Goal: Task Accomplishment & Management: Complete application form

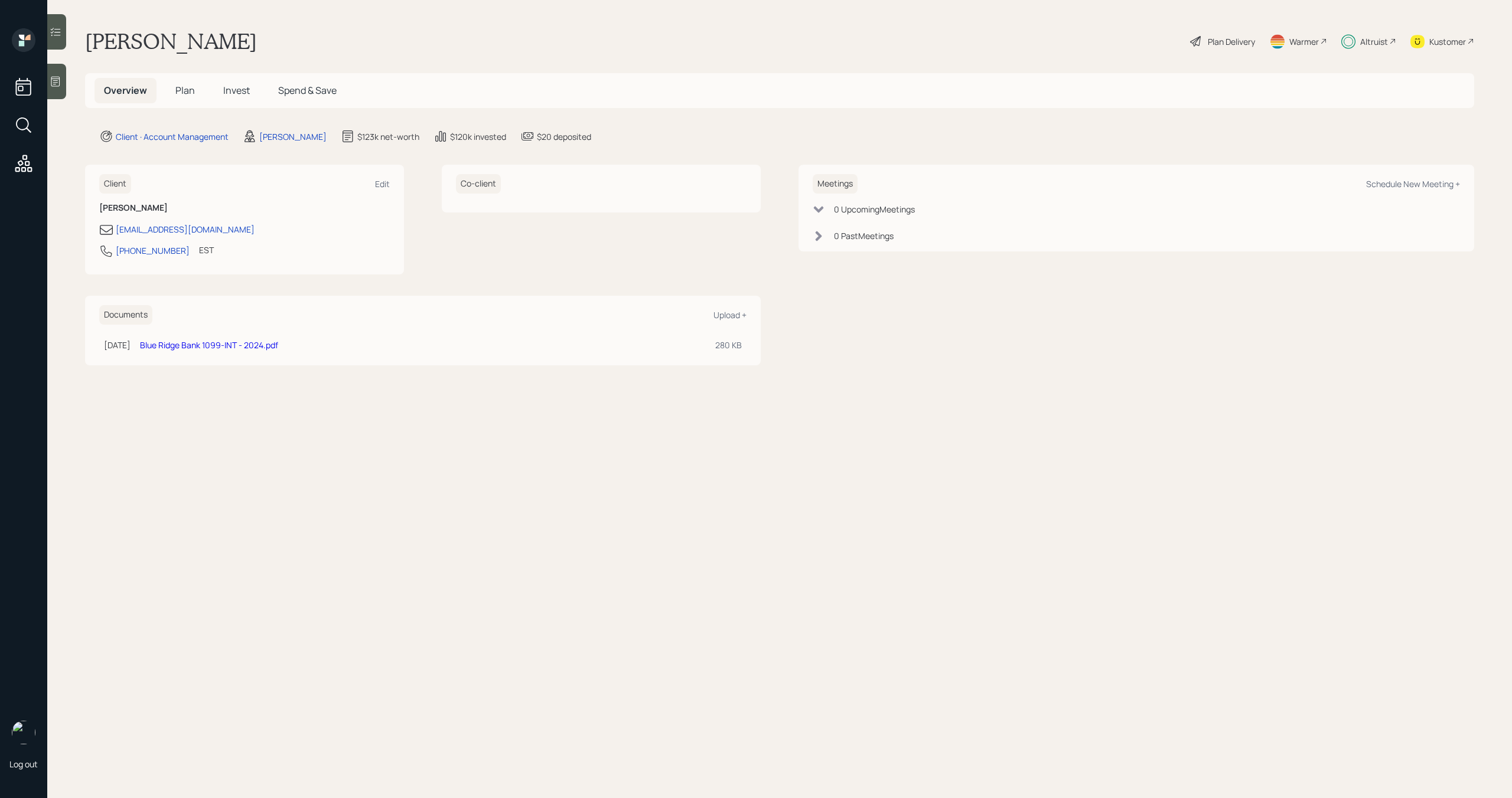
click at [188, 98] on h5 "Plan" at bounding box center [185, 90] width 38 height 25
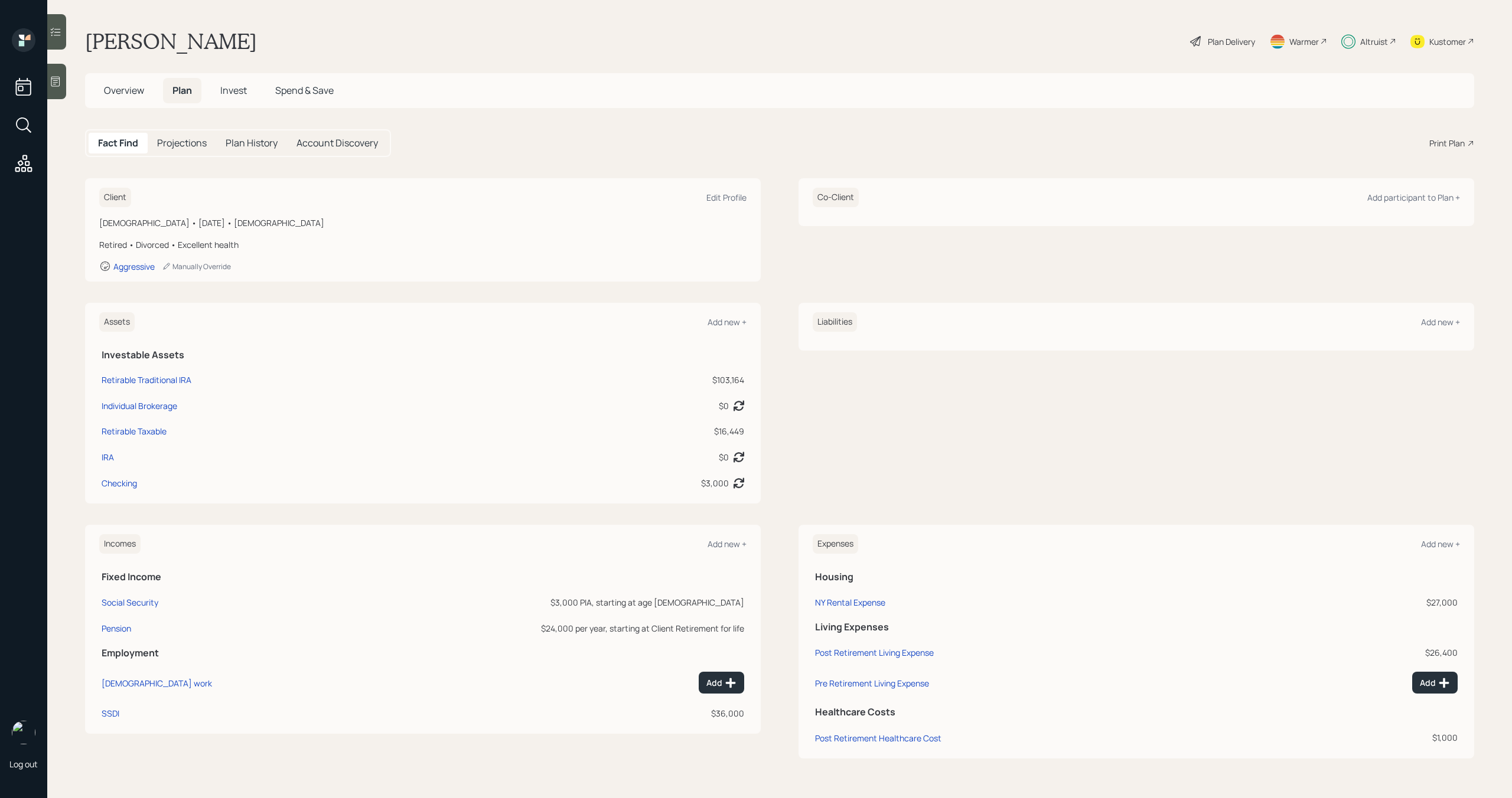
click at [236, 90] on span "Invest" at bounding box center [234, 90] width 26 height 13
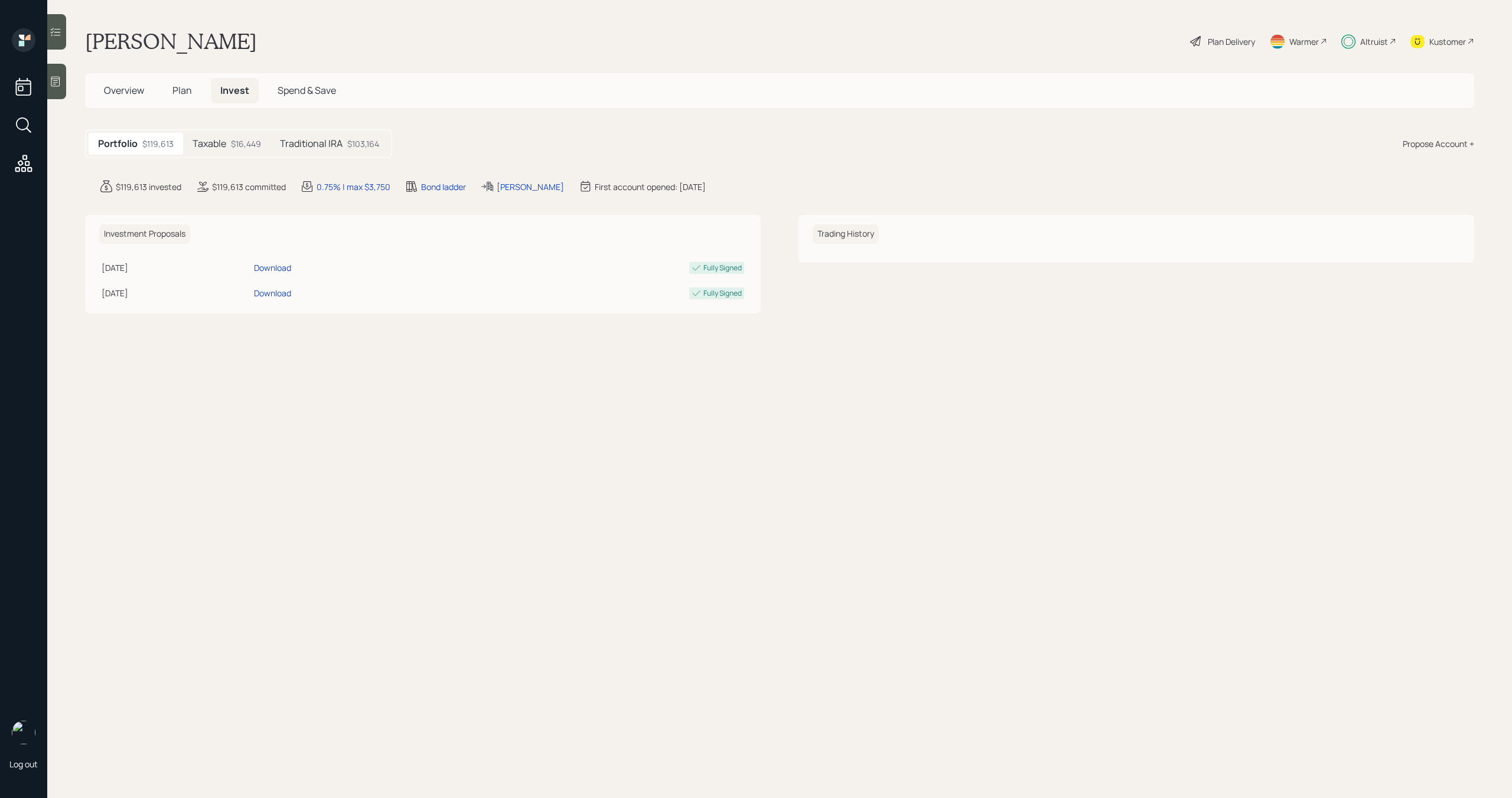
click at [221, 151] on div "Taxable $16,449" at bounding box center [227, 143] width 87 height 22
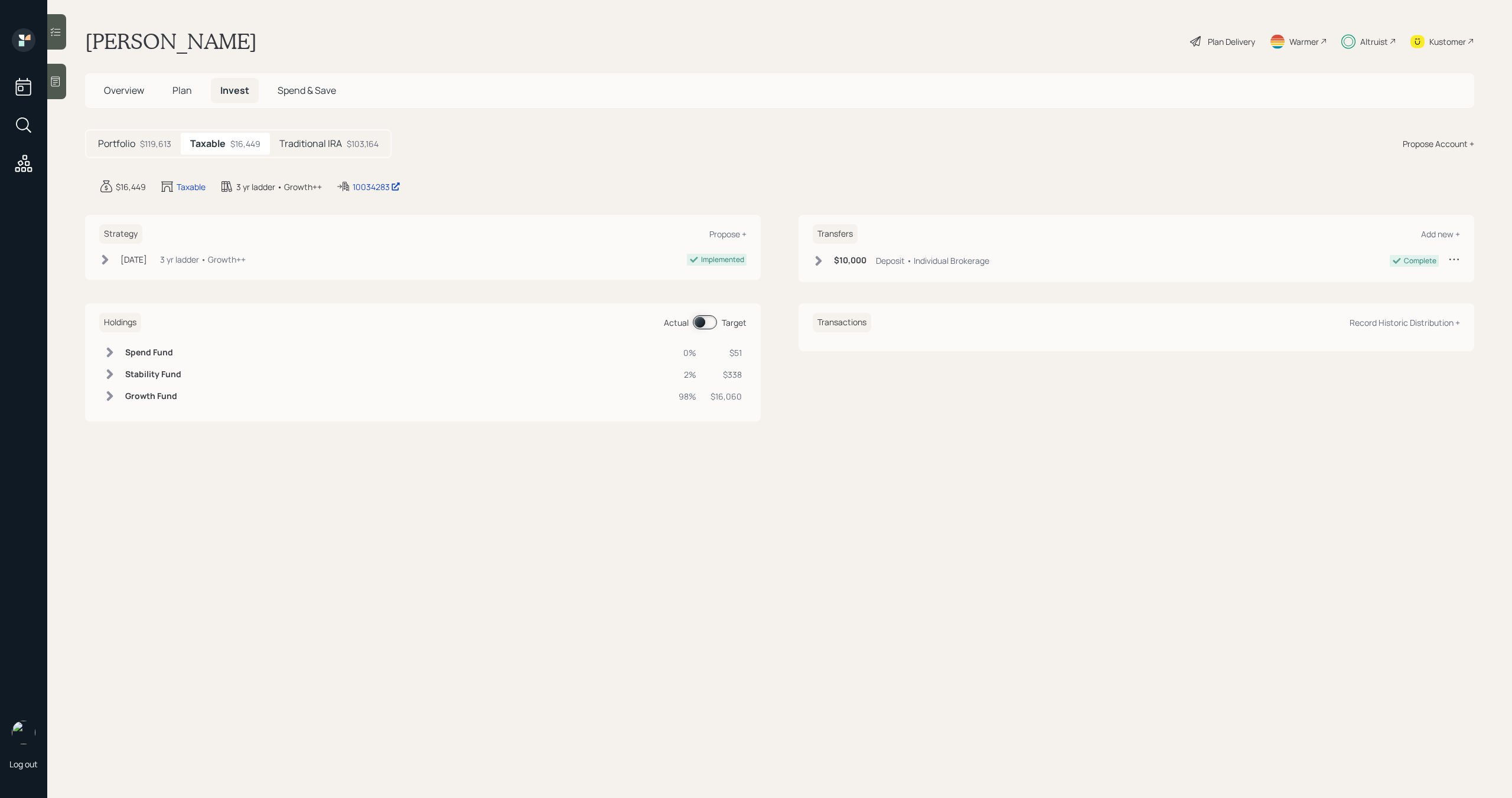
click at [300, 148] on h5 "Traditional IRA" at bounding box center [311, 143] width 63 height 11
click at [251, 150] on div "Taxable $16,449" at bounding box center [224, 143] width 87 height 22
click at [182, 91] on span "Plan" at bounding box center [182, 90] width 19 height 13
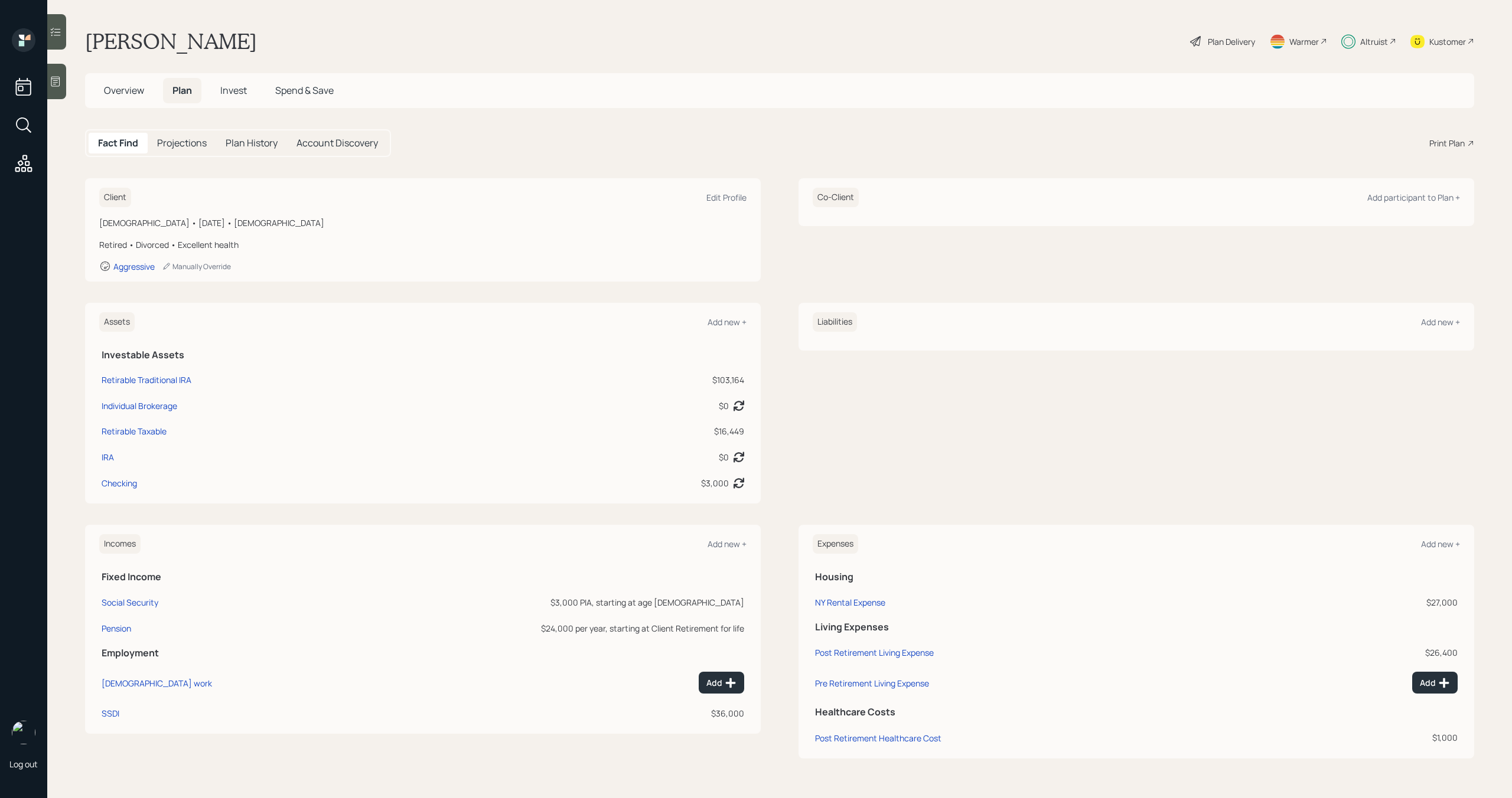
click at [134, 94] on span "Overview" at bounding box center [124, 90] width 40 height 13
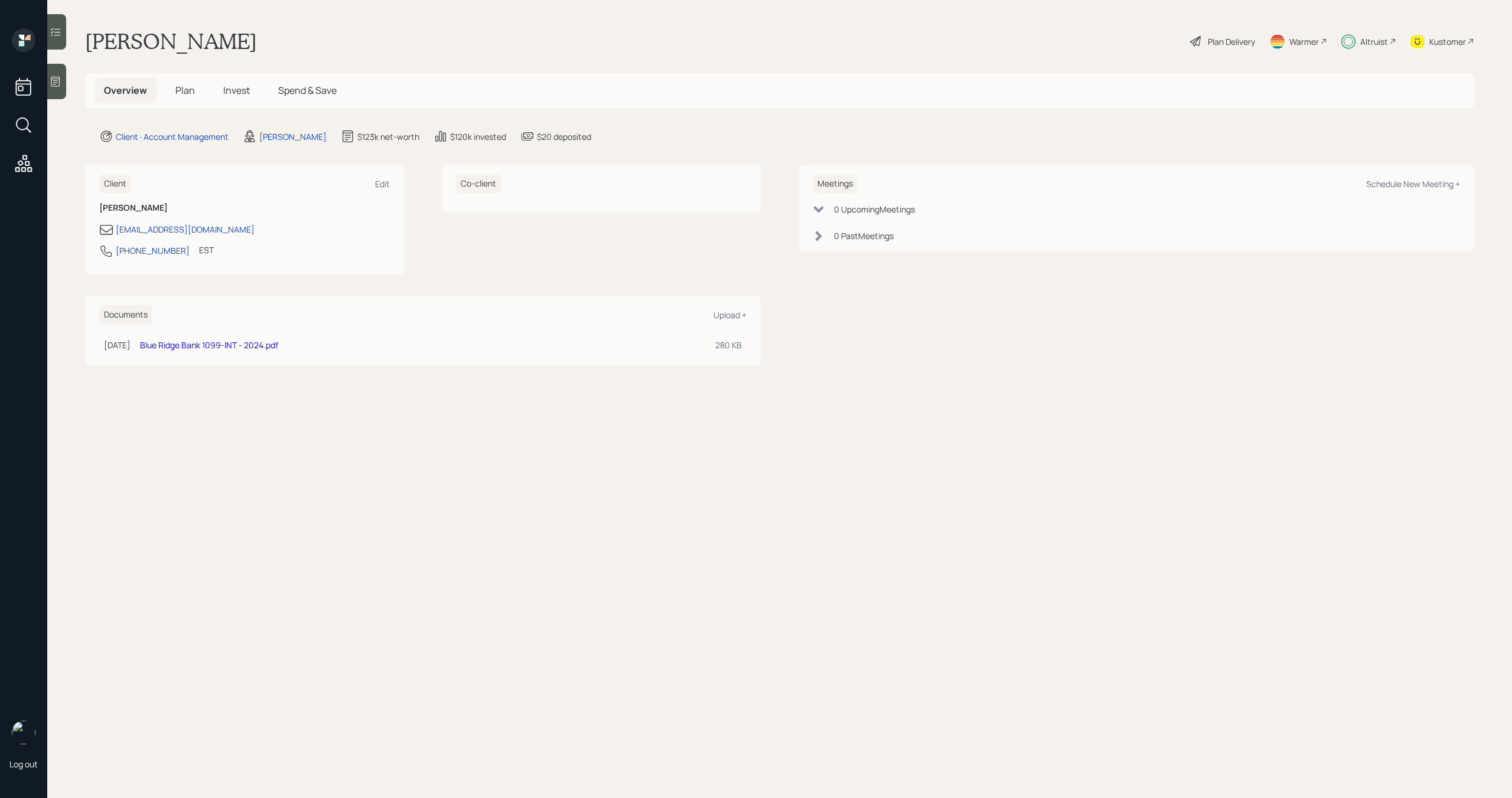
click at [308, 93] on span "Spend & Save" at bounding box center [307, 90] width 58 height 13
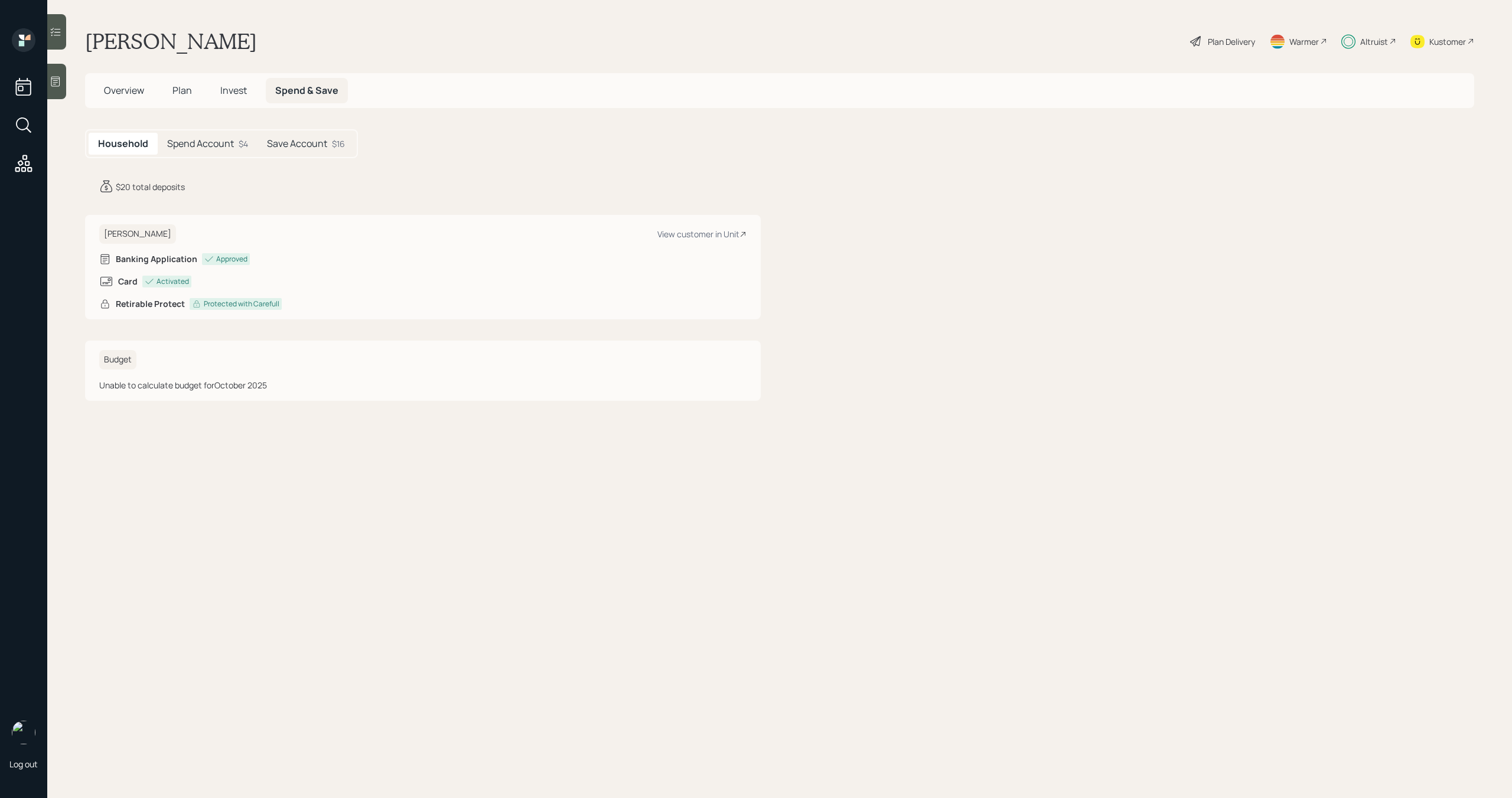
click at [131, 92] on span "Overview" at bounding box center [124, 90] width 40 height 13
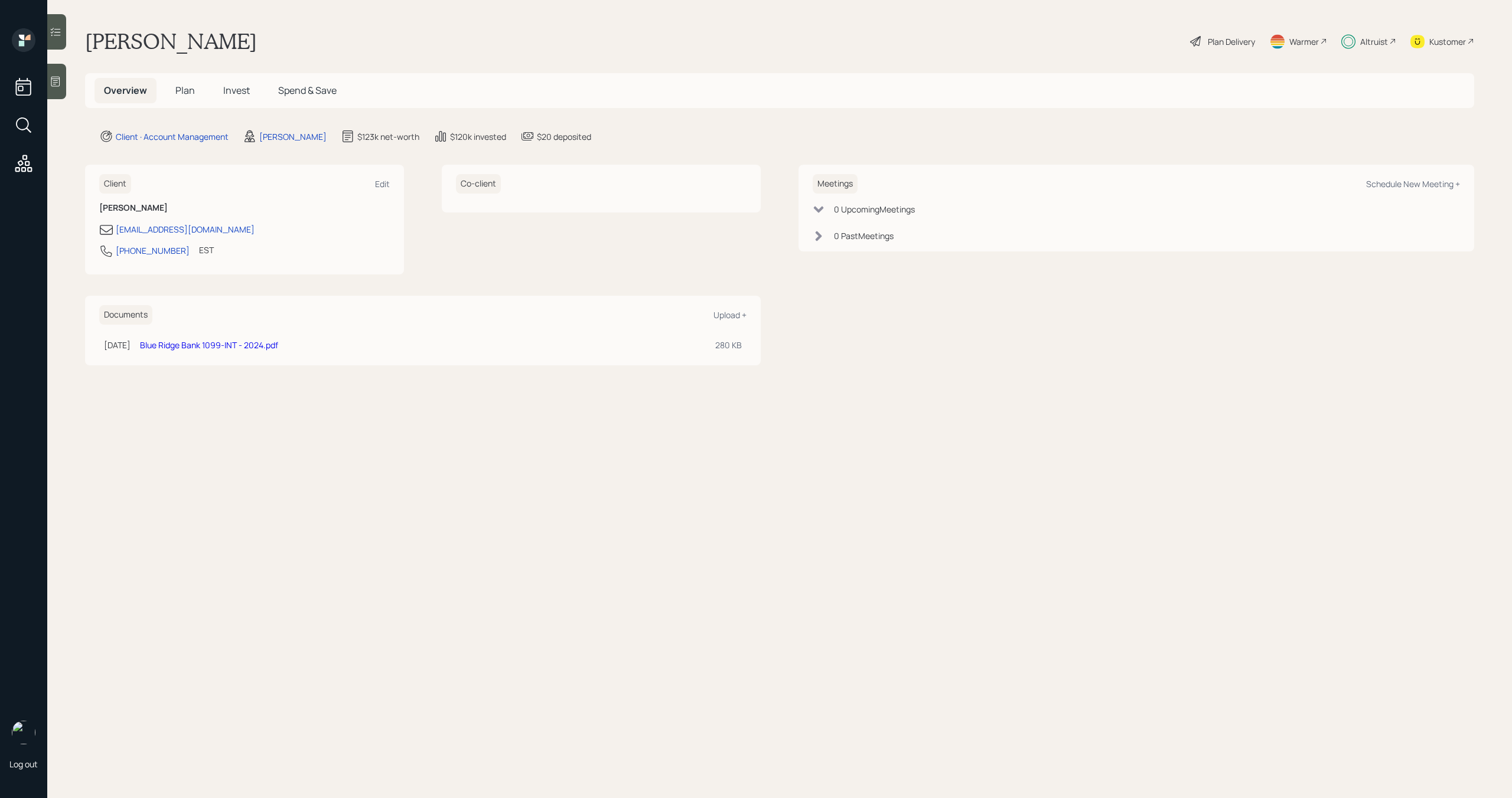
click at [193, 92] on span "Plan" at bounding box center [185, 90] width 19 height 13
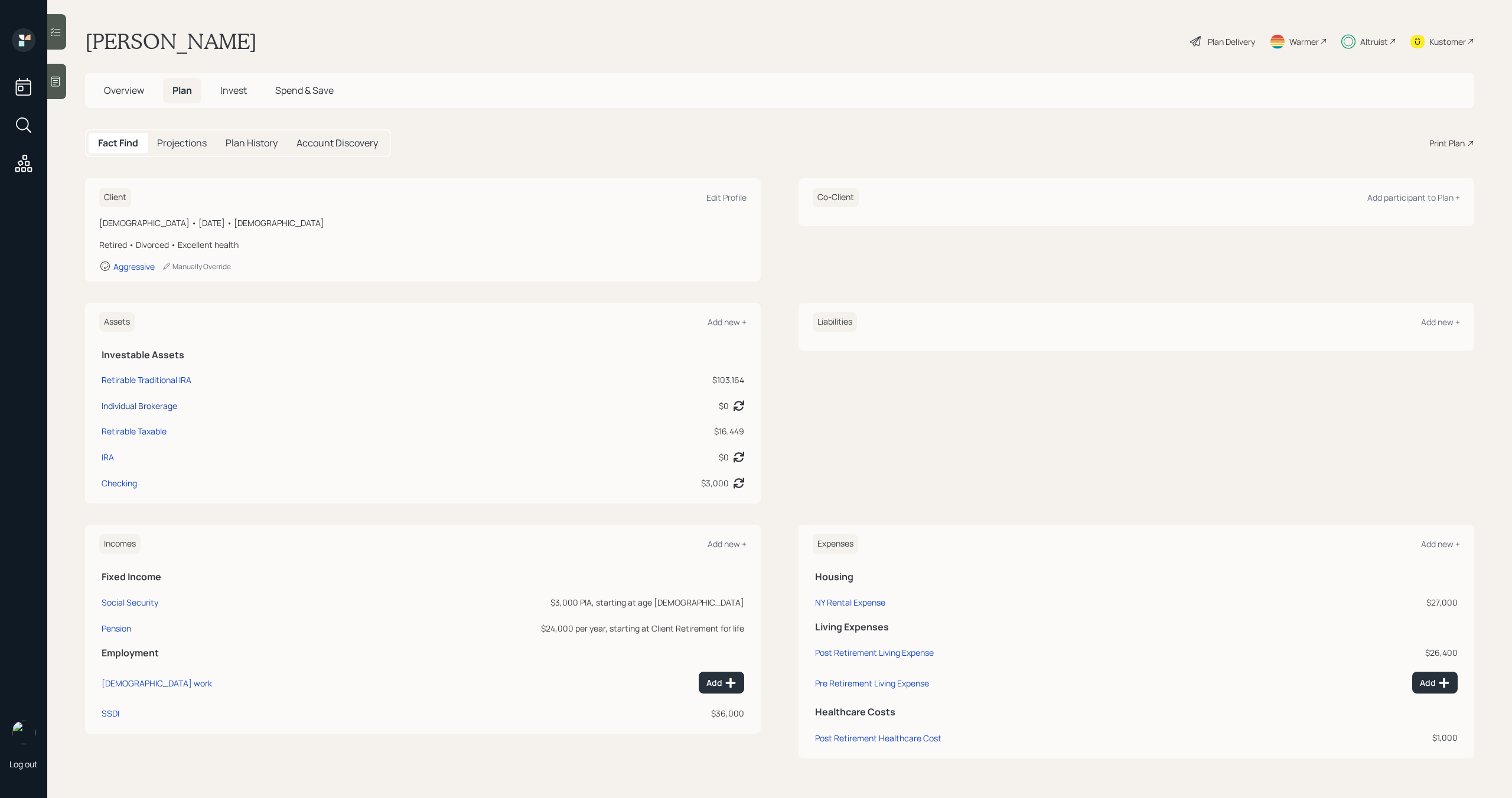
click at [160, 406] on div "Individual Brokerage" at bounding box center [139, 406] width 76 height 12
select select "taxable"
select select "balanced"
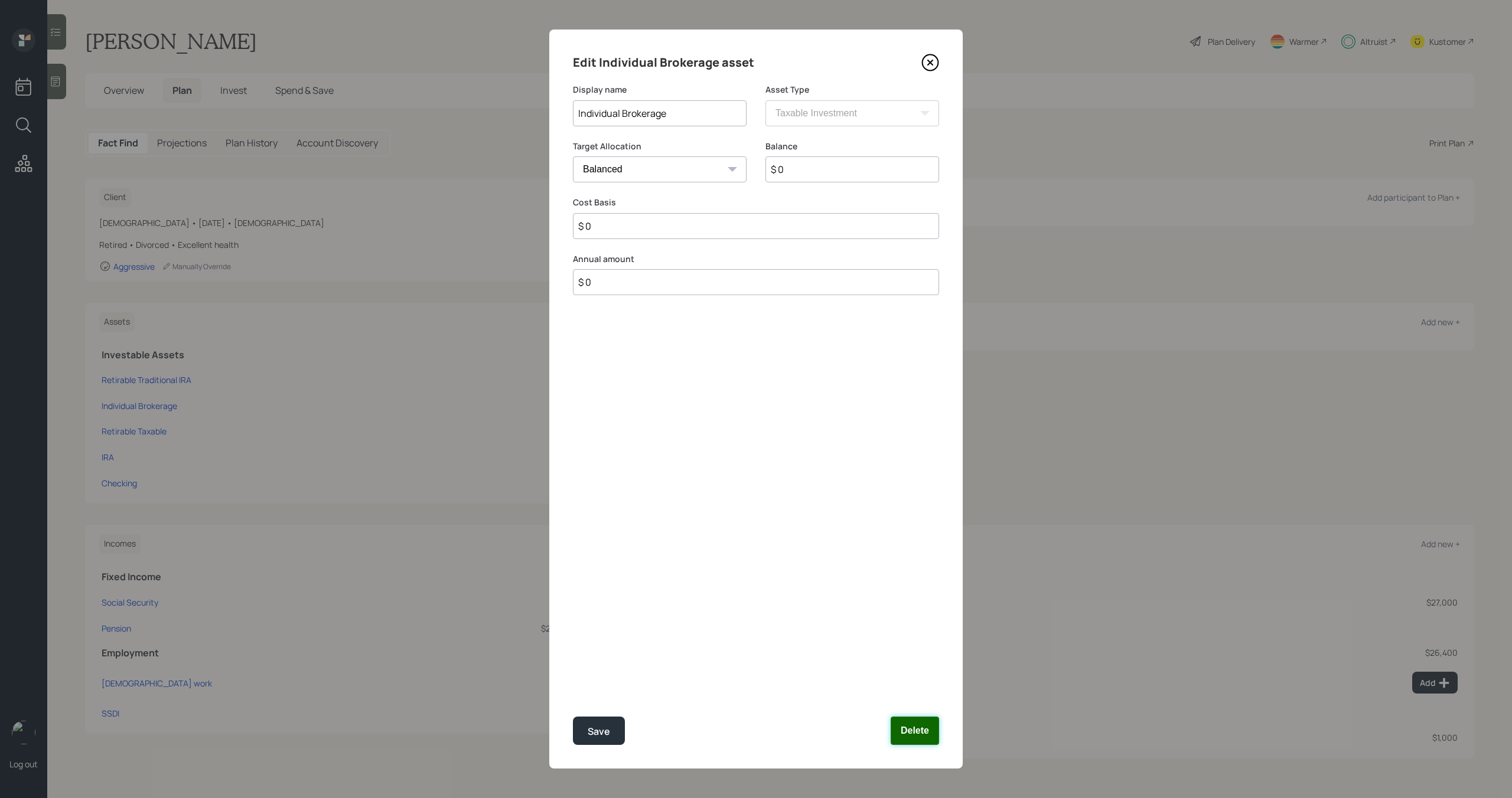
click at [917, 732] on button "Delete" at bounding box center [915, 731] width 49 height 28
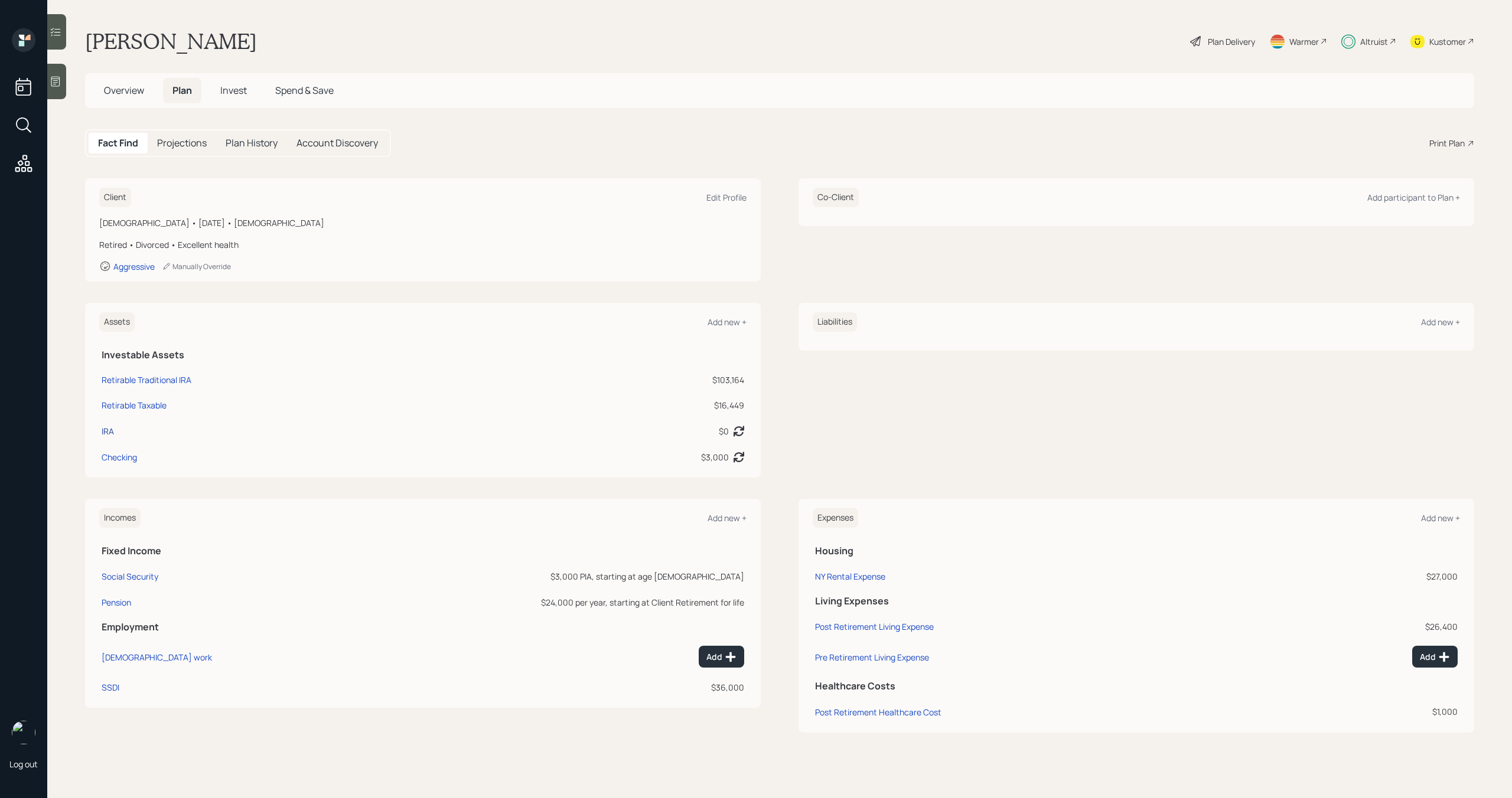
click at [111, 433] on div "IRA" at bounding box center [107, 431] width 12 height 12
select select "ira"
select select "balanced"
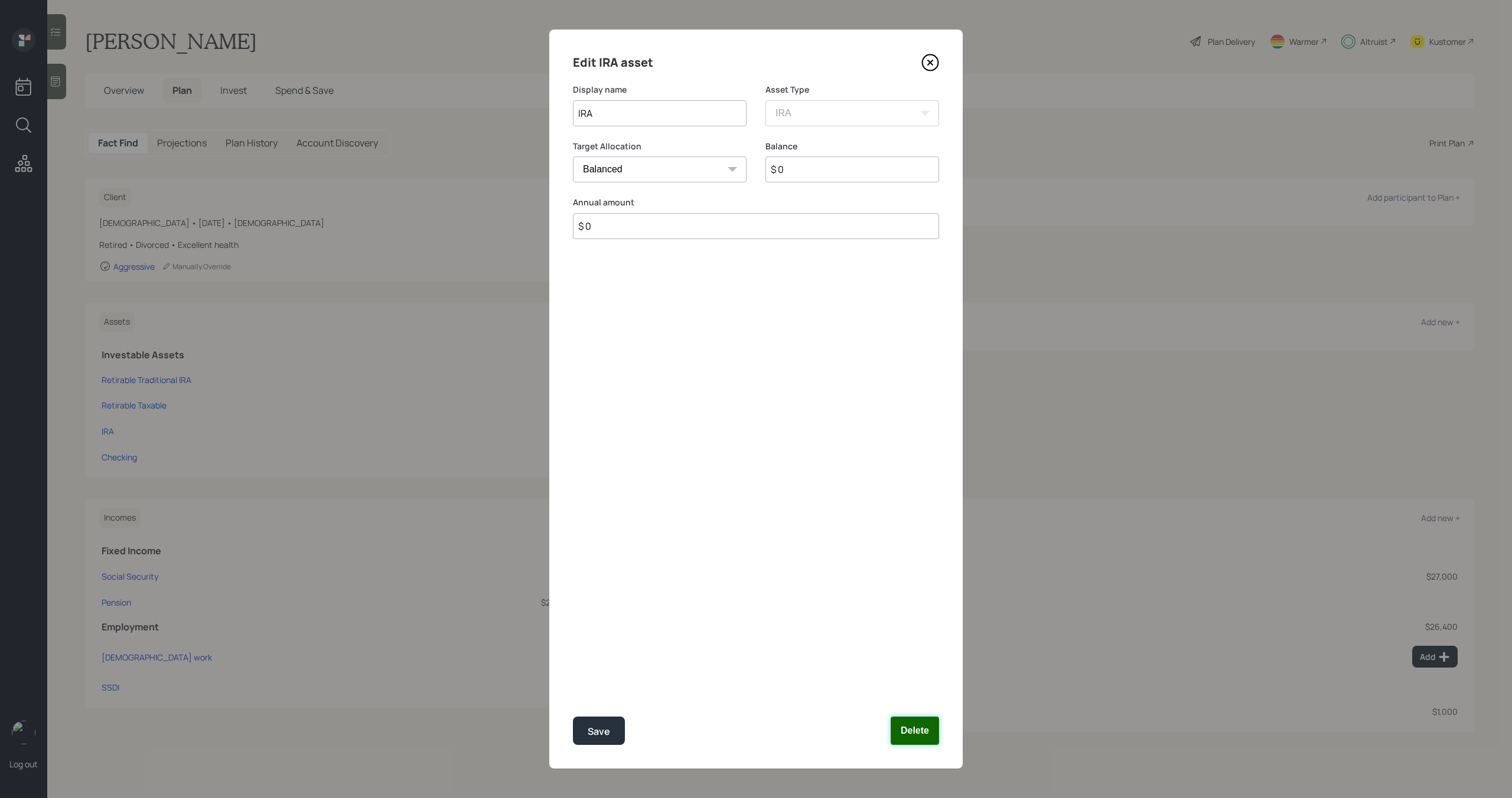
click at [914, 728] on button "Delete" at bounding box center [915, 731] width 49 height 28
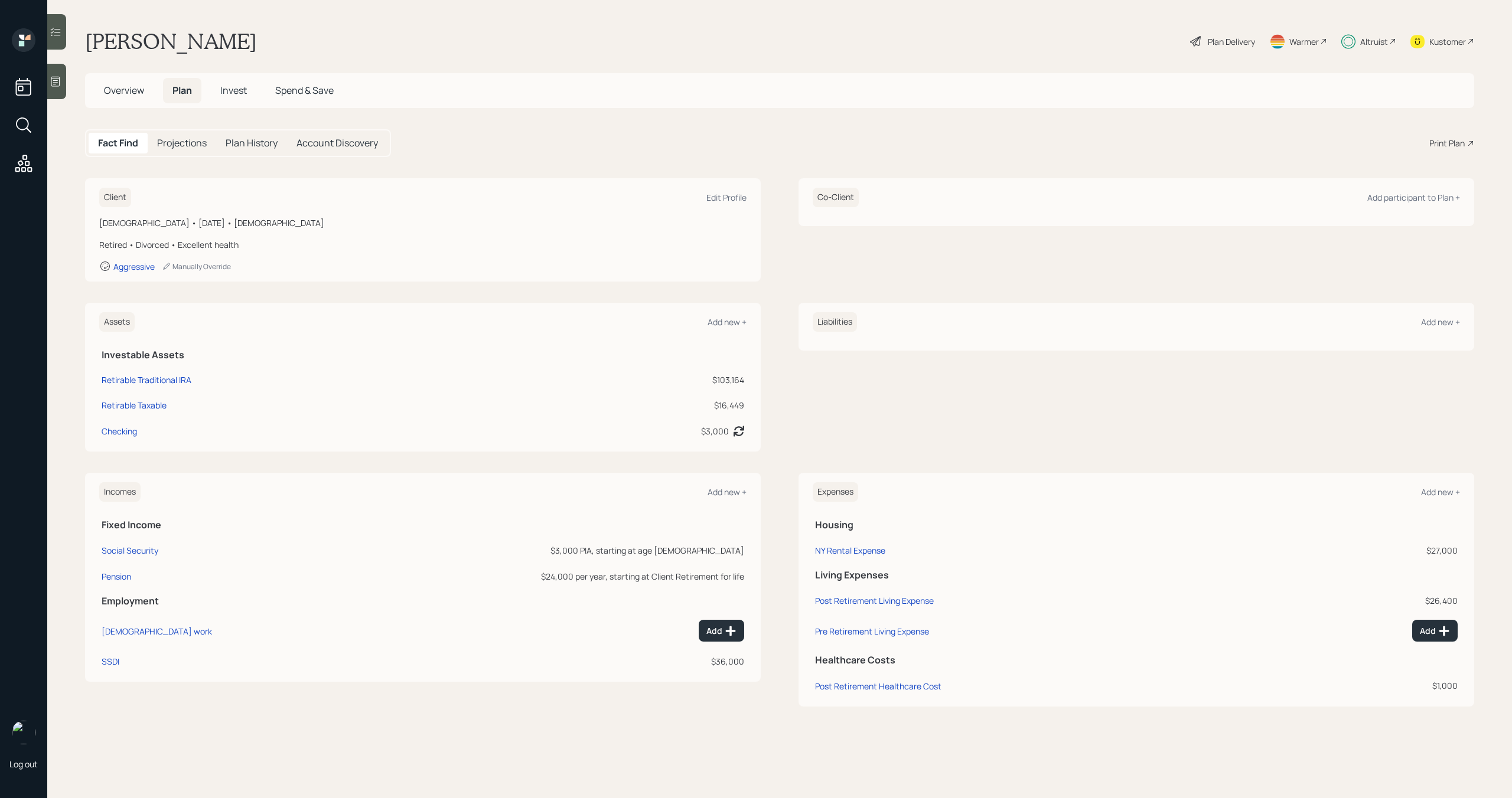
click at [62, 33] on div at bounding box center [57, 31] width 19 height 36
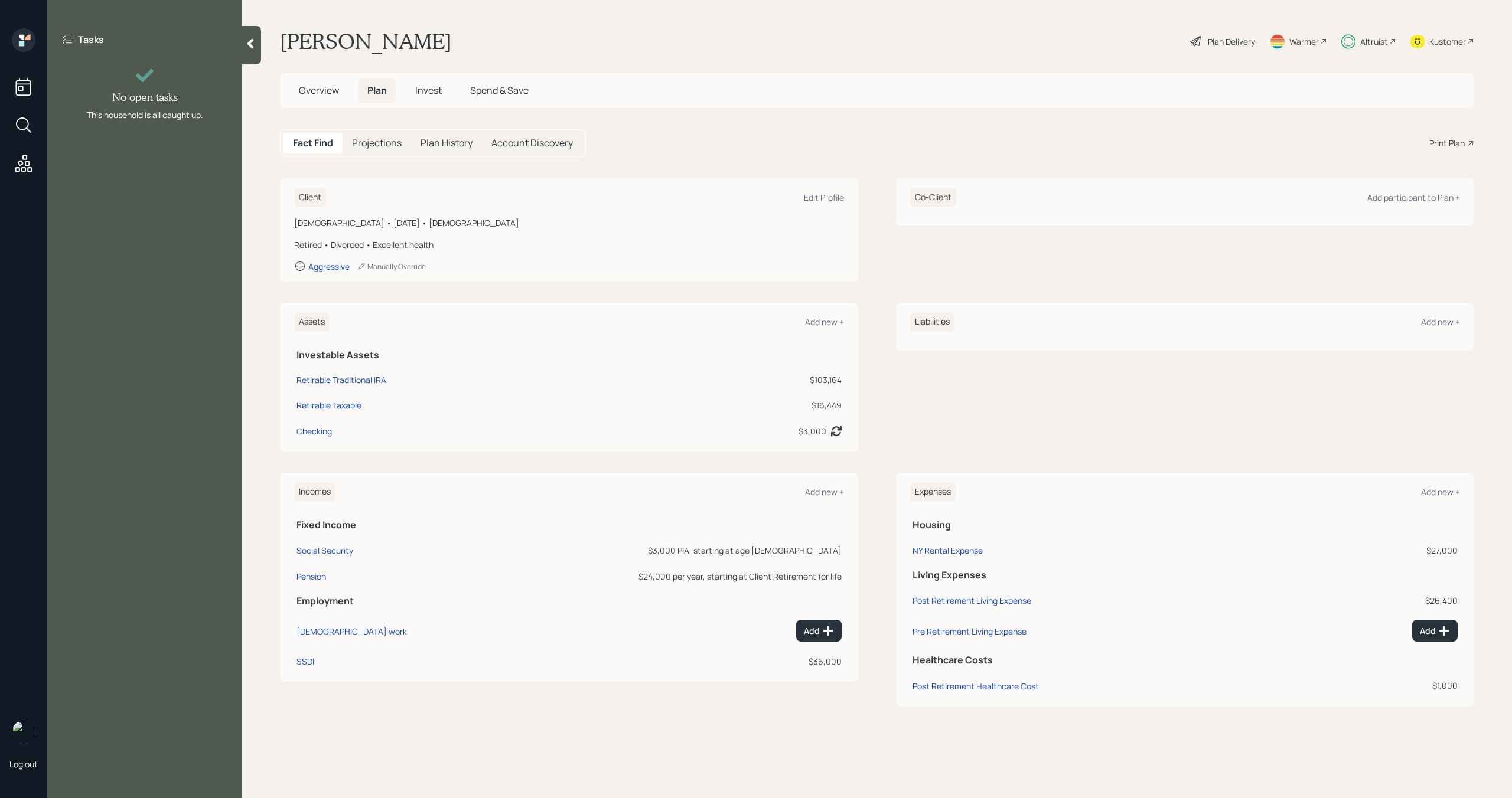
click at [251, 42] on icon at bounding box center [250, 44] width 6 height 10
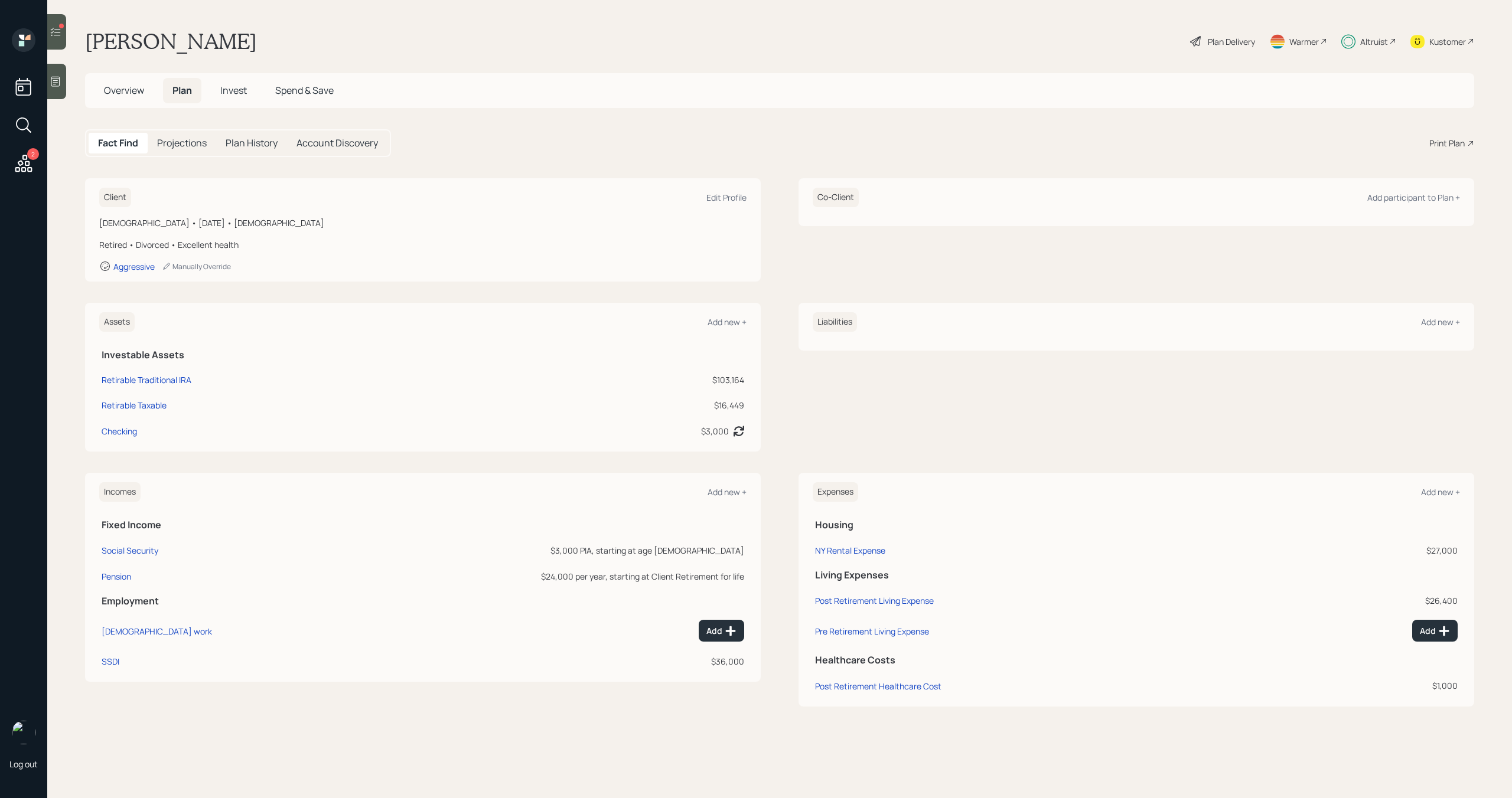
click at [62, 40] on div at bounding box center [57, 31] width 19 height 36
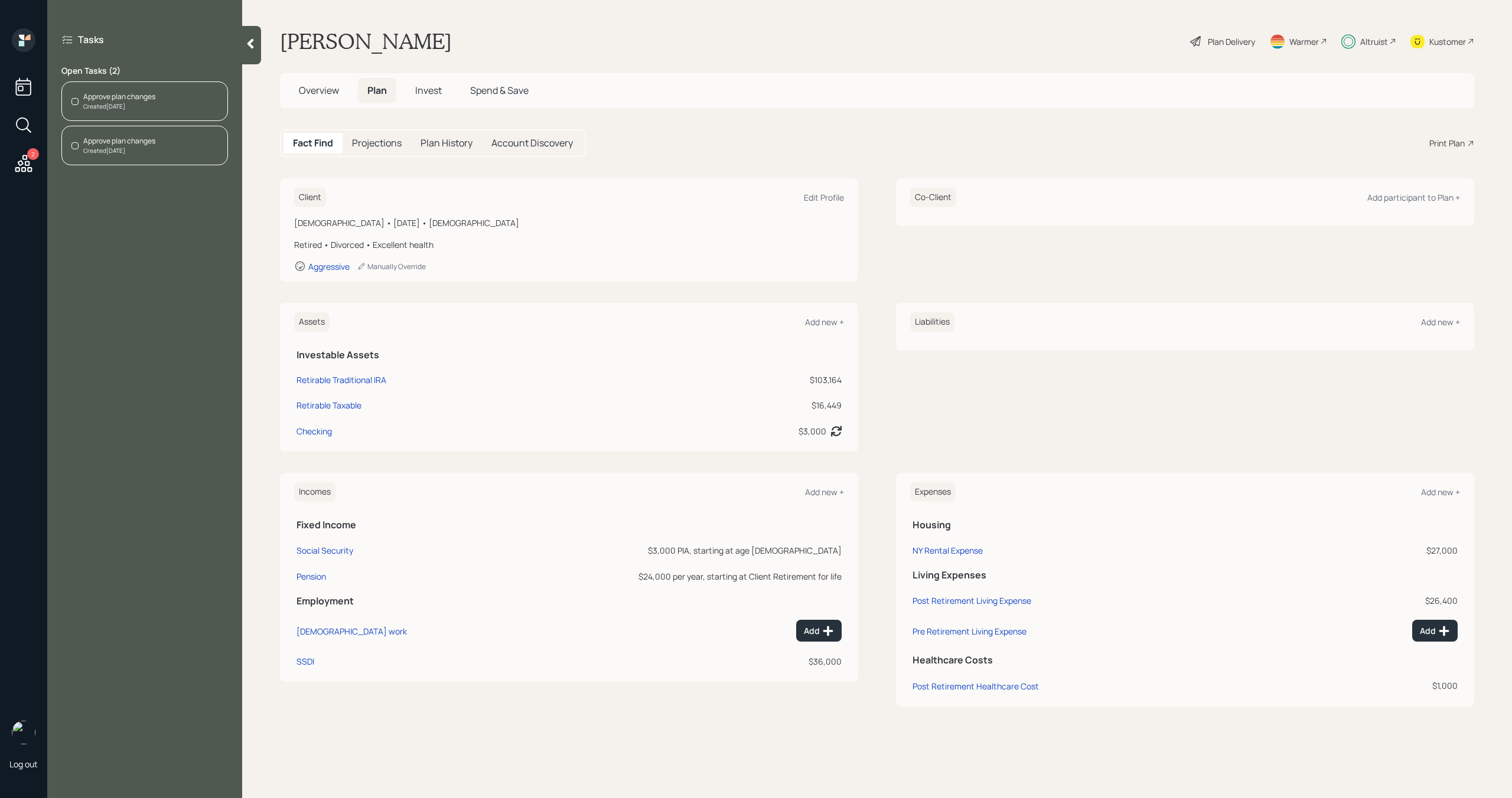
click at [188, 94] on div "Approve plan changes Created Today" at bounding box center [144, 100] width 167 height 39
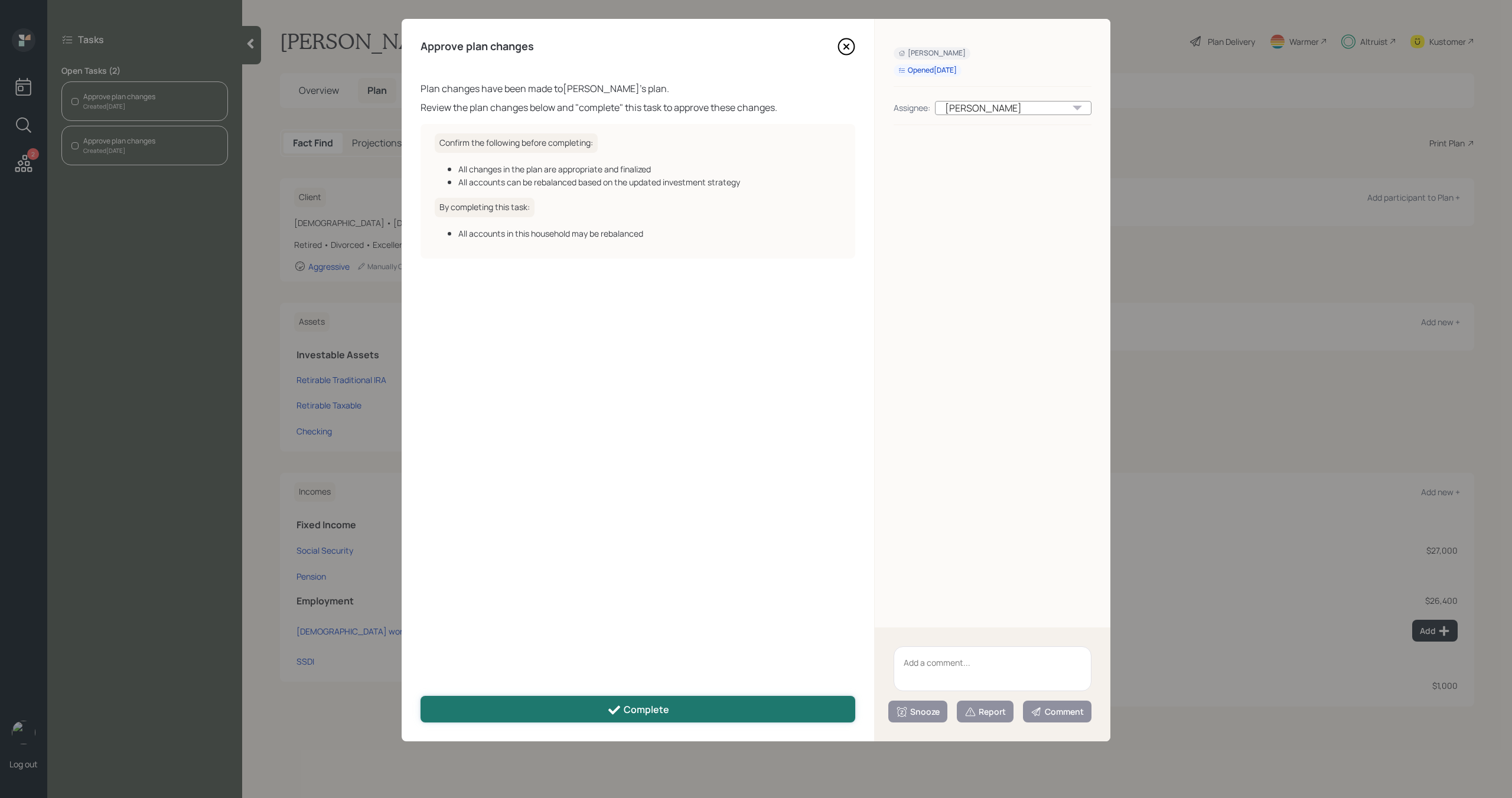
click at [593, 698] on button "Complete" at bounding box center [638, 709] width 434 height 26
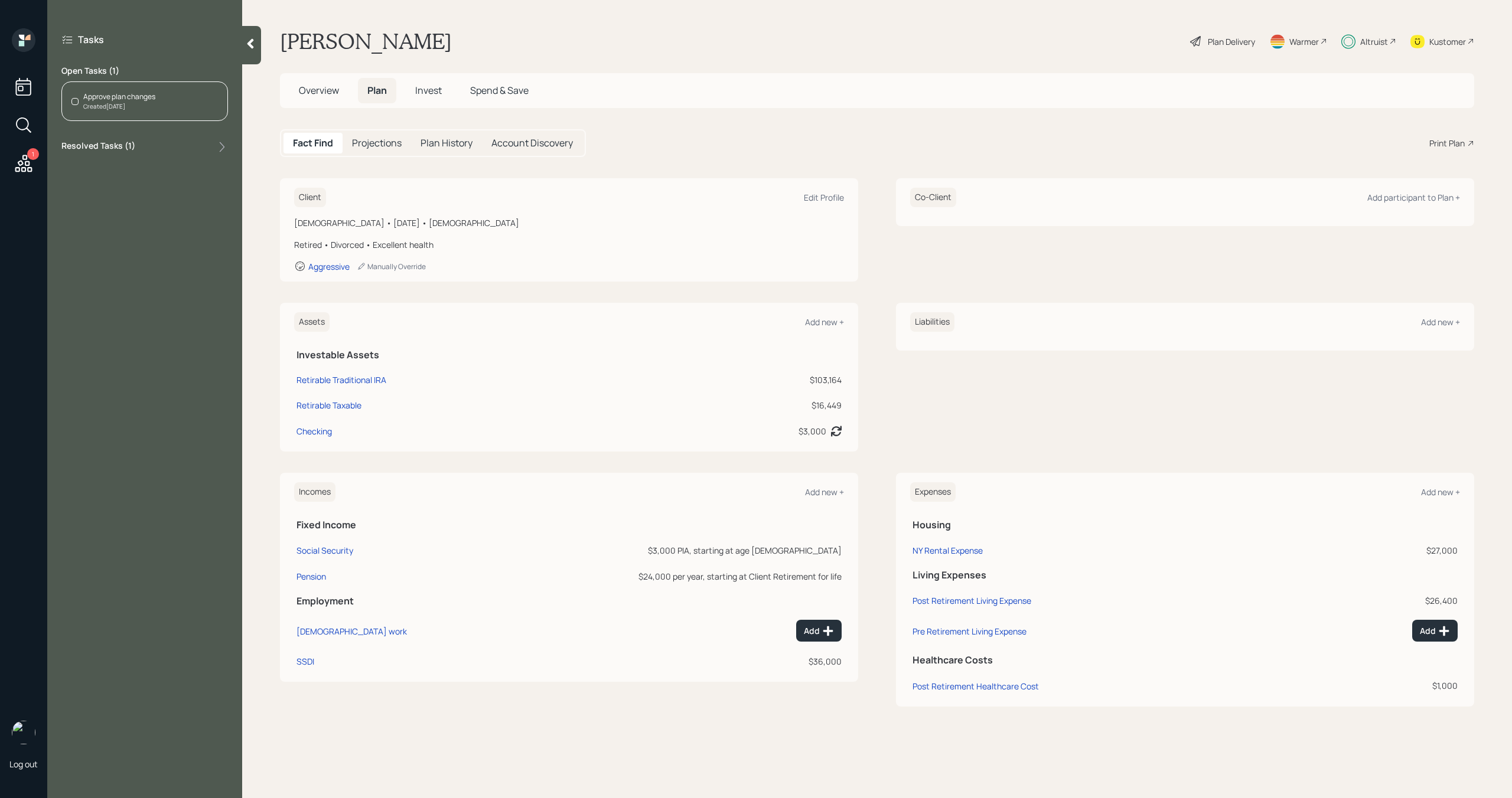
click at [149, 112] on div "Approve plan changes Created Today" at bounding box center [144, 100] width 167 height 39
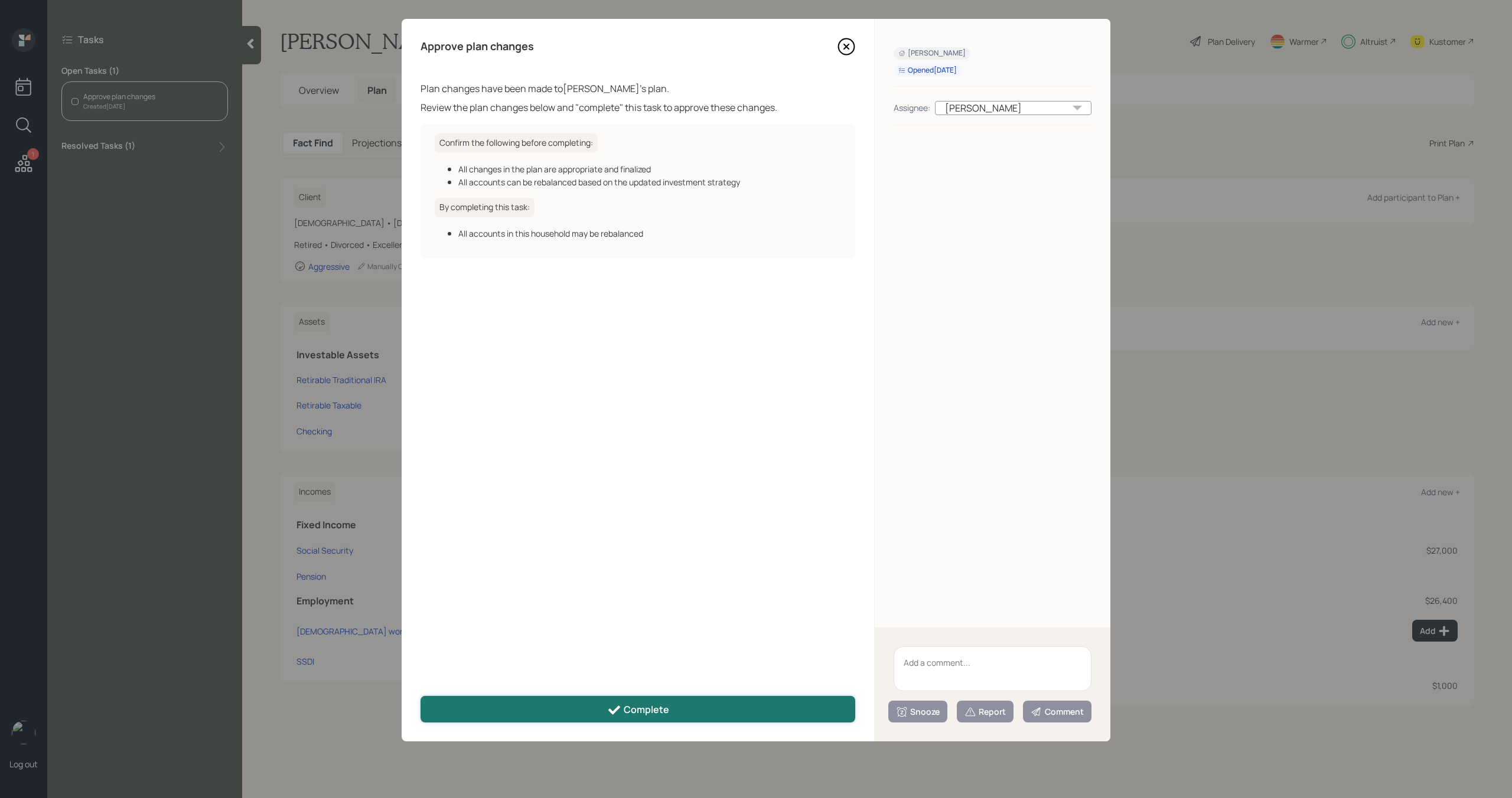
click at [588, 711] on button "Complete" at bounding box center [638, 709] width 434 height 26
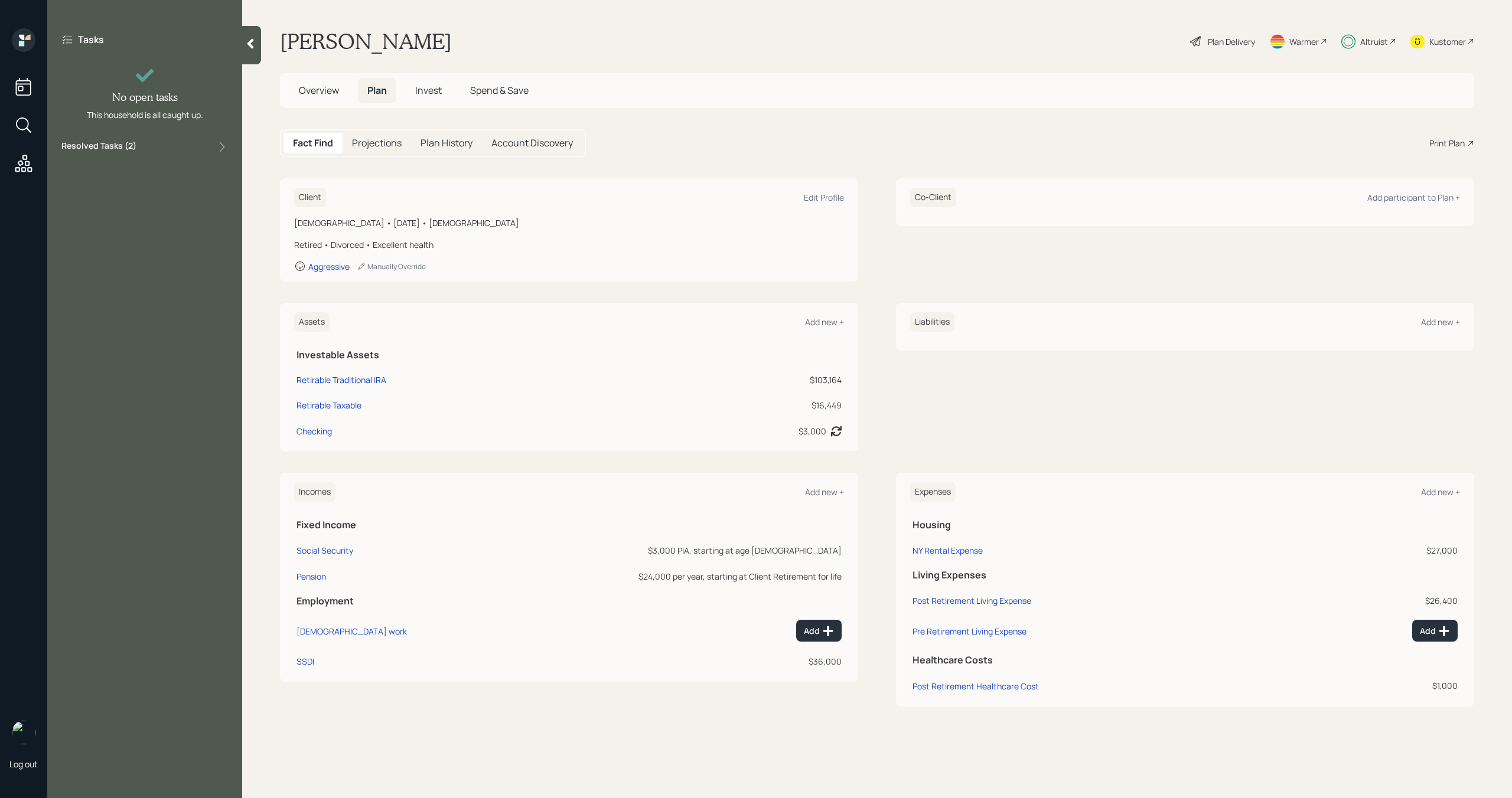
click at [257, 41] on icon at bounding box center [250, 44] width 12 height 12
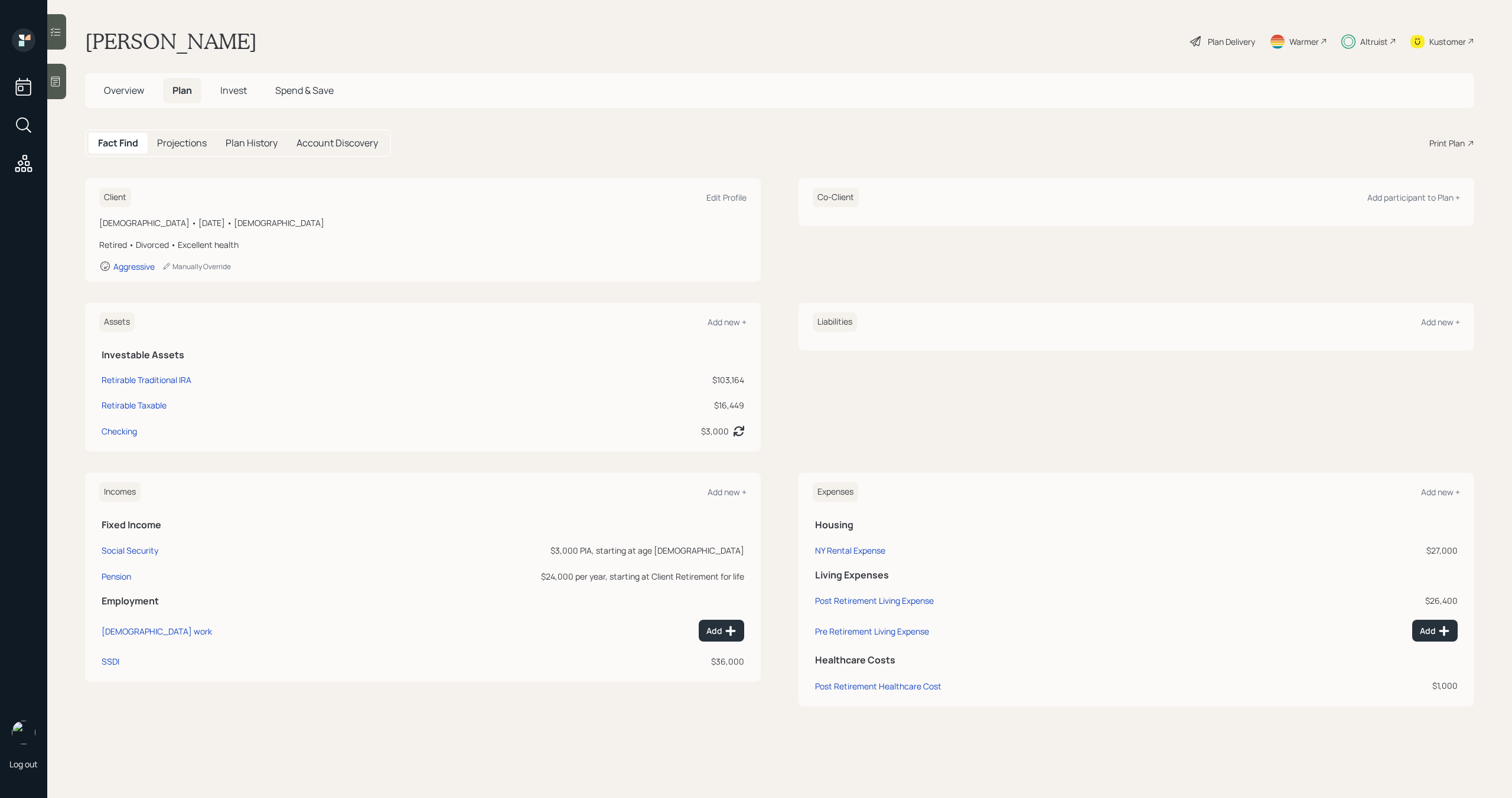
click at [236, 84] on span "Invest" at bounding box center [234, 90] width 26 height 13
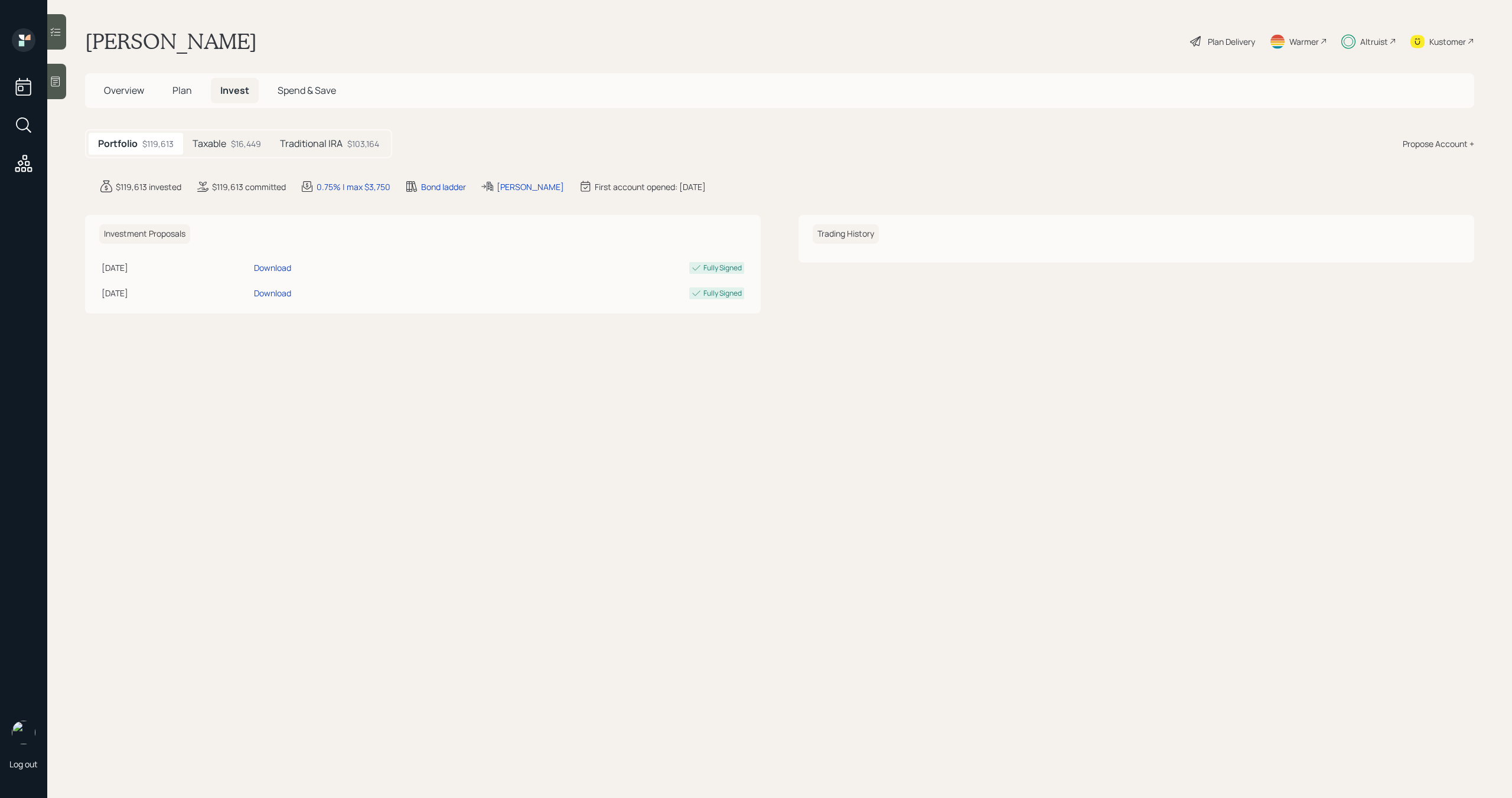
click at [1392, 44] on div "Altruist" at bounding box center [1368, 41] width 55 height 26
click at [295, 91] on span "Spend & Save" at bounding box center [306, 90] width 58 height 13
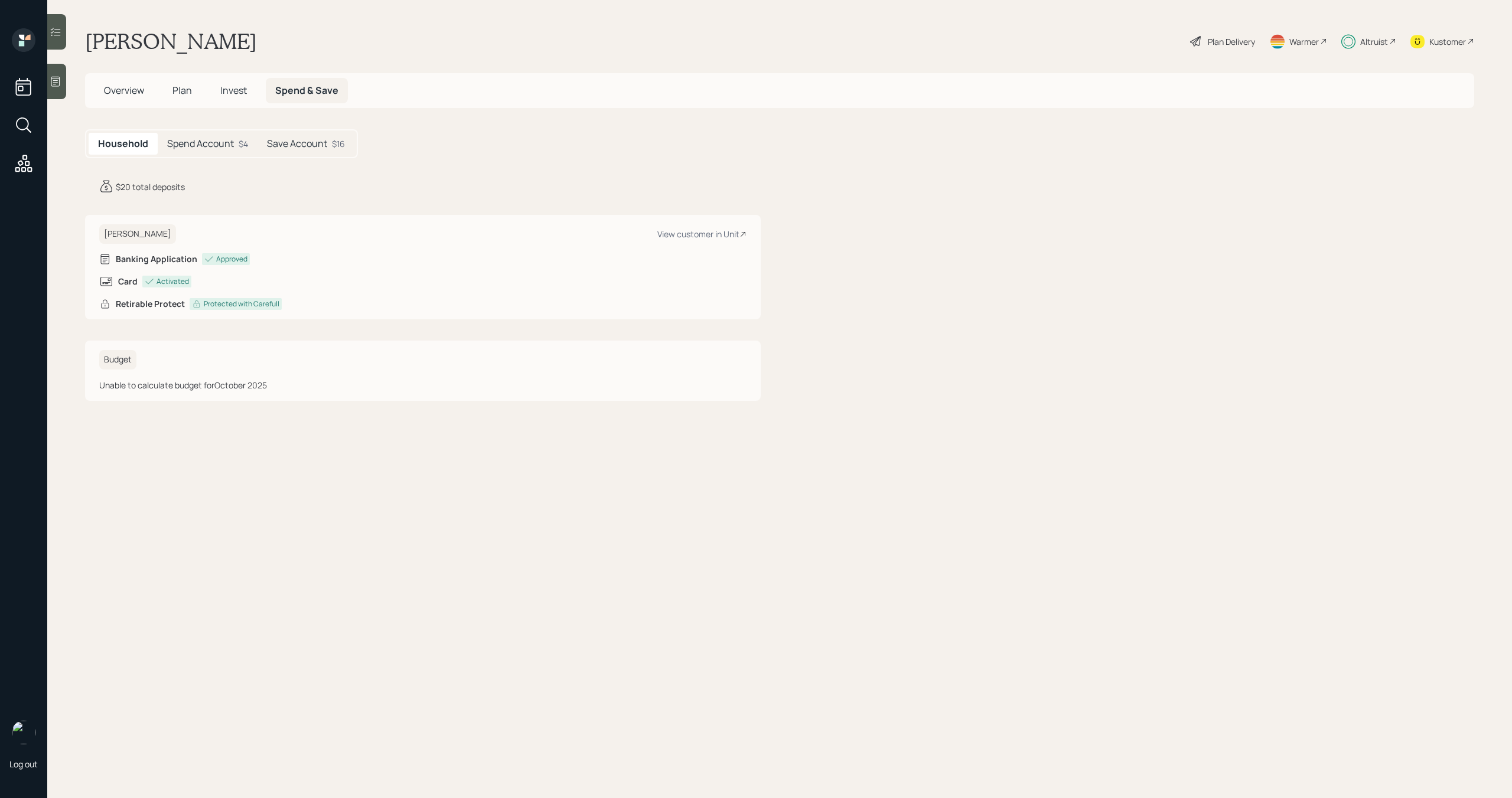
click at [307, 147] on h5 "Save Account" at bounding box center [297, 143] width 60 height 11
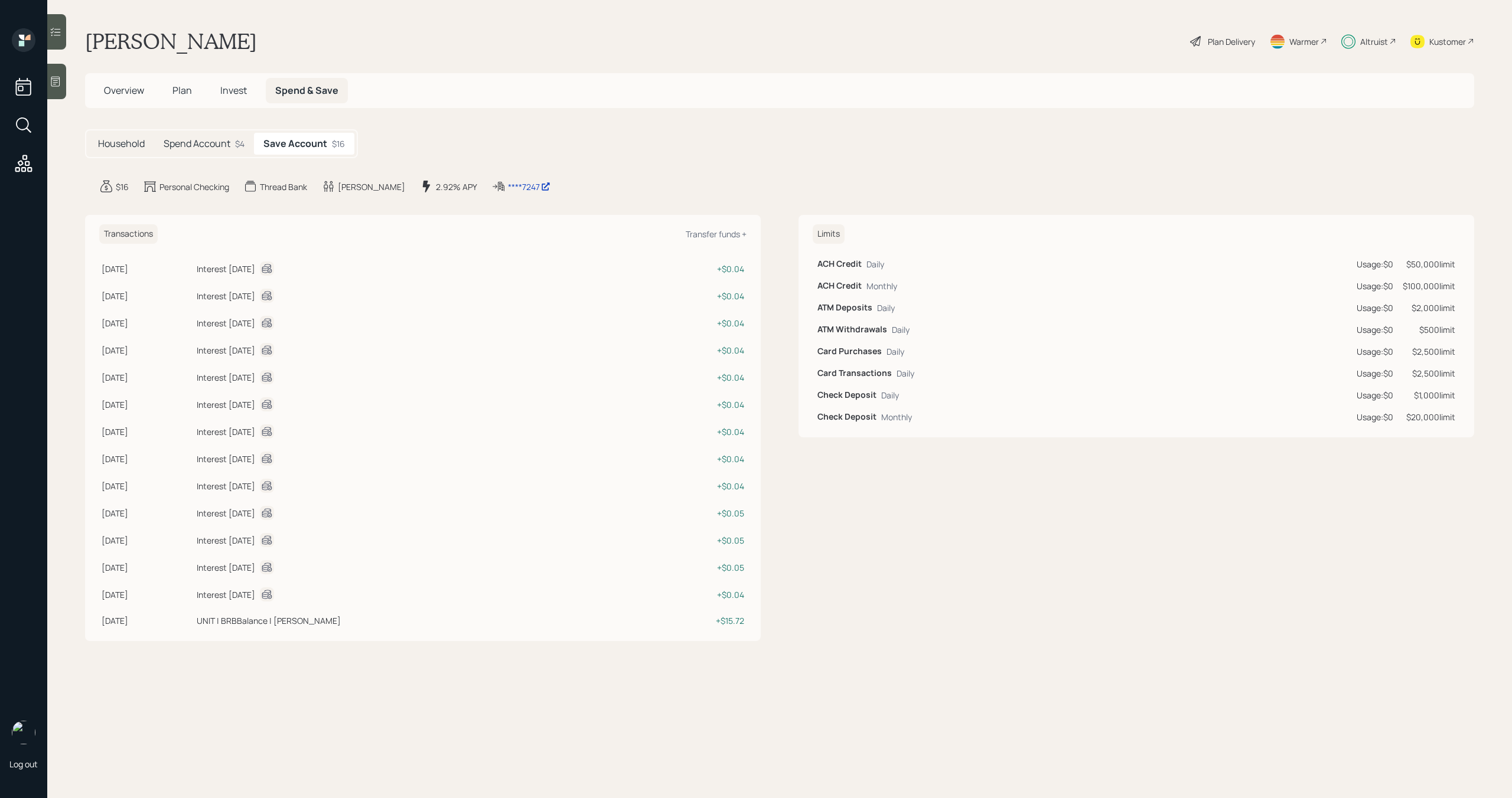
click at [216, 147] on h5 "Spend Account" at bounding box center [197, 143] width 67 height 11
click at [303, 141] on h5 "Save Account" at bounding box center [298, 143] width 60 height 11
click at [208, 145] on h5 "Spend Account" at bounding box center [197, 143] width 67 height 11
click at [298, 154] on div "Save Account $16" at bounding box center [306, 143] width 97 height 22
click at [211, 153] on div "Spend Account $4" at bounding box center [204, 143] width 99 height 22
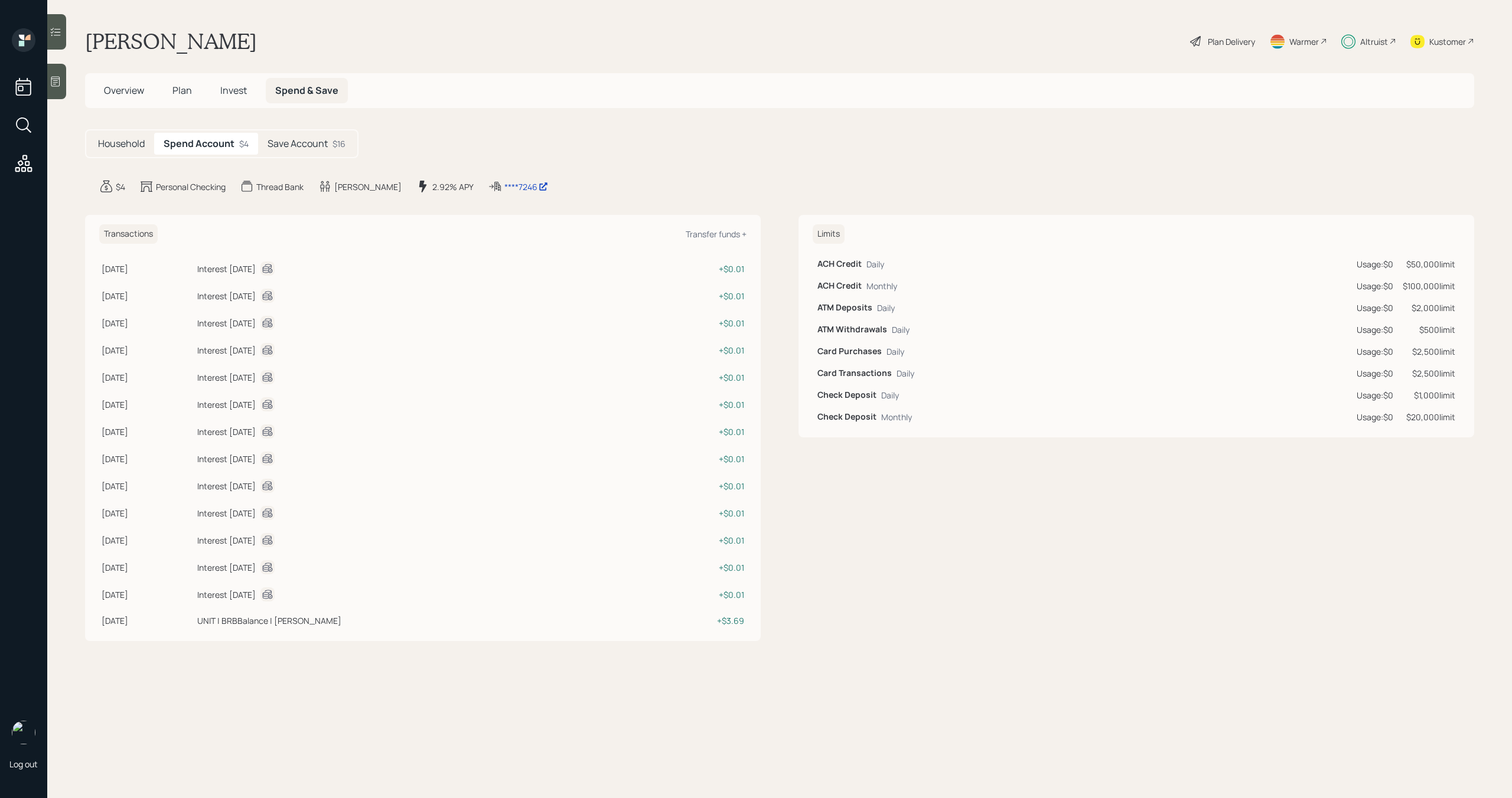
click at [303, 153] on div "Save Account $16" at bounding box center [306, 143] width 97 height 22
click at [223, 151] on div "Spend Account $4" at bounding box center [204, 143] width 99 height 22
click at [233, 93] on span "Invest" at bounding box center [234, 90] width 26 height 13
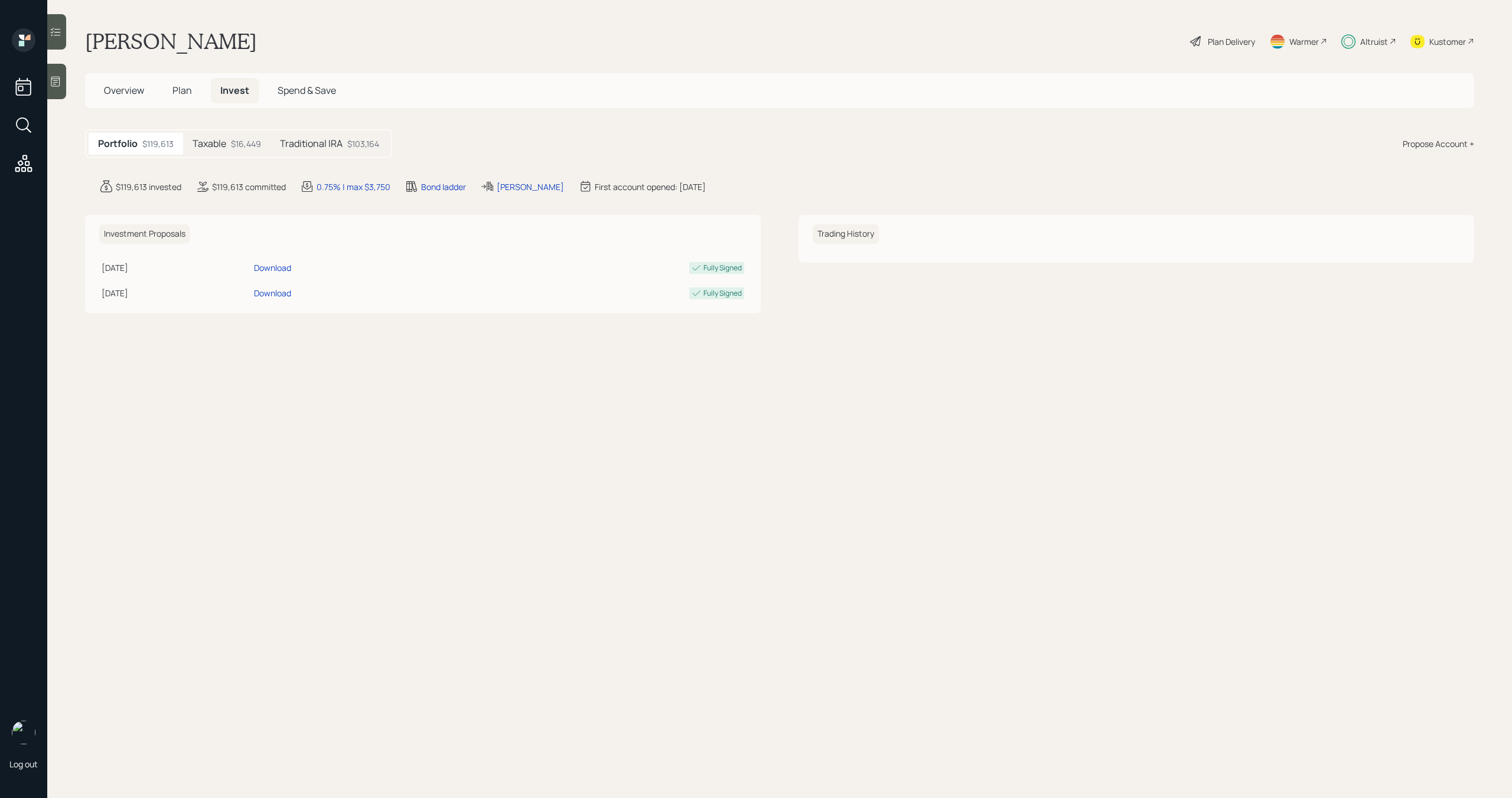
click at [171, 92] on h5 "Plan" at bounding box center [182, 90] width 38 height 25
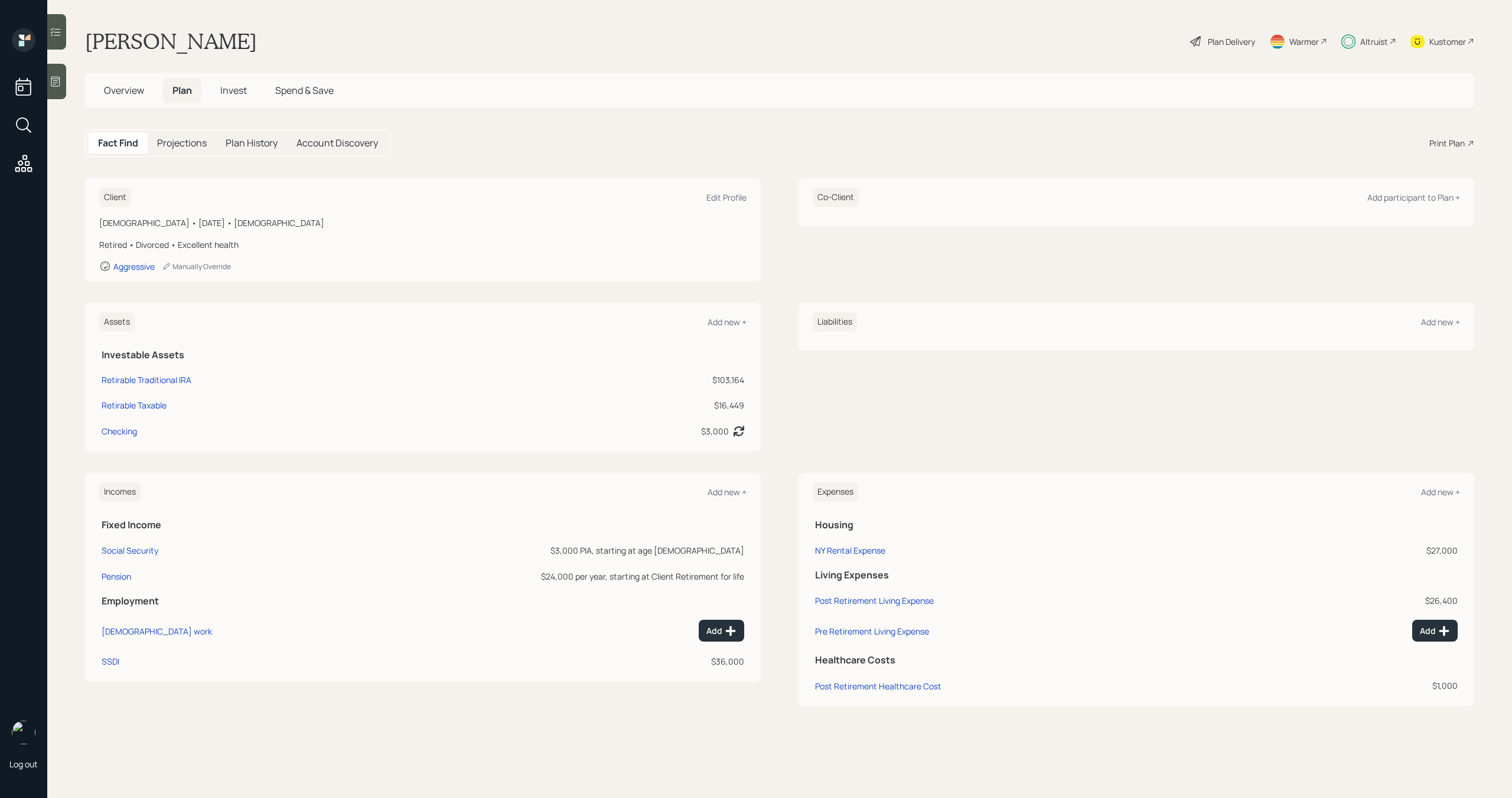
click at [227, 92] on span "Invest" at bounding box center [234, 90] width 26 height 13
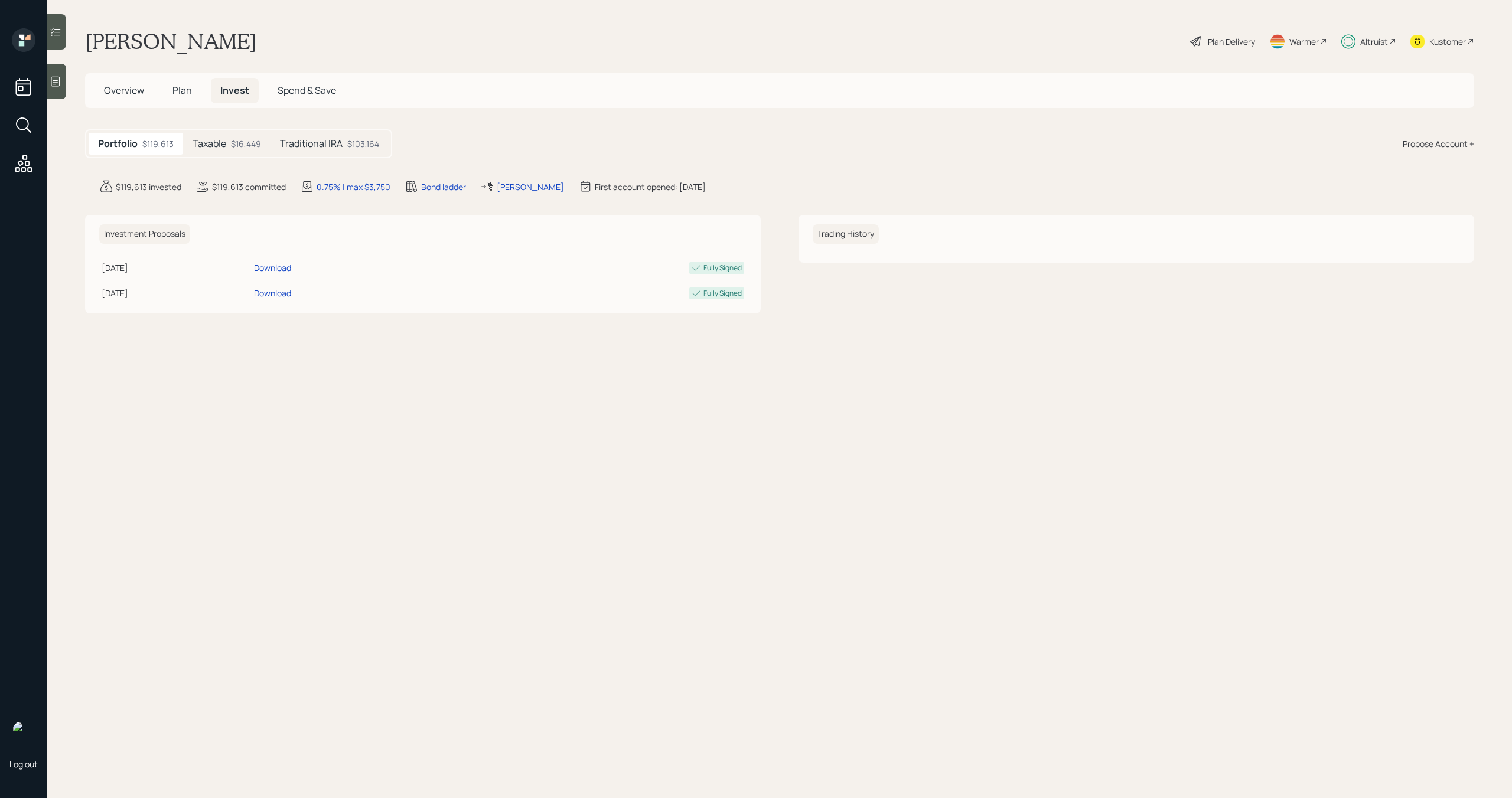
click at [236, 144] on div "$16,449" at bounding box center [246, 144] width 31 height 12
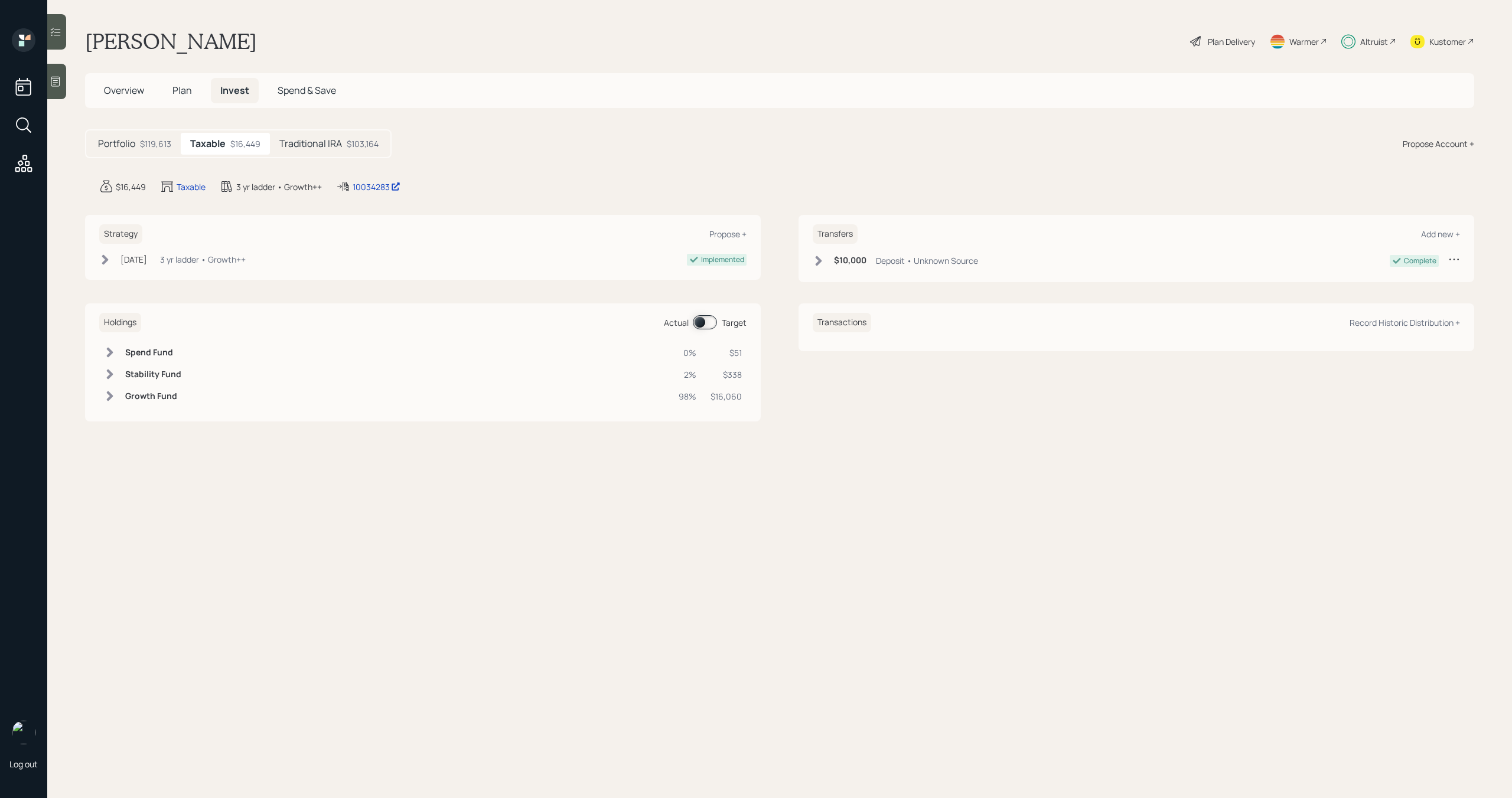
click at [300, 92] on span "Spend & Save" at bounding box center [306, 90] width 58 height 13
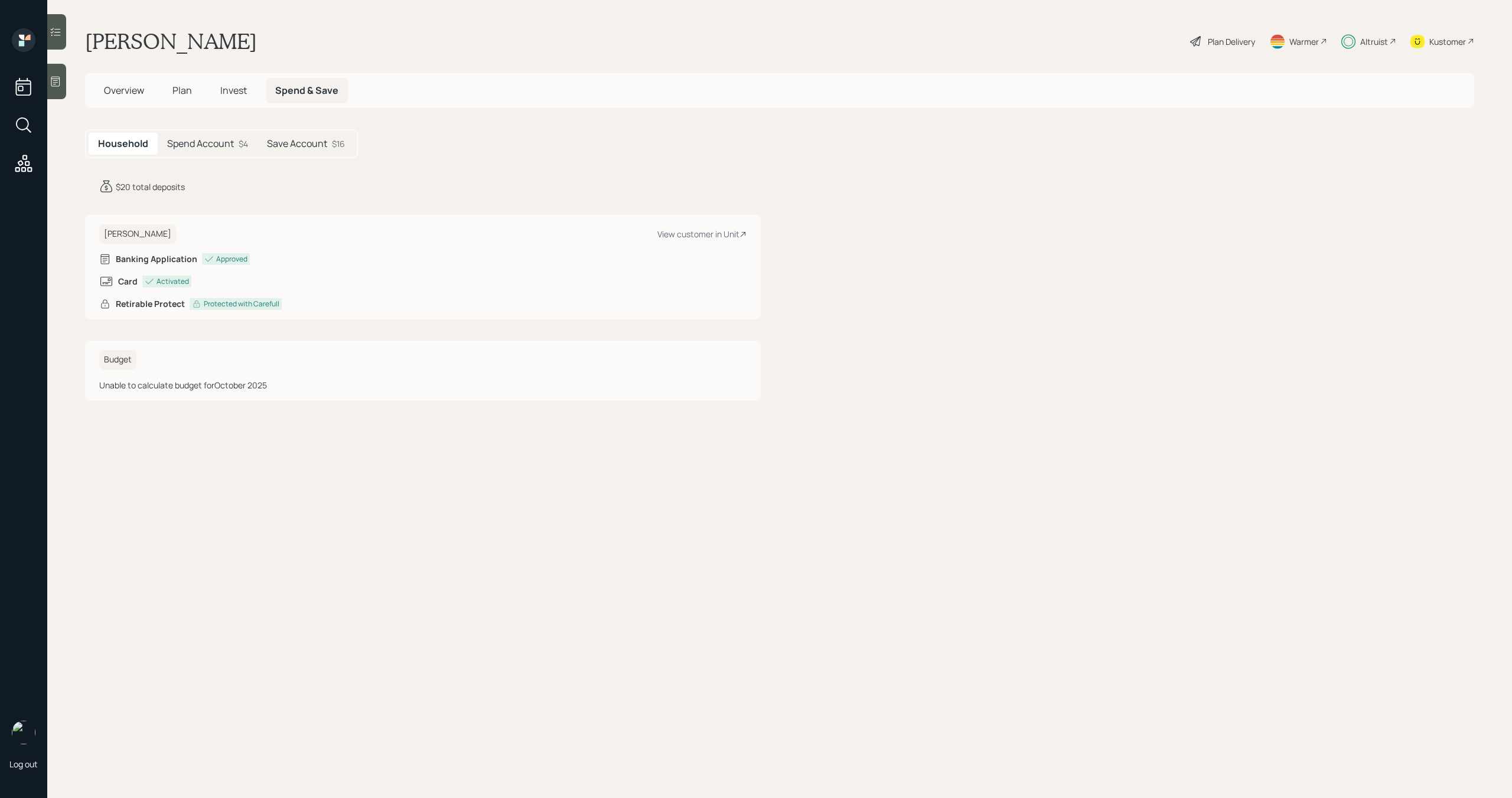
click at [231, 149] on h5 "Spend Account" at bounding box center [201, 143] width 67 height 11
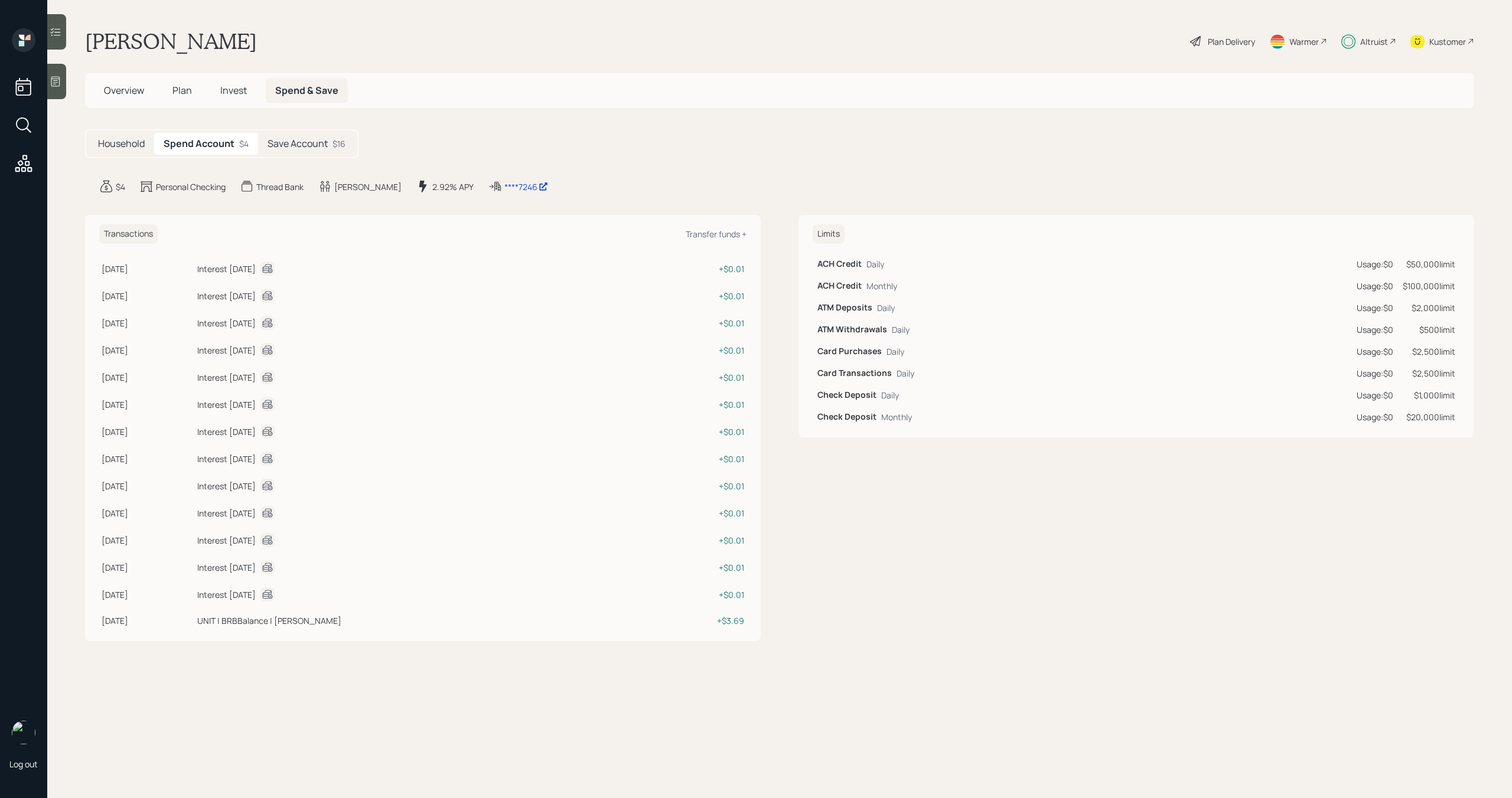
click at [275, 140] on h5 "Save Account" at bounding box center [298, 143] width 60 height 11
click at [227, 140] on h5 "Spend Account" at bounding box center [197, 143] width 67 height 11
click at [304, 140] on h5 "Save Account" at bounding box center [298, 143] width 60 height 11
click at [209, 141] on h5 "Spend Account" at bounding box center [197, 143] width 67 height 11
click at [279, 141] on h5 "Save Account" at bounding box center [298, 143] width 60 height 11
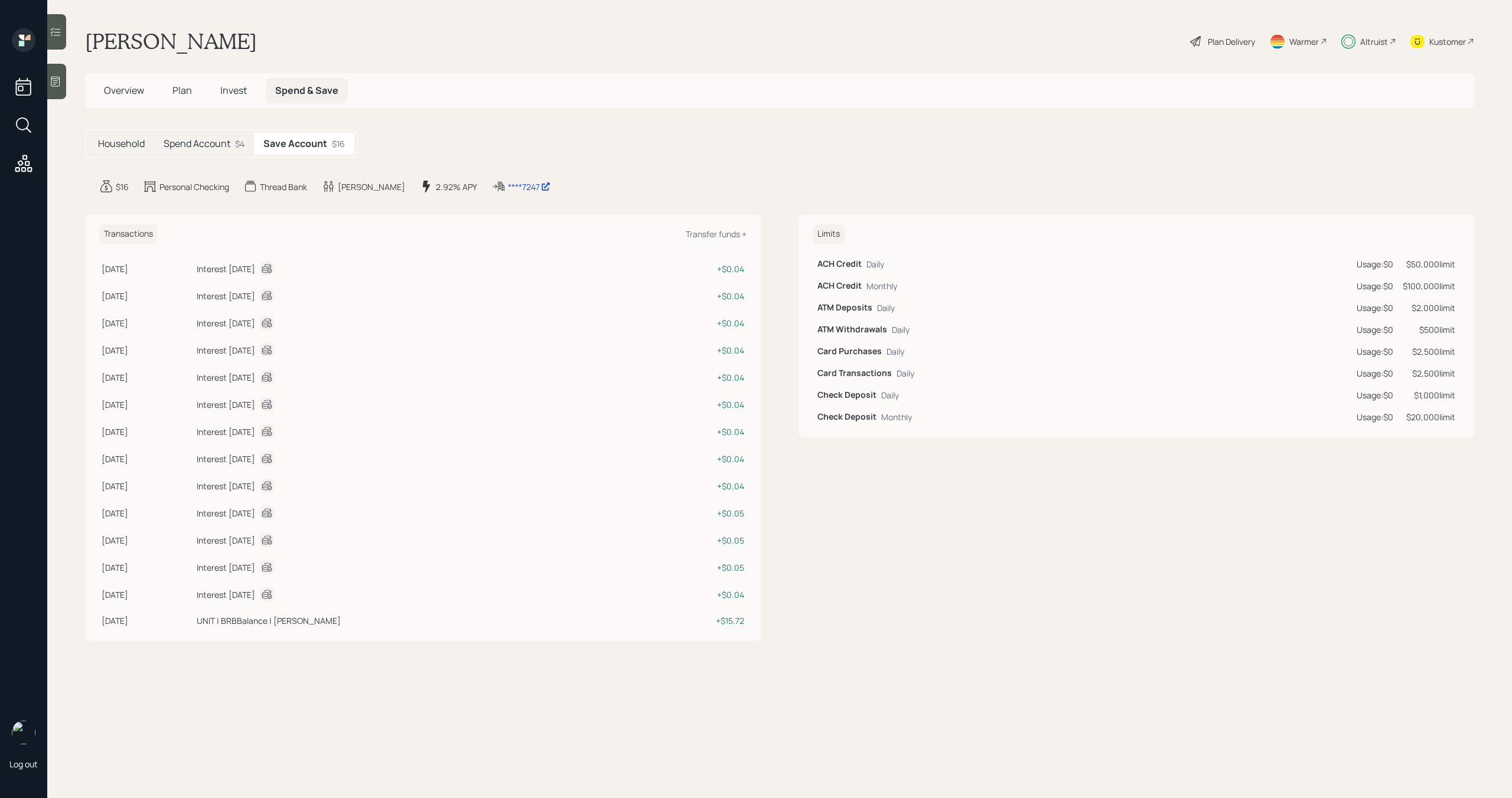
click at [228, 147] on h5 "Spend Account" at bounding box center [197, 143] width 67 height 11
click at [288, 147] on h5 "Save Account" at bounding box center [298, 143] width 60 height 11
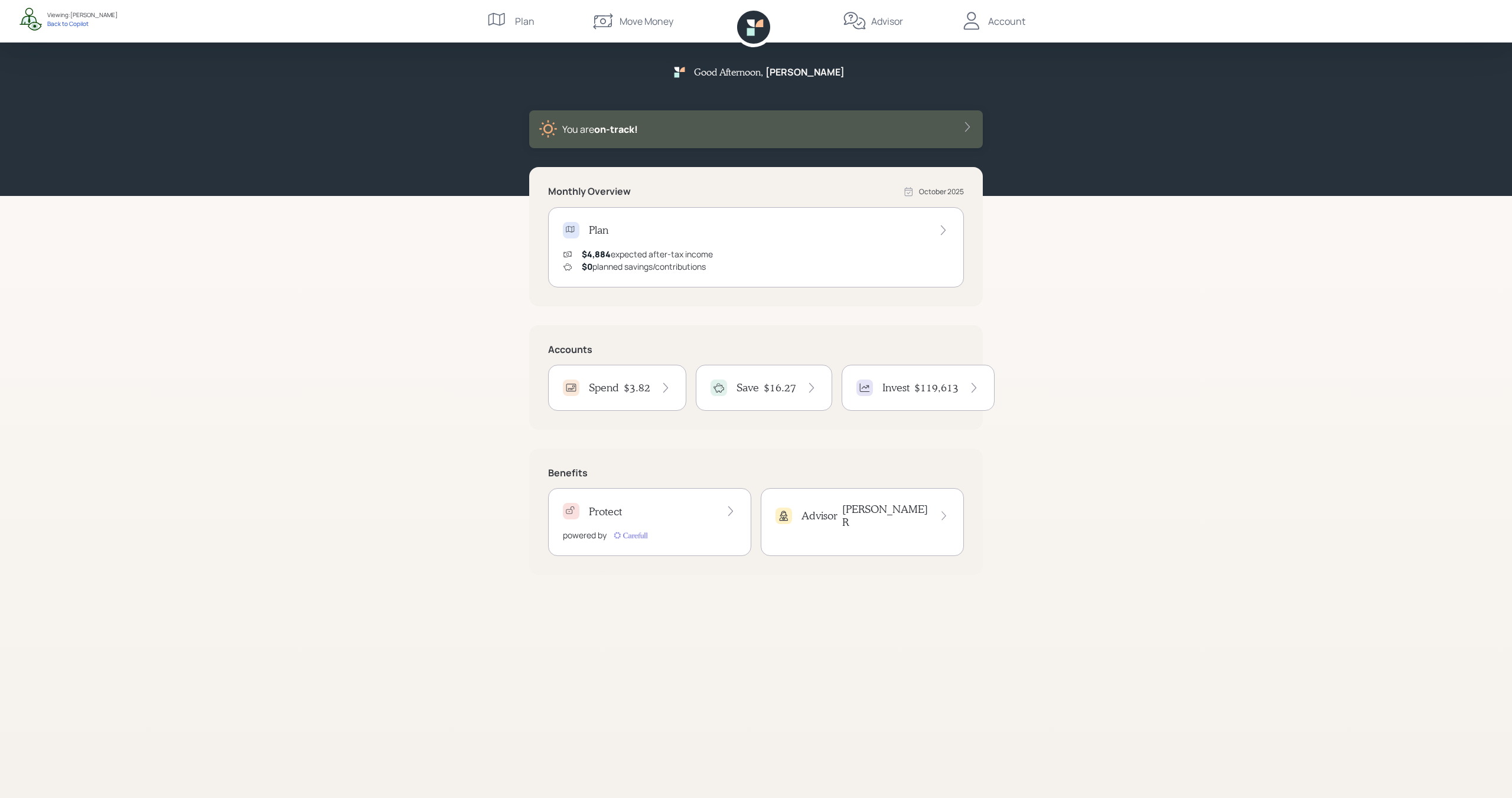
click at [670, 383] on icon at bounding box center [666, 388] width 12 height 12
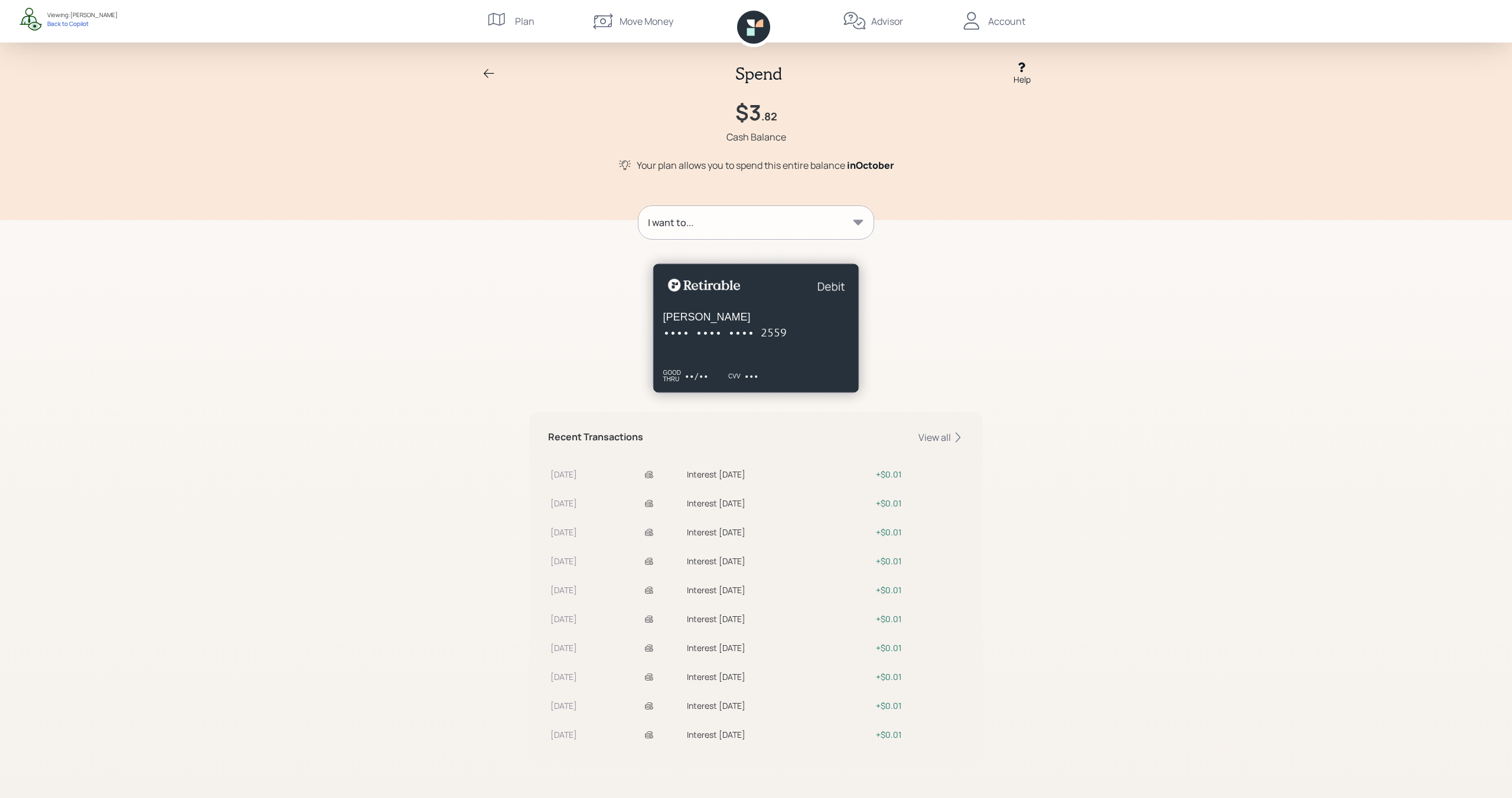
scroll to position [1, 0]
click at [948, 433] on div "View all" at bounding box center [941, 436] width 45 height 13
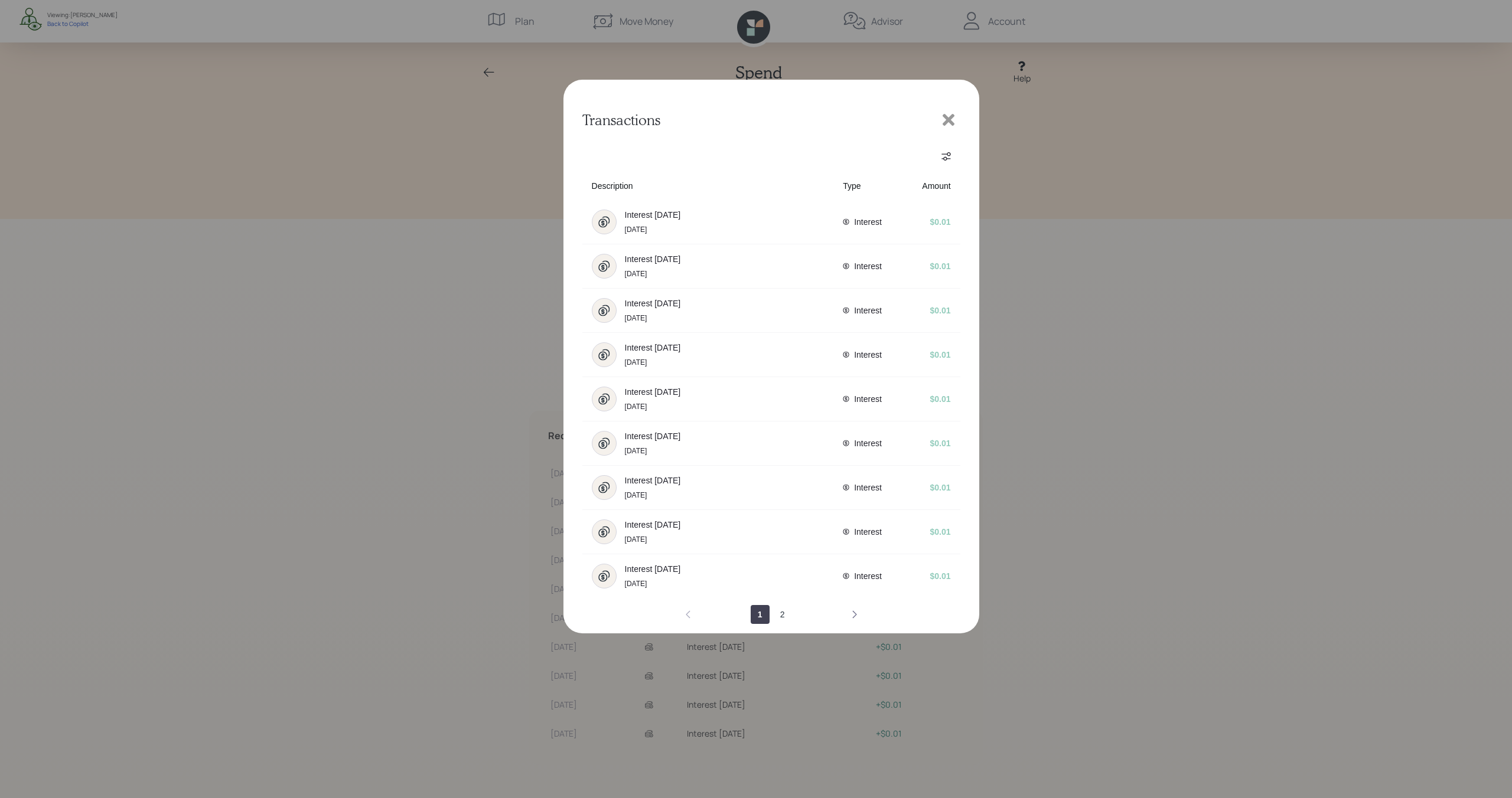
click at [856, 611] on icon "next page" at bounding box center [854, 614] width 10 height 10
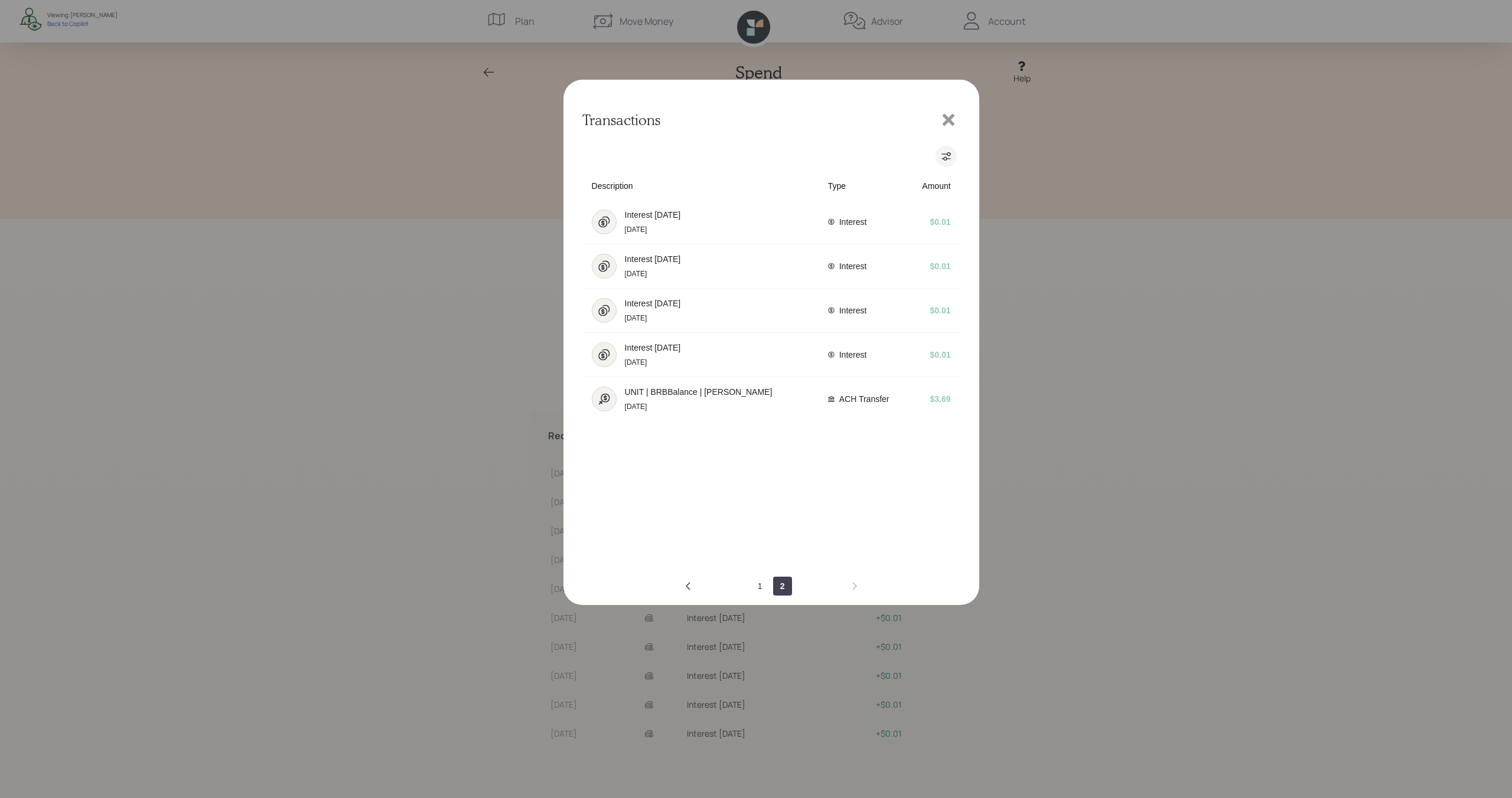
click at [947, 158] on icon "filters" at bounding box center [946, 156] width 9 height 8
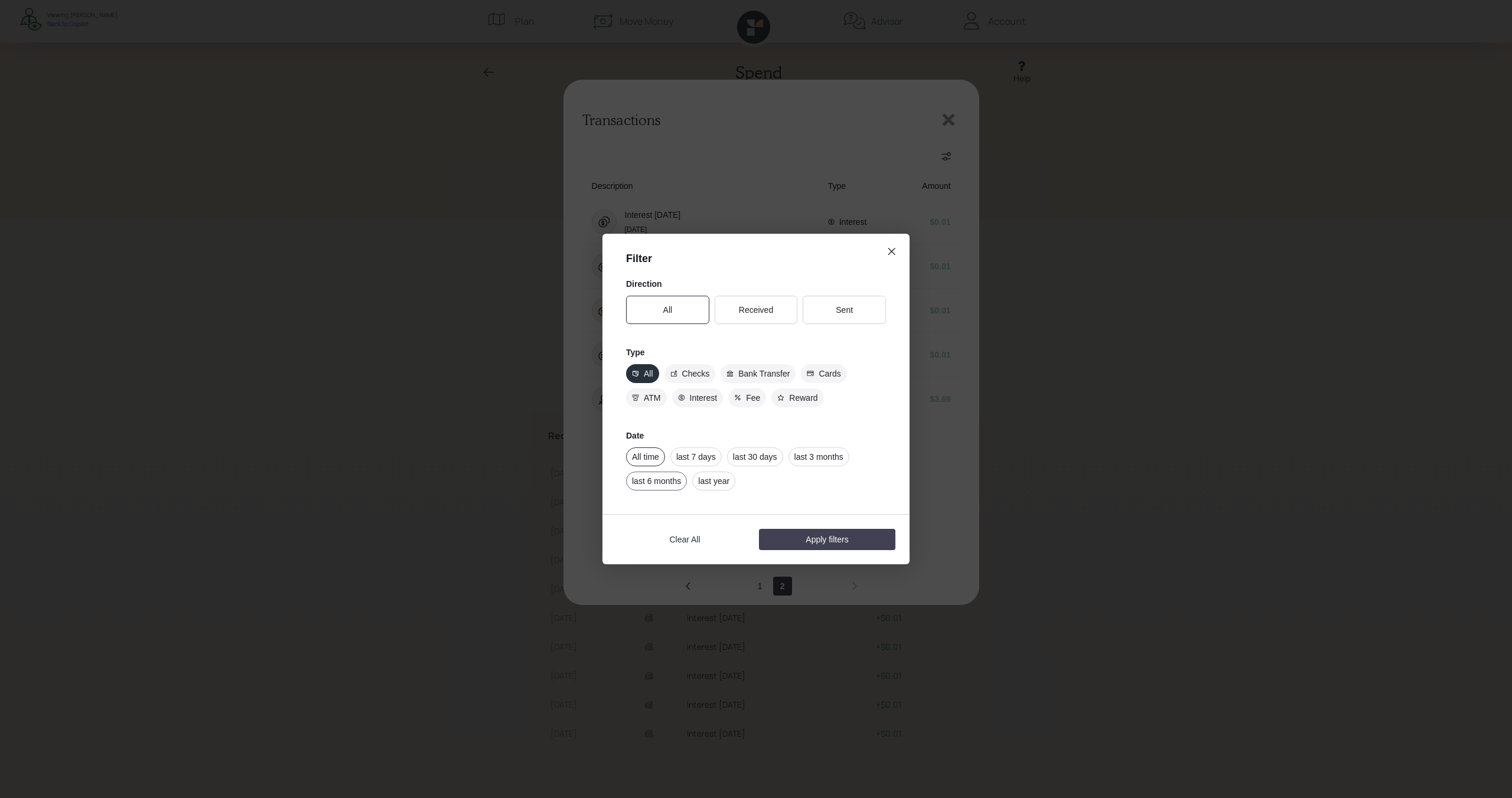
click at [678, 483] on label "last 6 months" at bounding box center [657, 481] width 61 height 19
click at [632, 481] on input "last 6 months" at bounding box center [632, 481] width 0 height 0
click at [811, 538] on button "Apply filters" at bounding box center [827, 540] width 136 height 21
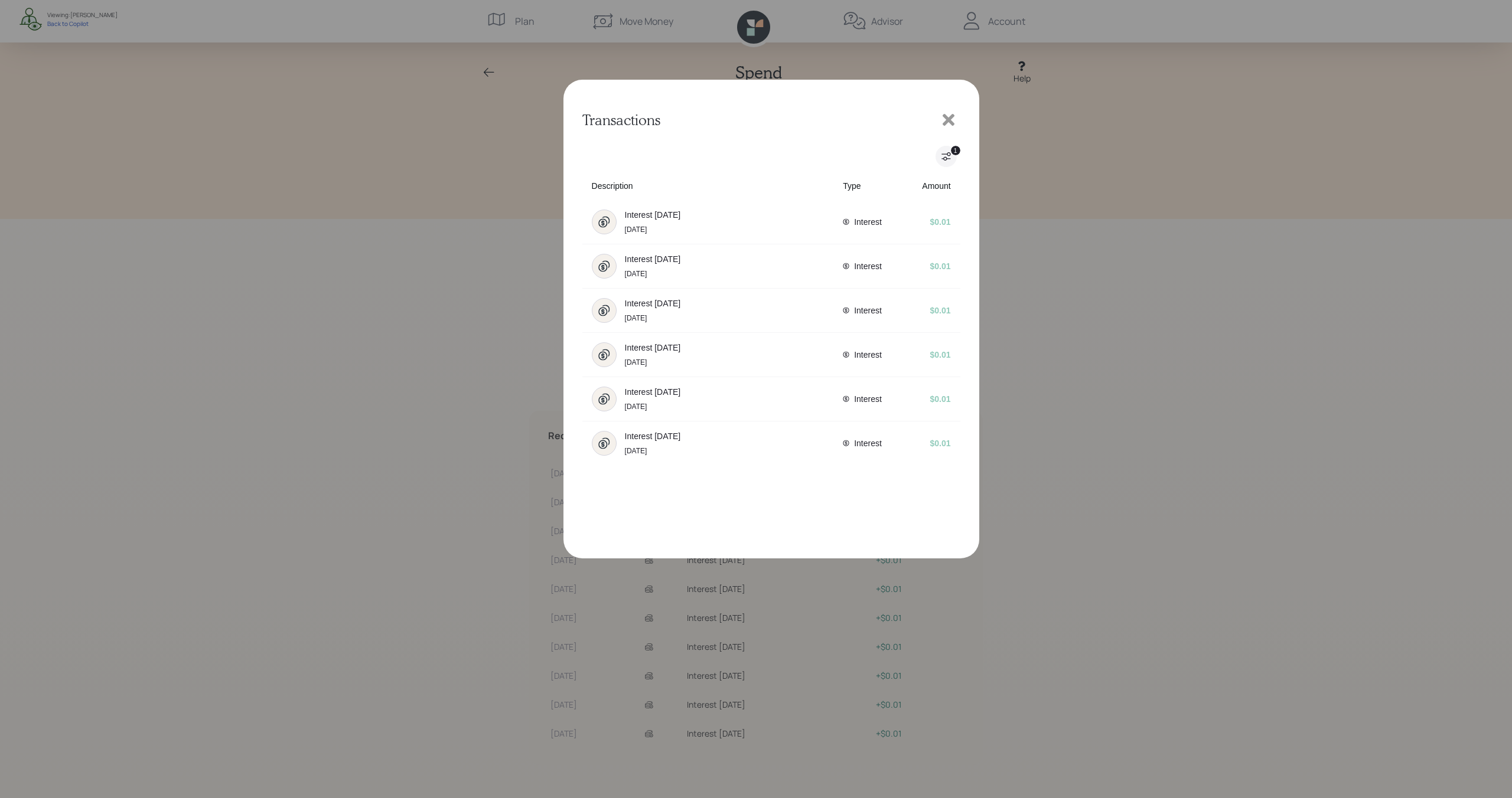
click at [945, 164] on button "1" at bounding box center [946, 156] width 21 height 21
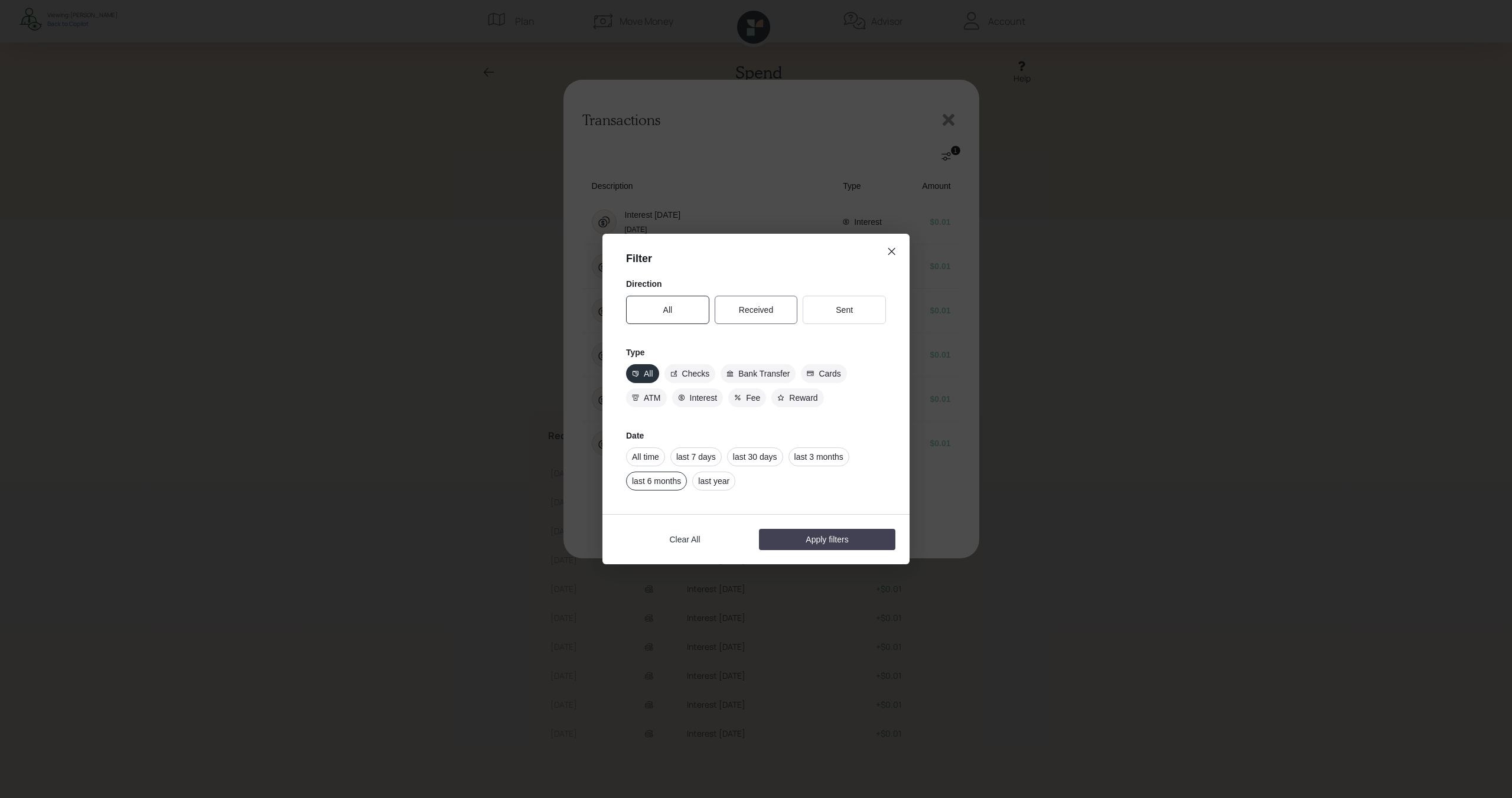
click at [763, 314] on label "Received" at bounding box center [756, 310] width 83 height 28
click at [739, 310] on input "Received" at bounding box center [739, 310] width 0 height 0
click at [842, 310] on label "Sent" at bounding box center [844, 310] width 83 height 28
click at [836, 310] on input "Sent" at bounding box center [836, 310] width 0 height 0
click at [899, 251] on button "close dialog" at bounding box center [892, 251] width 21 height 21
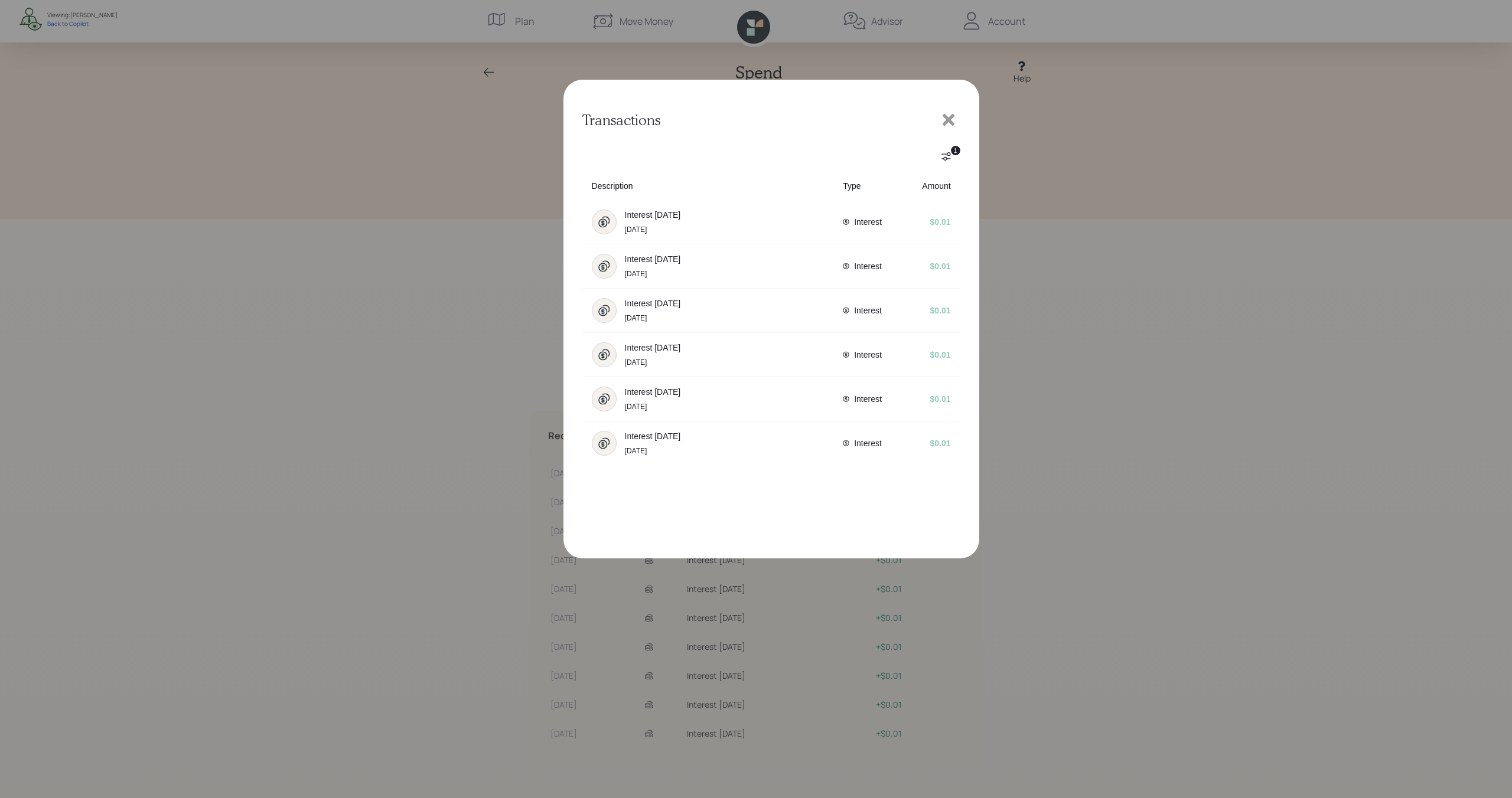
click at [953, 118] on icon at bounding box center [948, 119] width 17 height 17
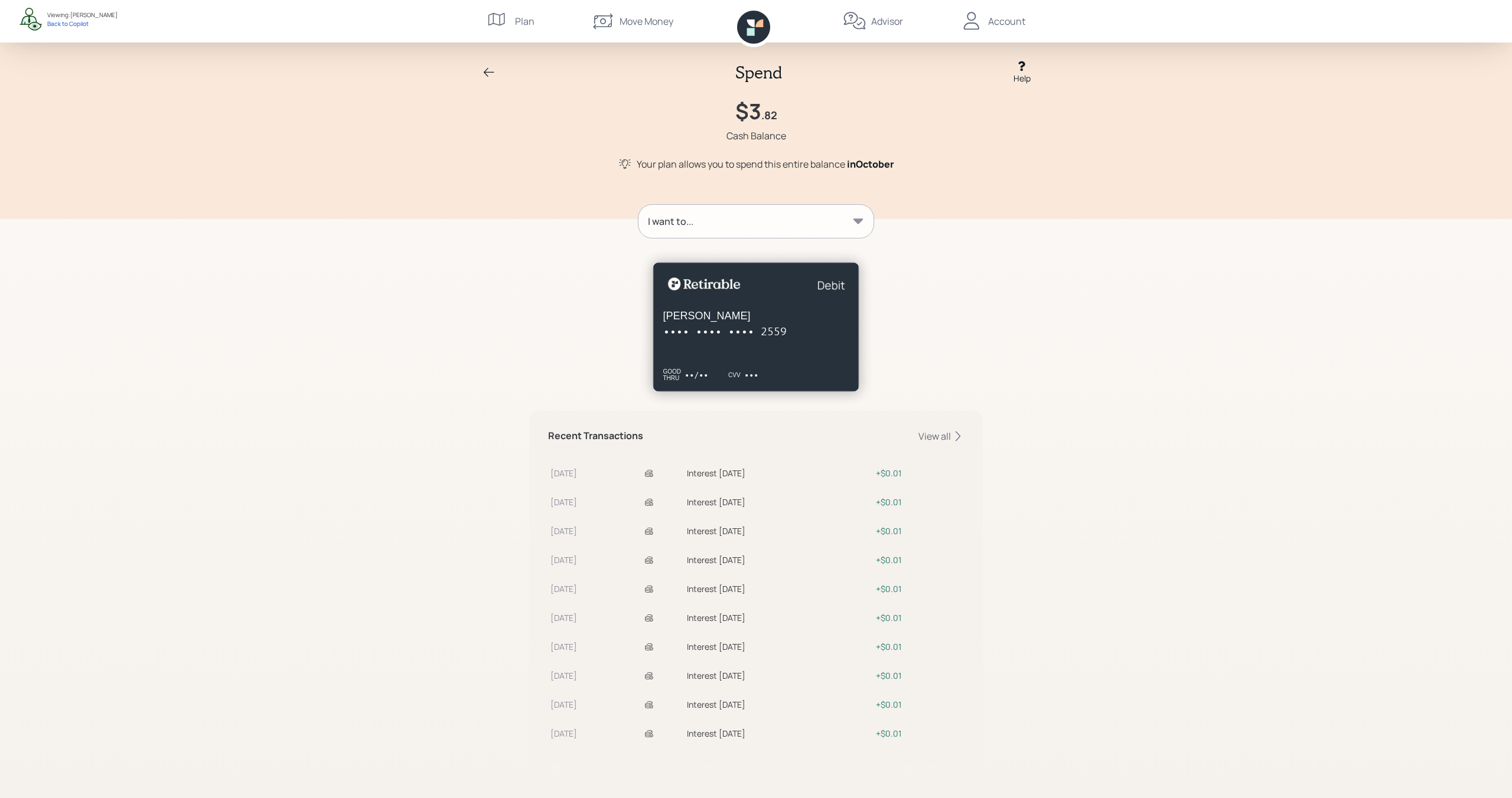
scroll to position [0, 0]
click at [481, 77] on div "Spend Help" at bounding box center [756, 73] width 567 height 24
click at [486, 74] on icon at bounding box center [489, 74] width 14 height 14
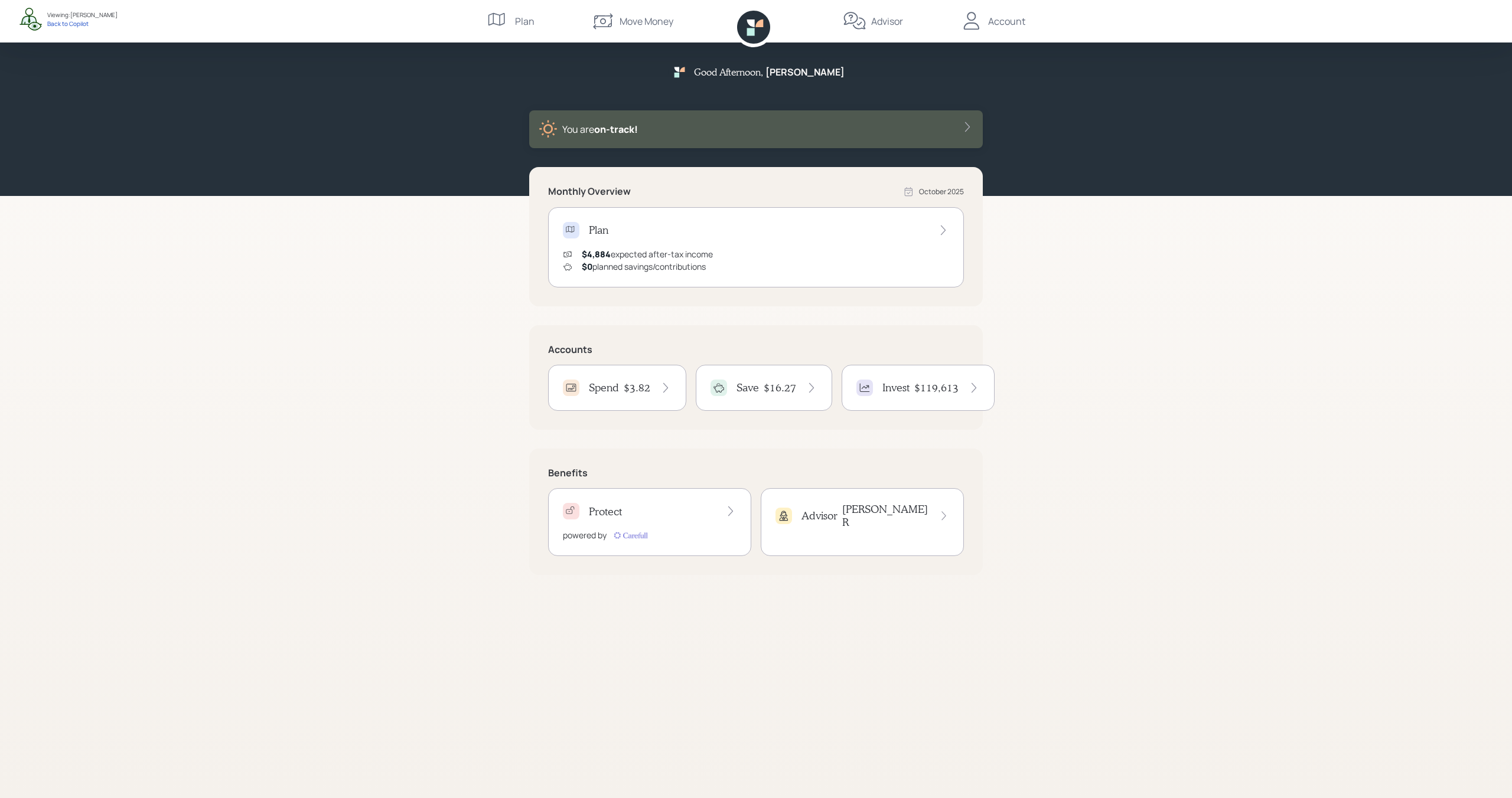
click at [746, 403] on div "Save $16.27" at bounding box center [764, 387] width 136 height 46
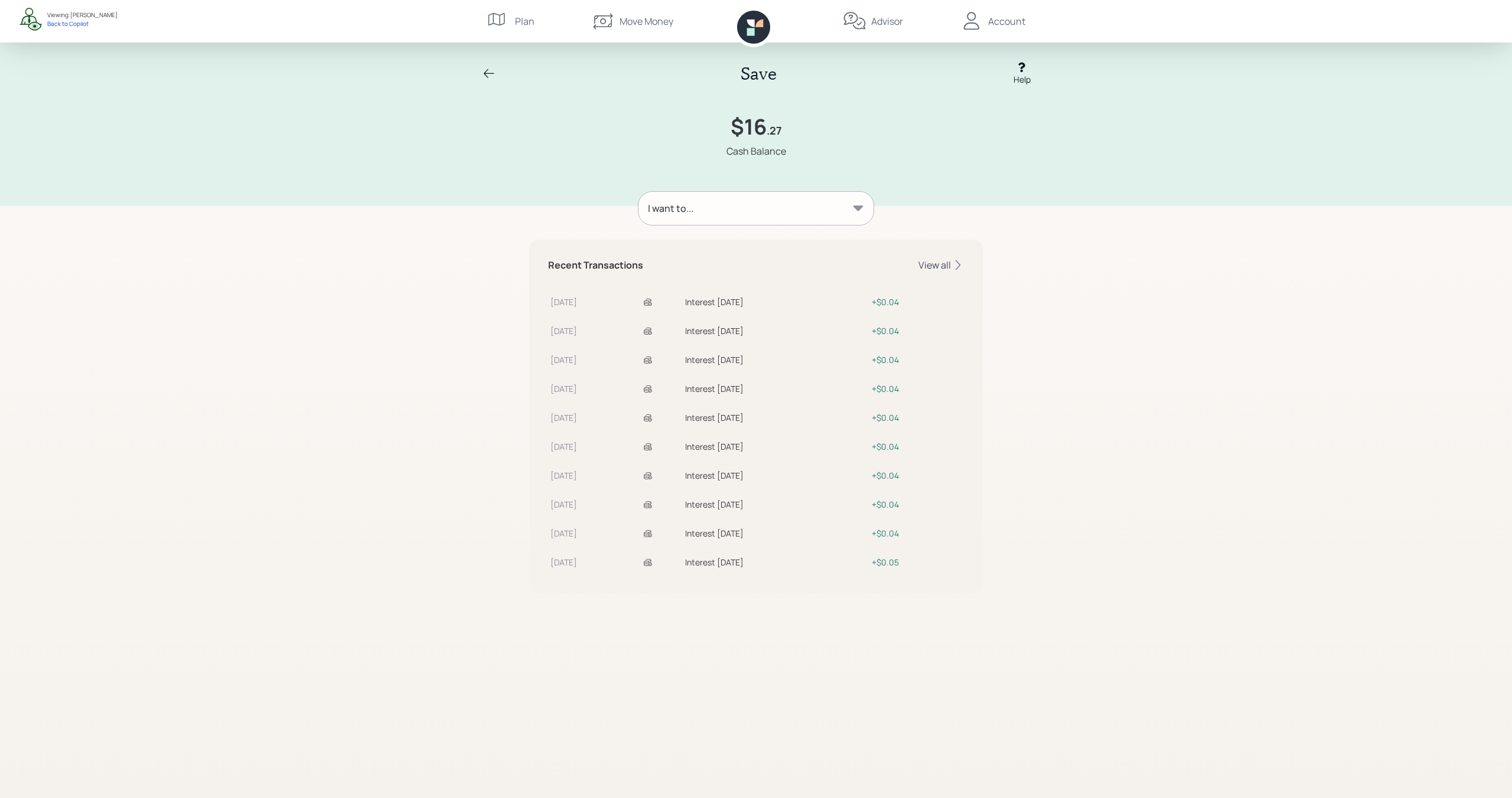
click at [956, 266] on icon at bounding box center [958, 265] width 12 height 12
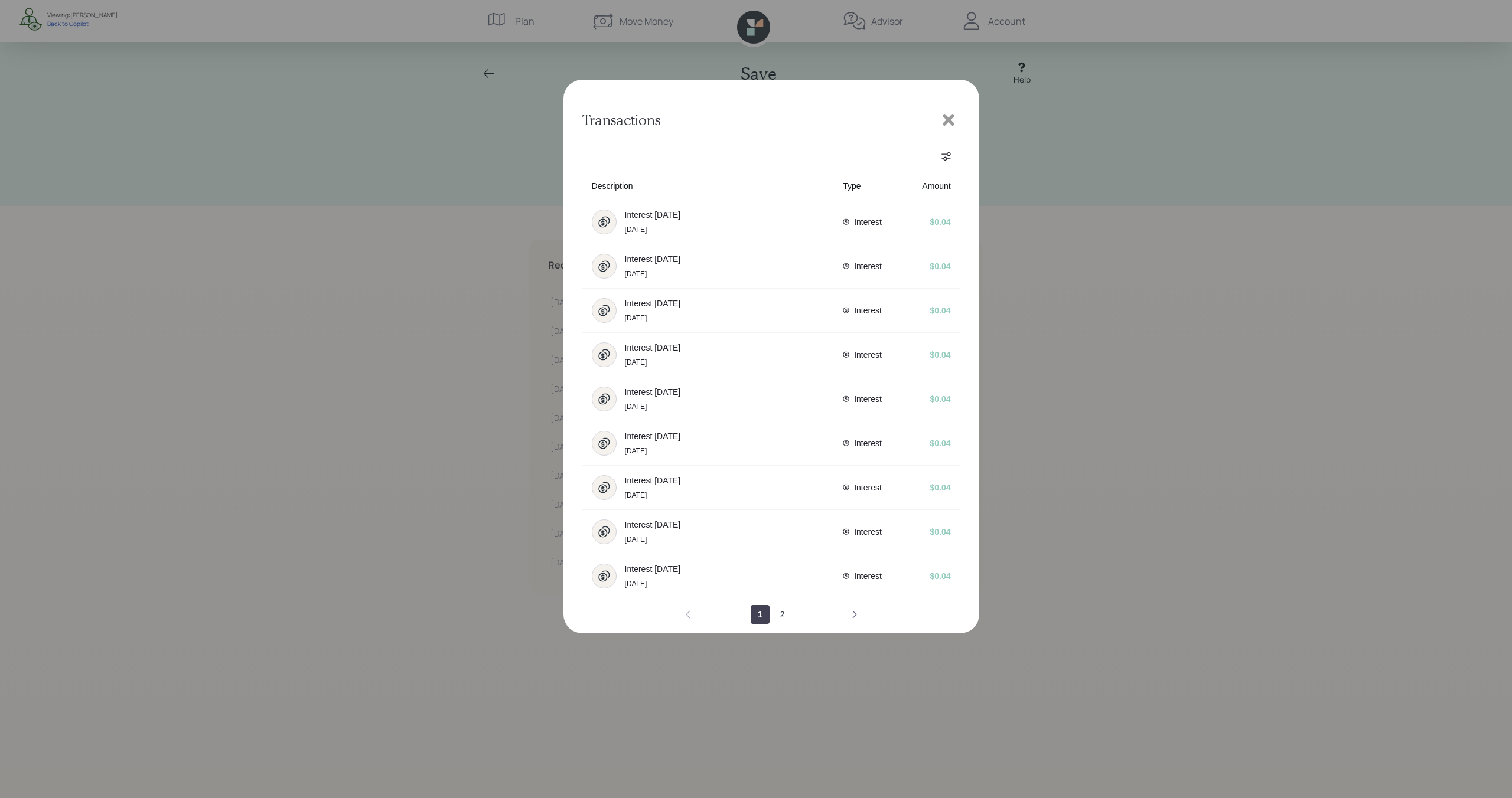
click at [847, 622] on button "next page" at bounding box center [855, 615] width 19 height 19
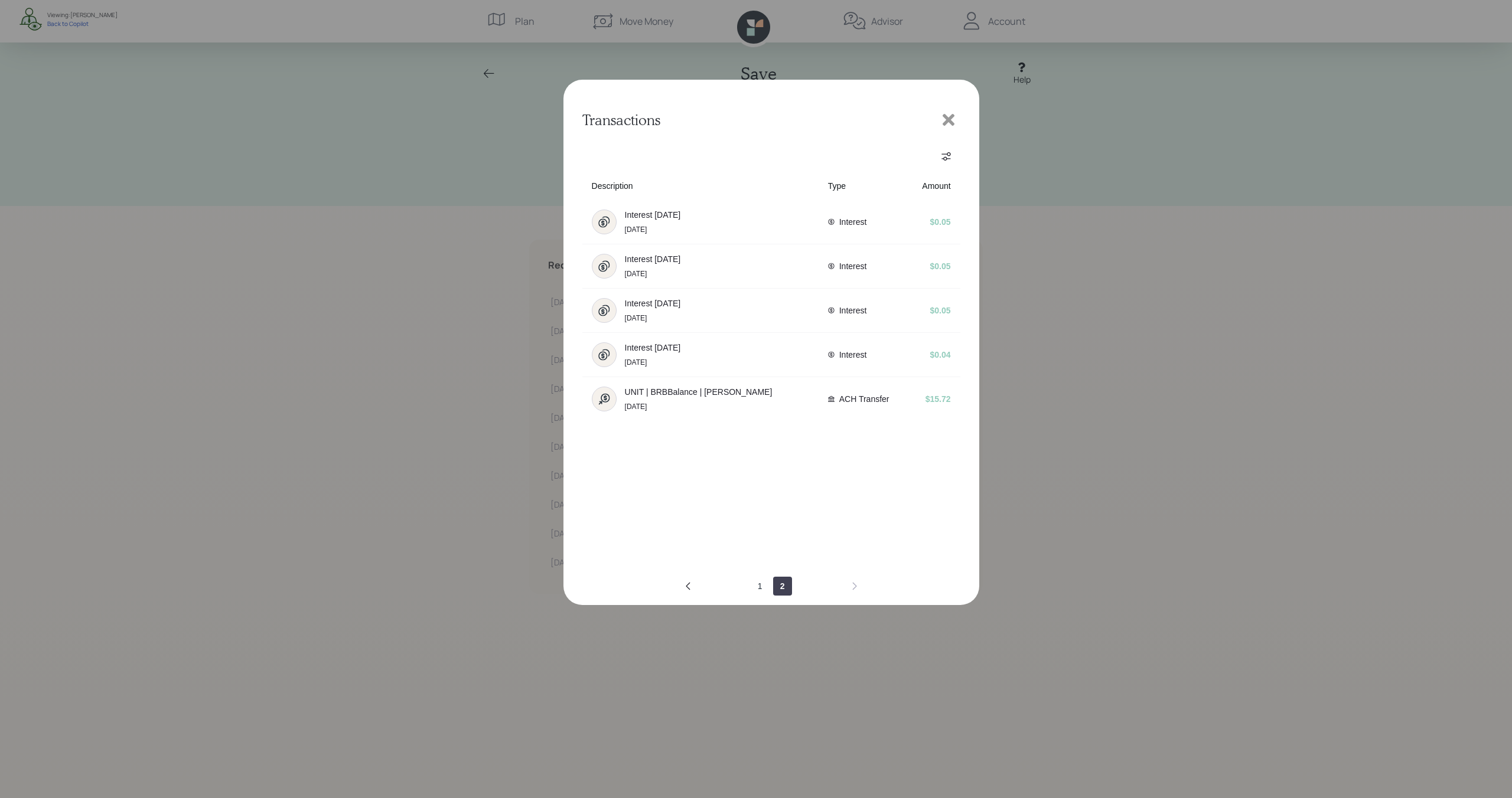
click at [948, 114] on icon at bounding box center [948, 119] width 17 height 17
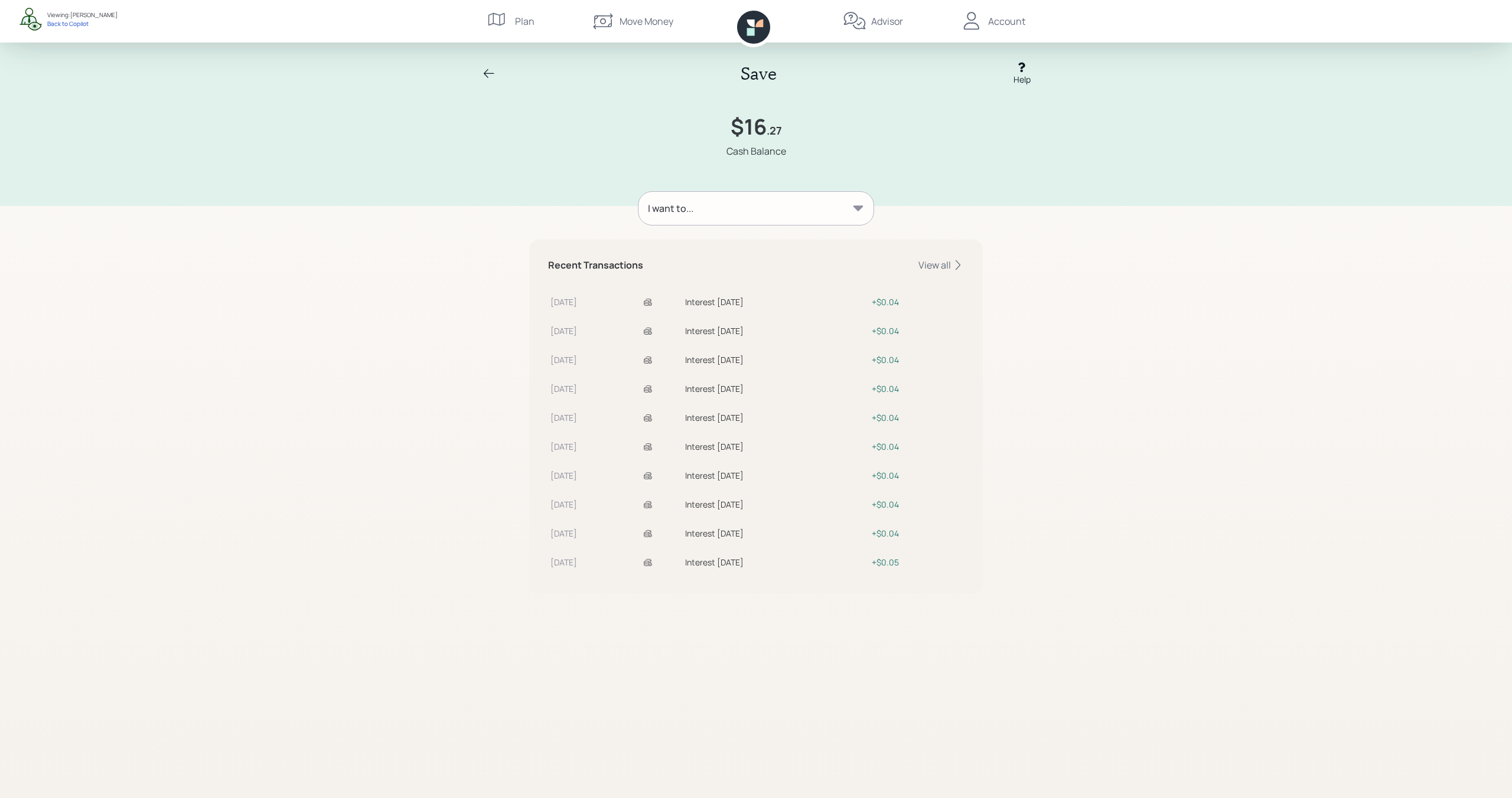
click at [491, 74] on icon at bounding box center [489, 74] width 14 height 14
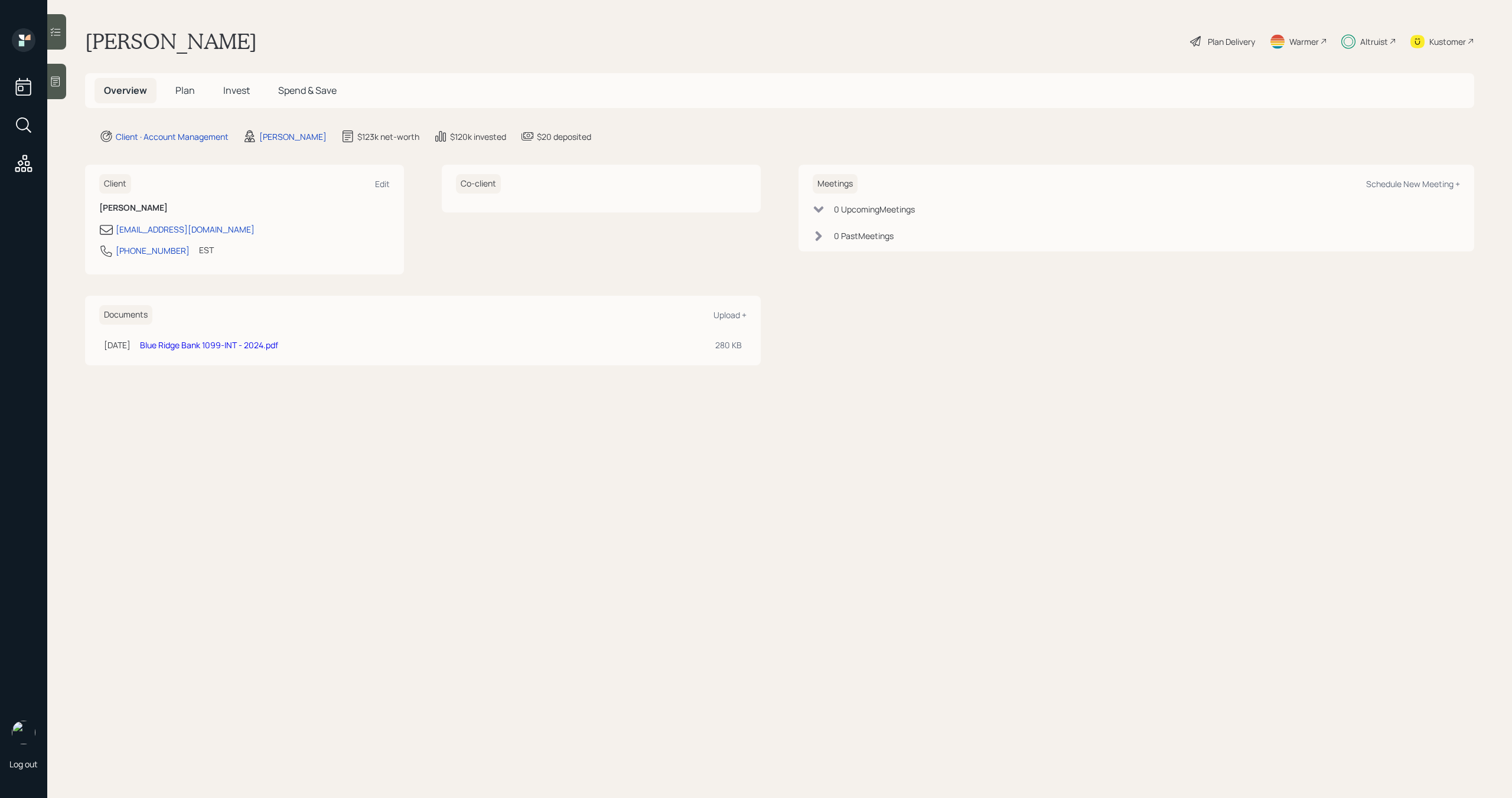
click at [229, 92] on span "Invest" at bounding box center [236, 90] width 26 height 13
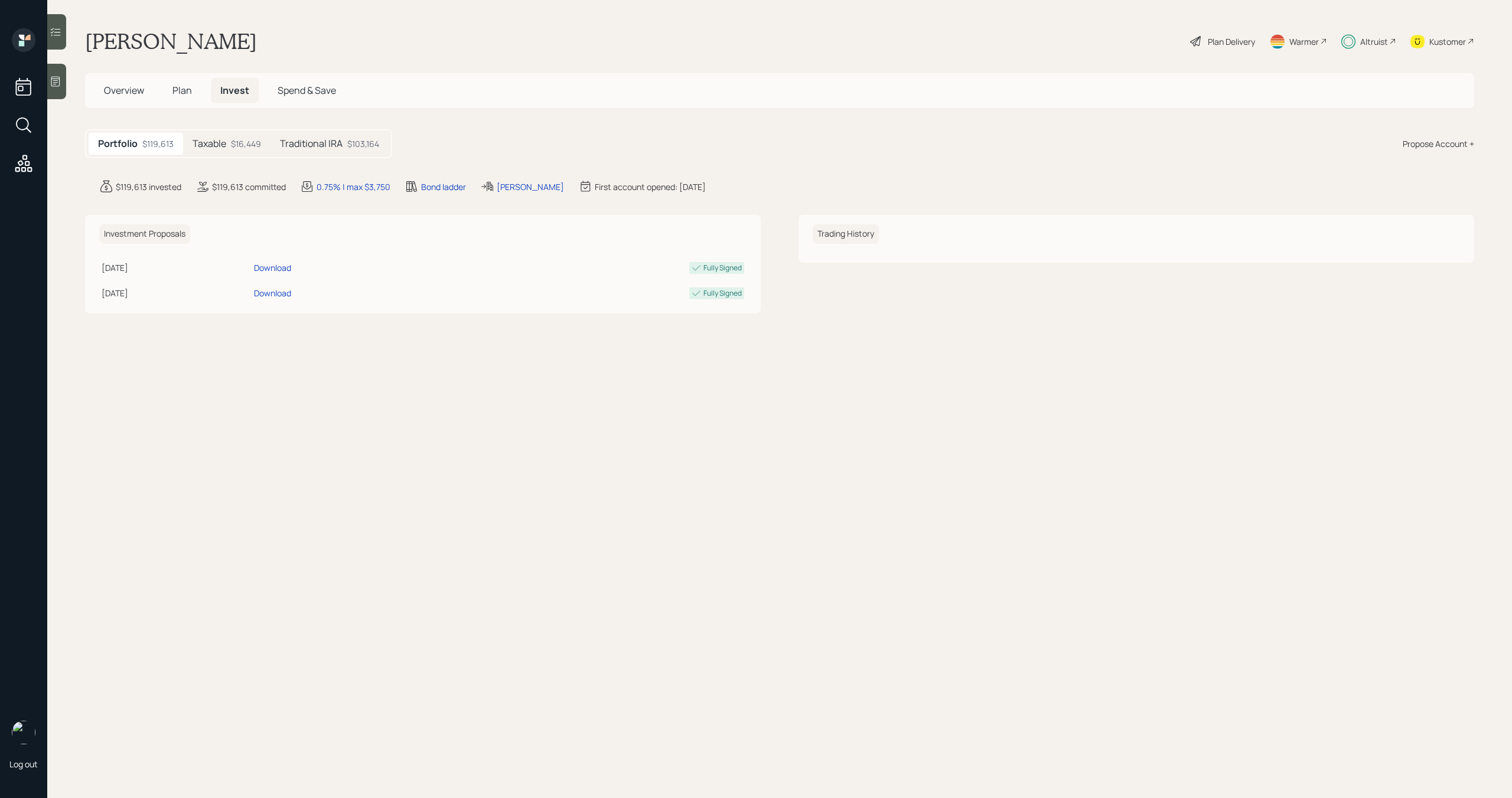
click at [258, 146] on div "$16,449" at bounding box center [246, 144] width 31 height 12
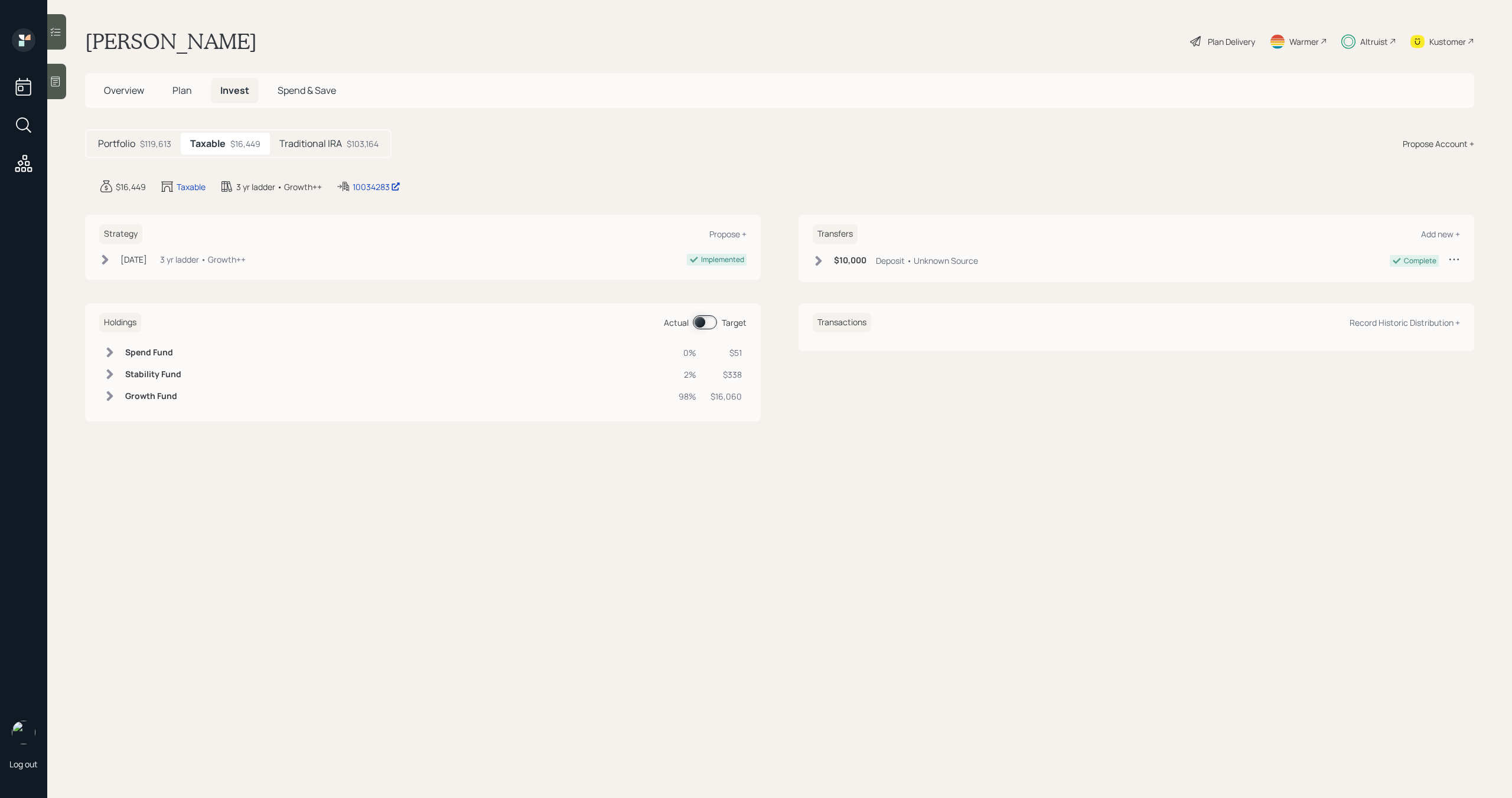
click at [813, 261] on icon at bounding box center [819, 261] width 12 height 12
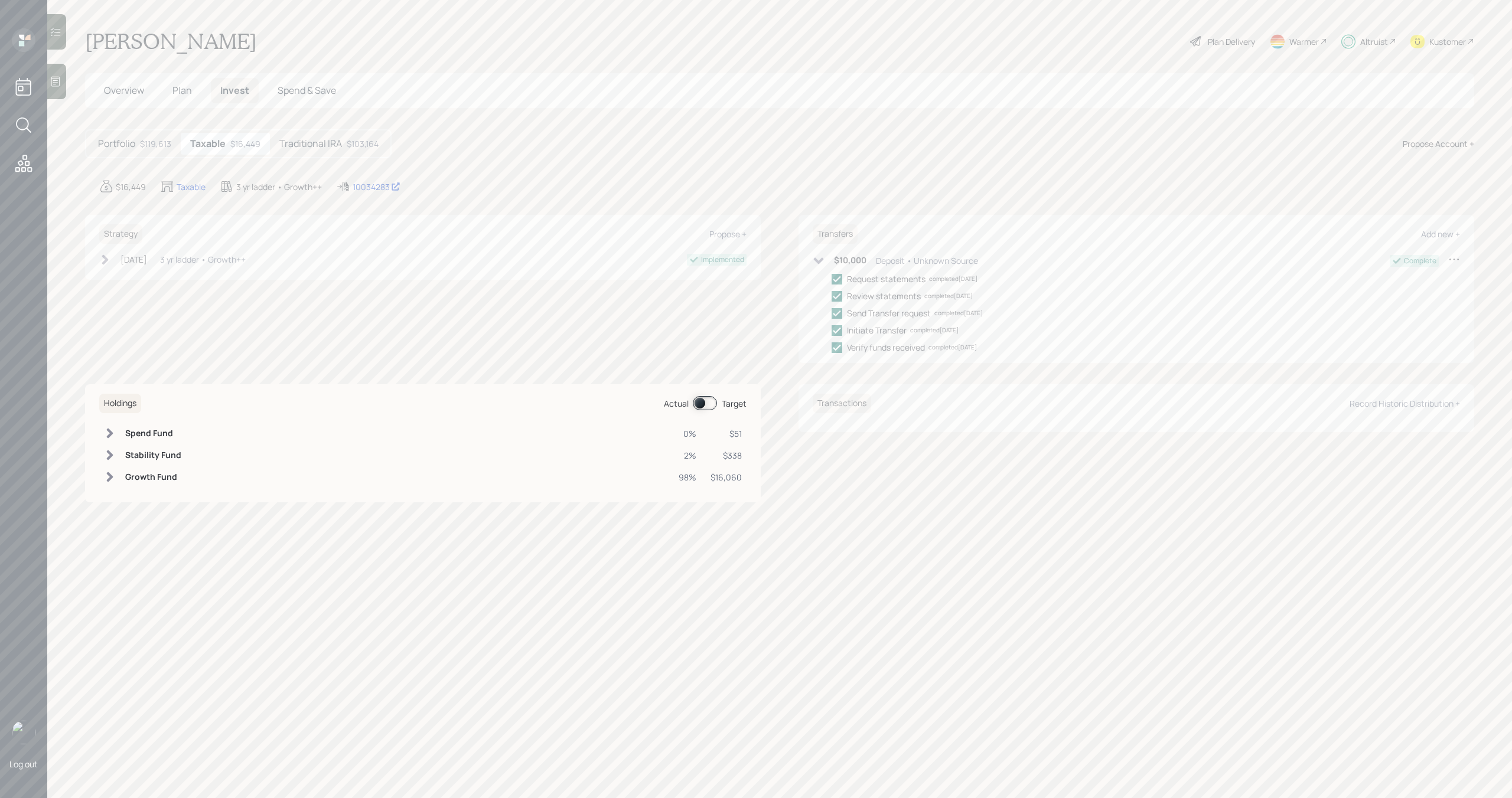
click at [1371, 39] on div "Altruist" at bounding box center [1374, 42] width 28 height 12
click at [174, 92] on span "Plan" at bounding box center [182, 90] width 19 height 13
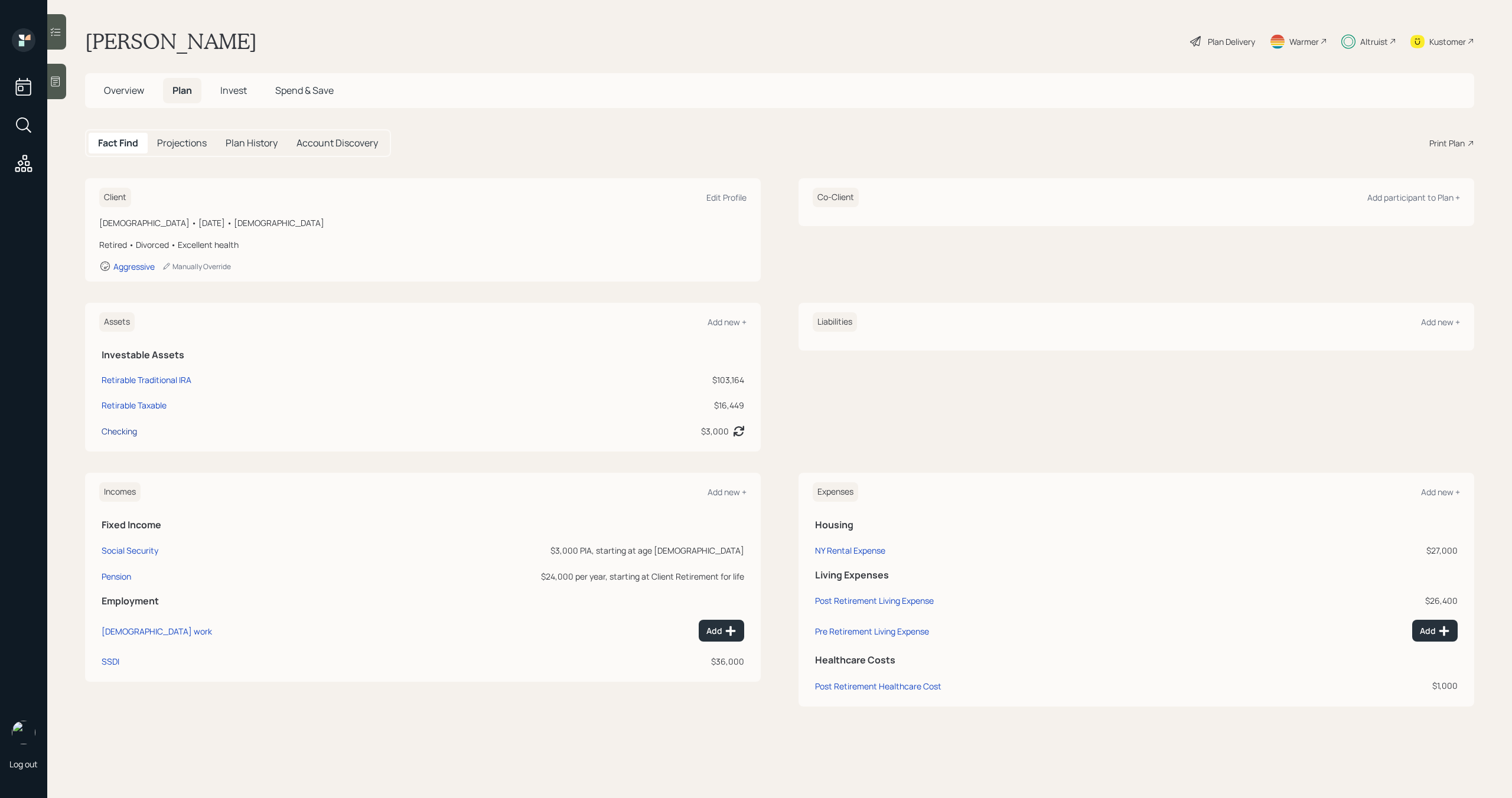
click at [126, 436] on div "Checking" at bounding box center [119, 431] width 36 height 12
select select "cash"
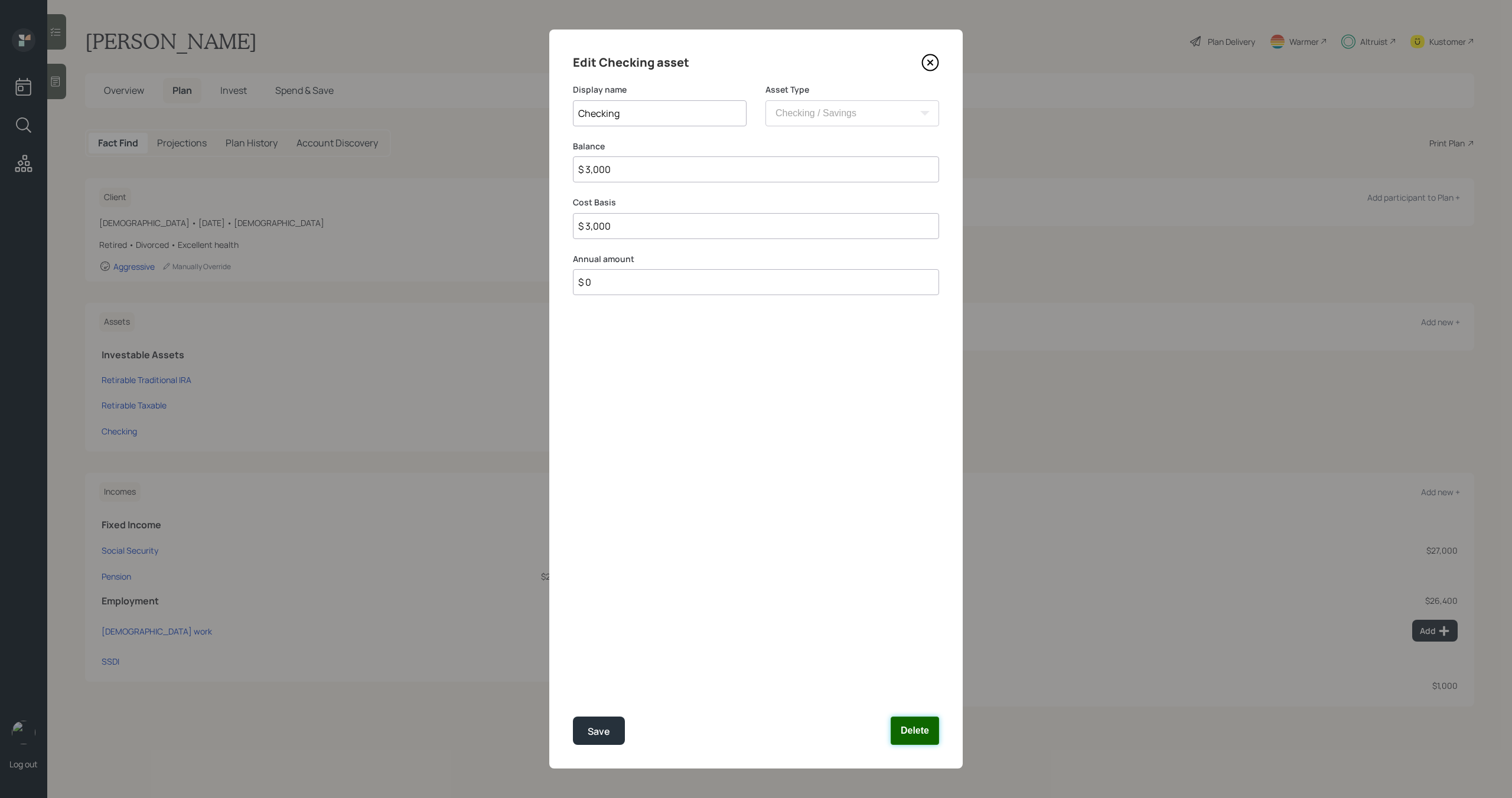
click at [927, 721] on button "Delete" at bounding box center [915, 731] width 49 height 28
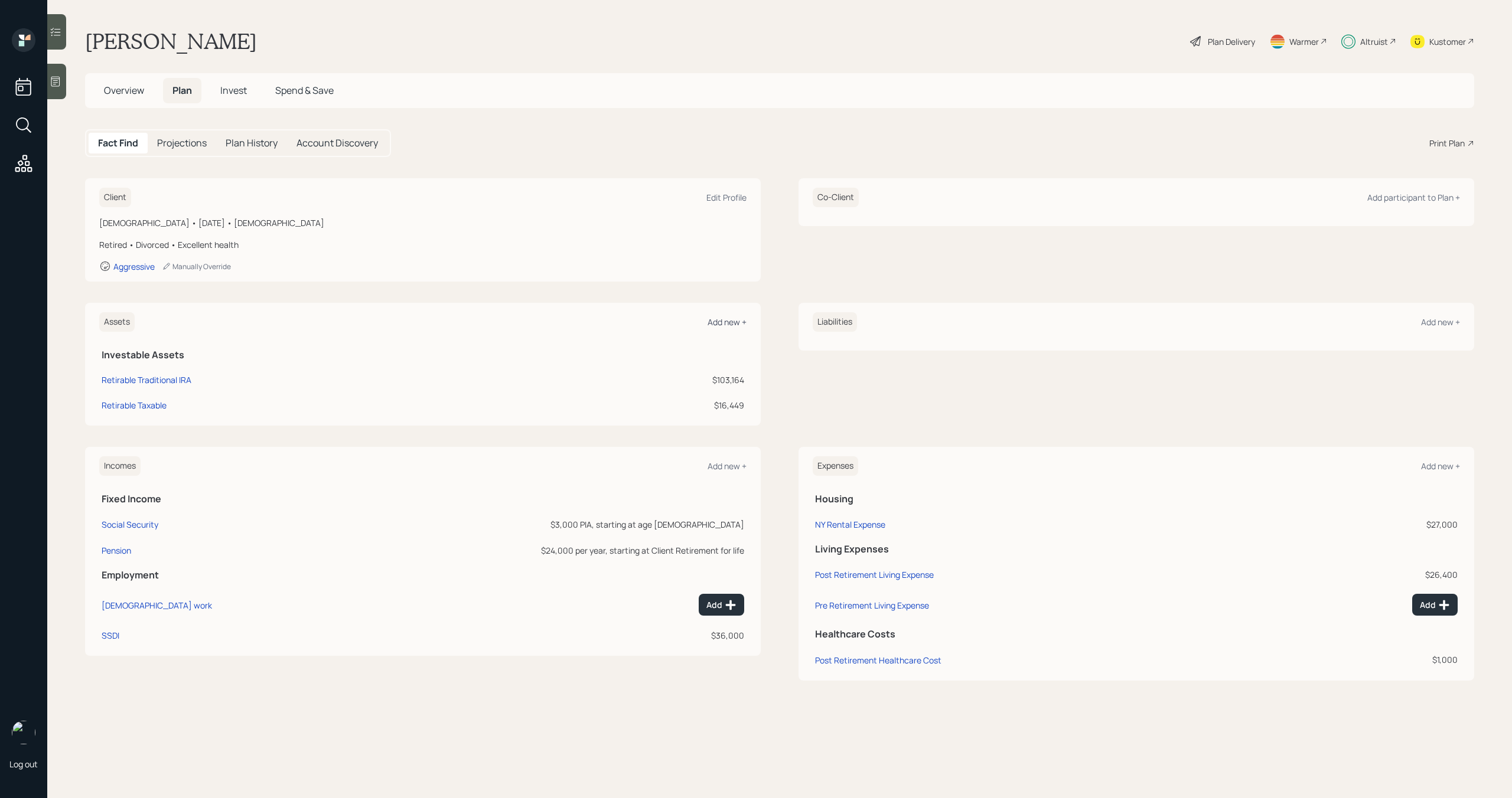
click at [734, 323] on div "Add new +" at bounding box center [727, 322] width 39 height 11
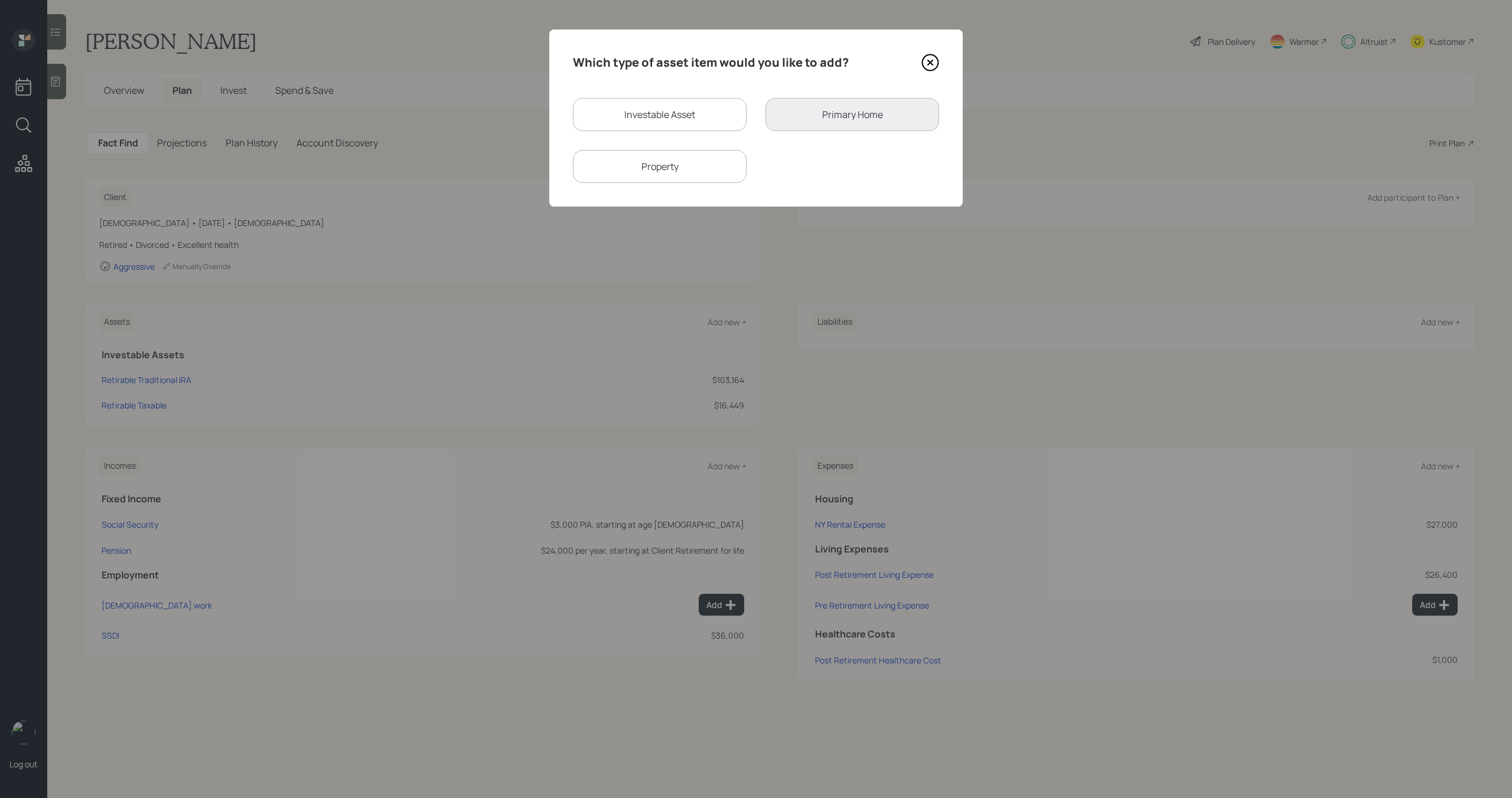
click at [681, 129] on div "Investable Asset" at bounding box center [660, 114] width 174 height 33
select select "taxable"
select select "balanced"
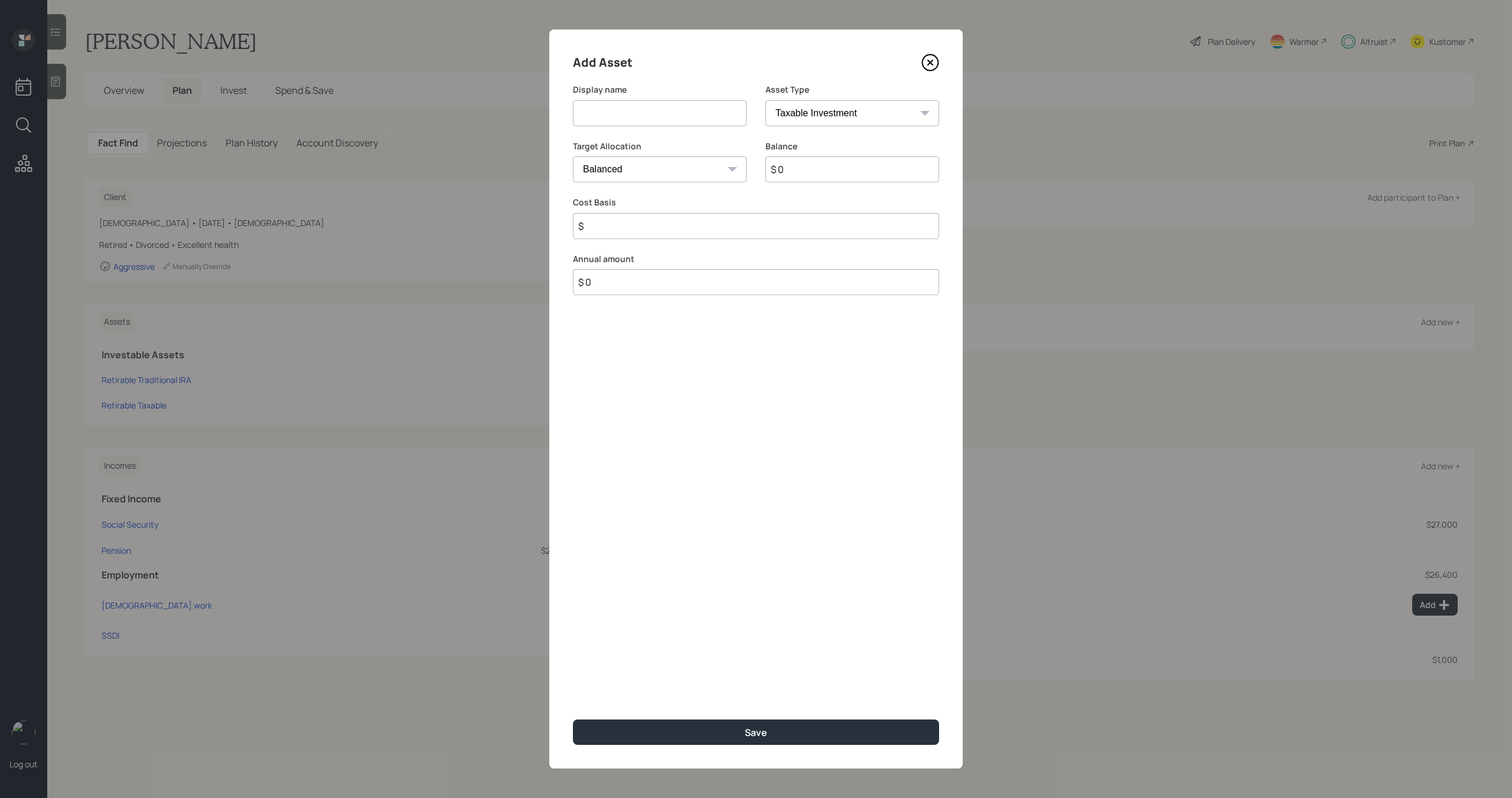
click at [793, 113] on select "SEP IRA IRA Roth IRA 401(k) Roth 401(k) 403(b) Roth 403(b) 457(b) Roth 457(b) H…" at bounding box center [852, 113] width 174 height 26
select select "emergency_fund"
click at [765, 100] on select "SEP IRA IRA Roth IRA 401(k) Roth 401(k) 403(b) Roth 403(b) 457(b) Roth 457(b) H…" at bounding box center [852, 113] width 174 height 26
click at [714, 114] on input at bounding box center [660, 113] width 174 height 26
type input "Checking"
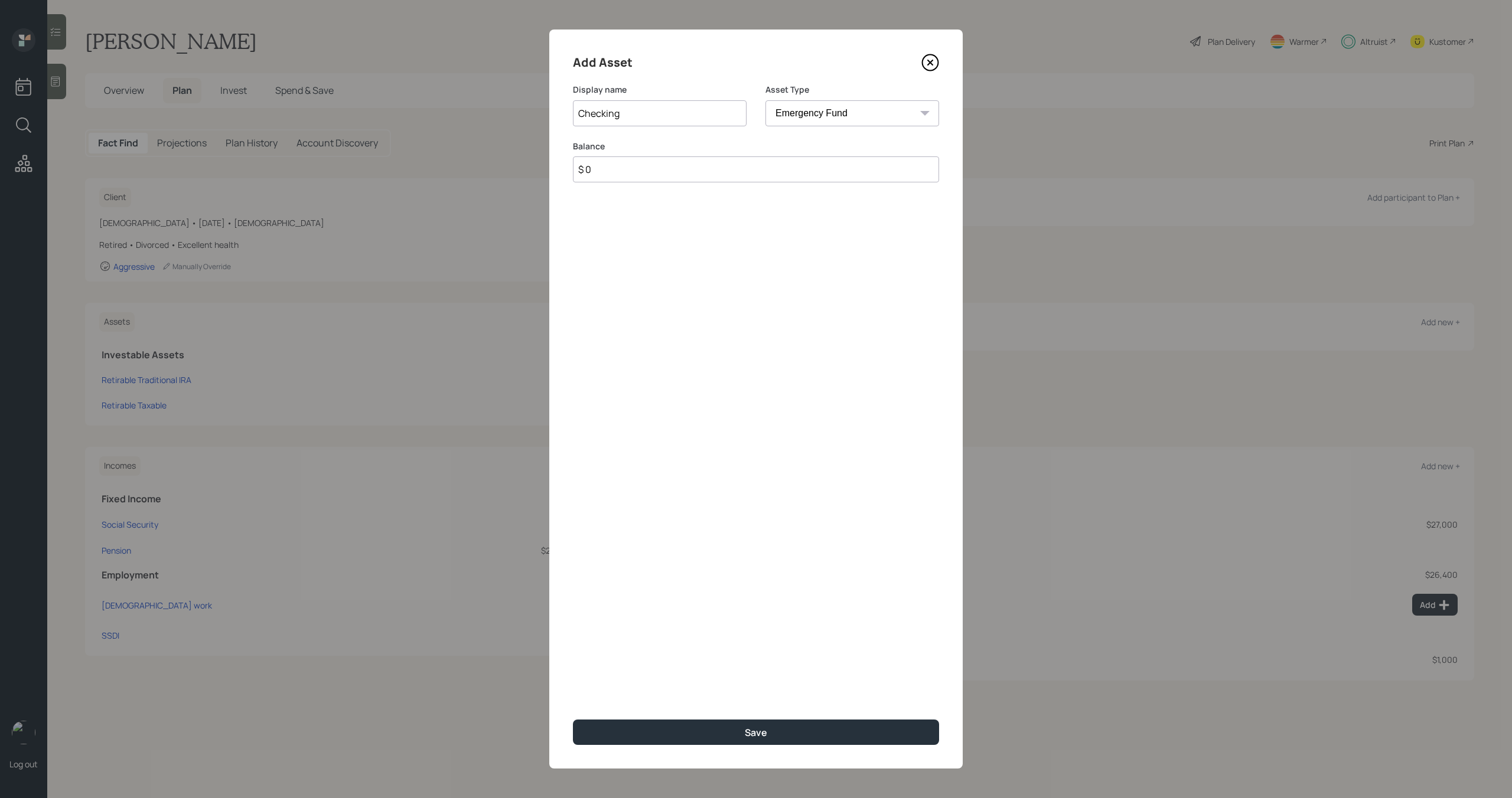
click at [738, 173] on input "$ 0" at bounding box center [756, 169] width 366 height 26
type input "$ 3,000"
click at [877, 733] on button "Save" at bounding box center [756, 732] width 366 height 25
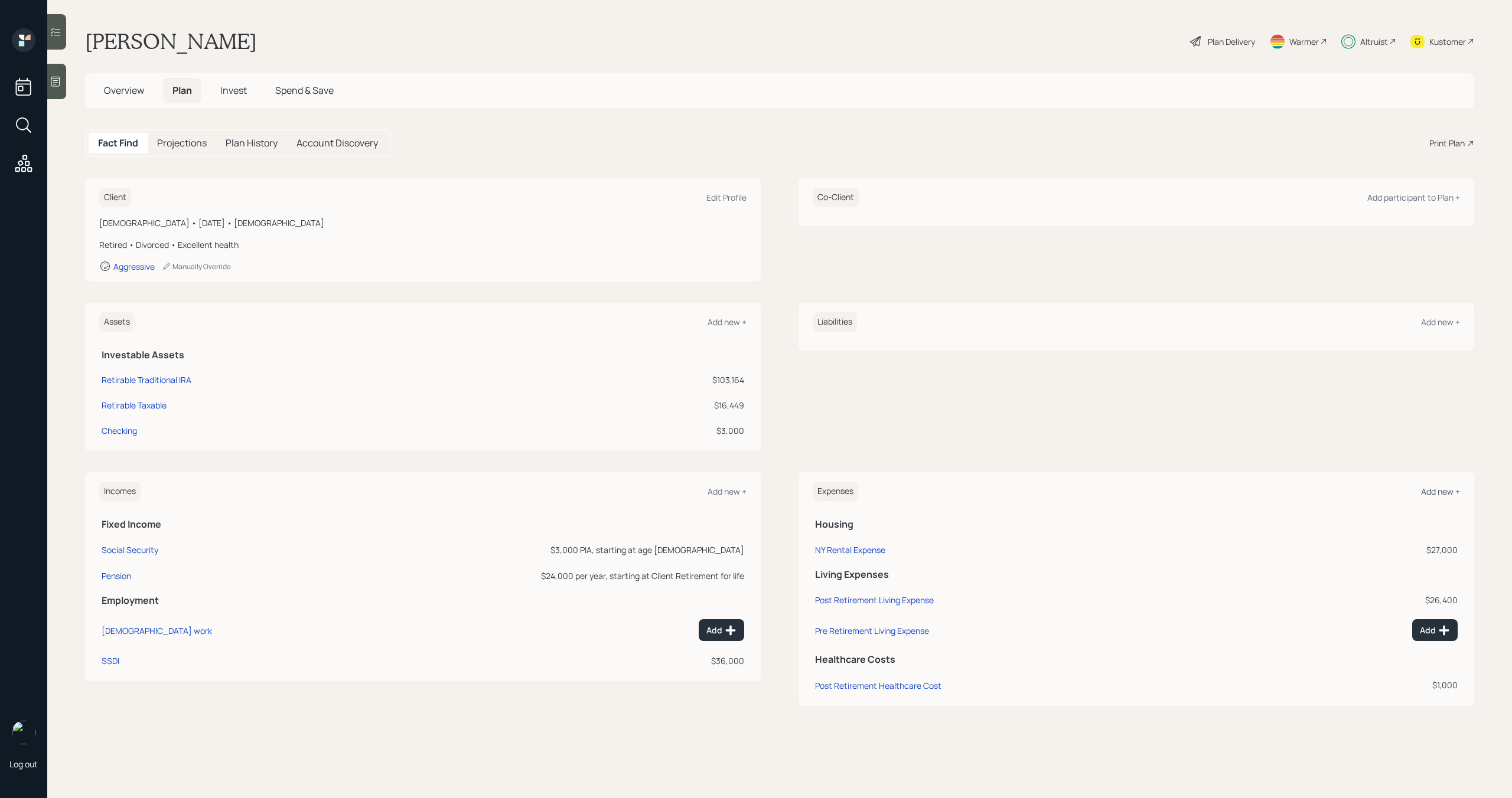
click at [1450, 492] on div "Add new +" at bounding box center [1440, 491] width 39 height 11
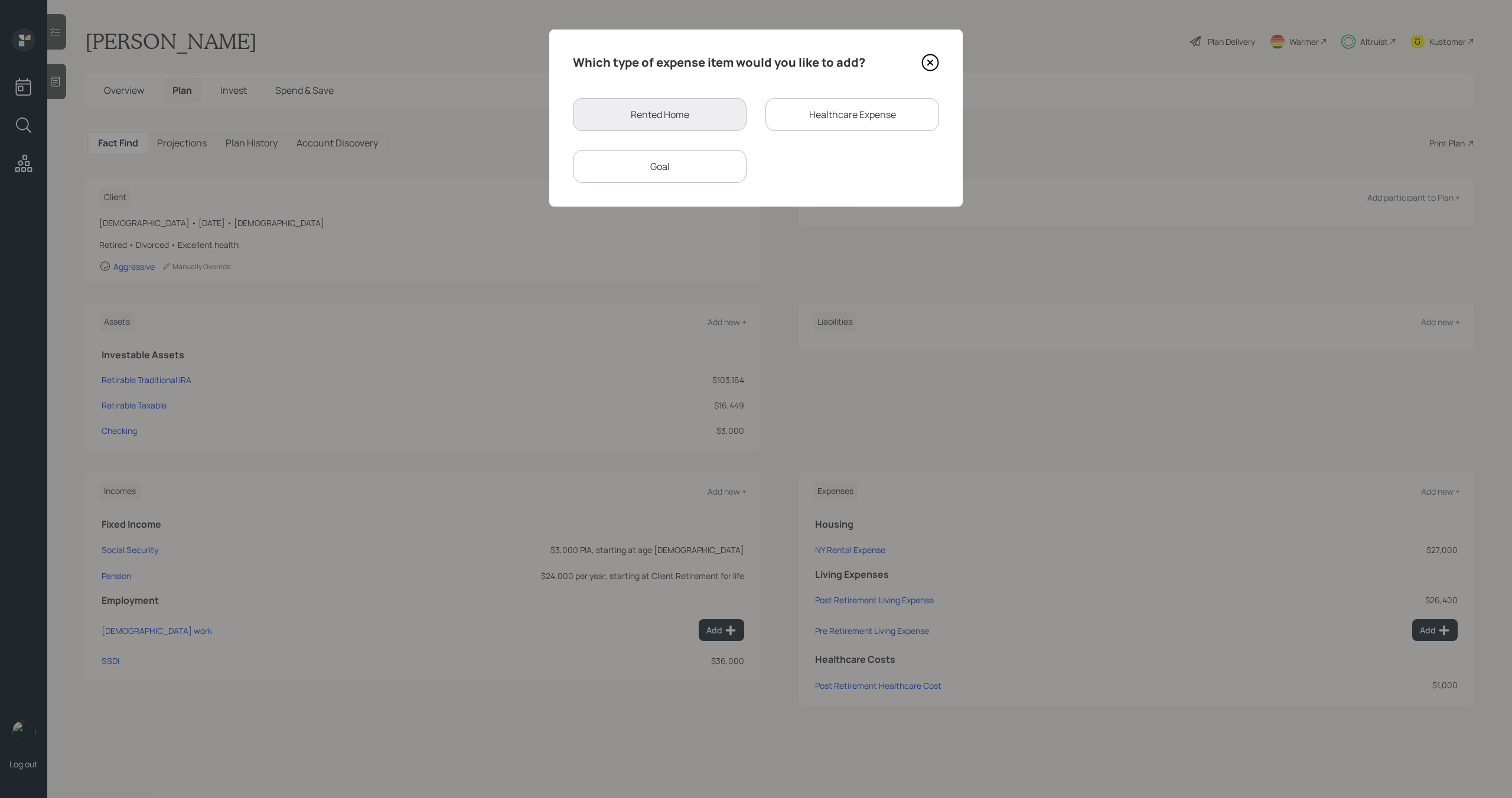
click at [714, 165] on div "Goal" at bounding box center [660, 167] width 174 height 33
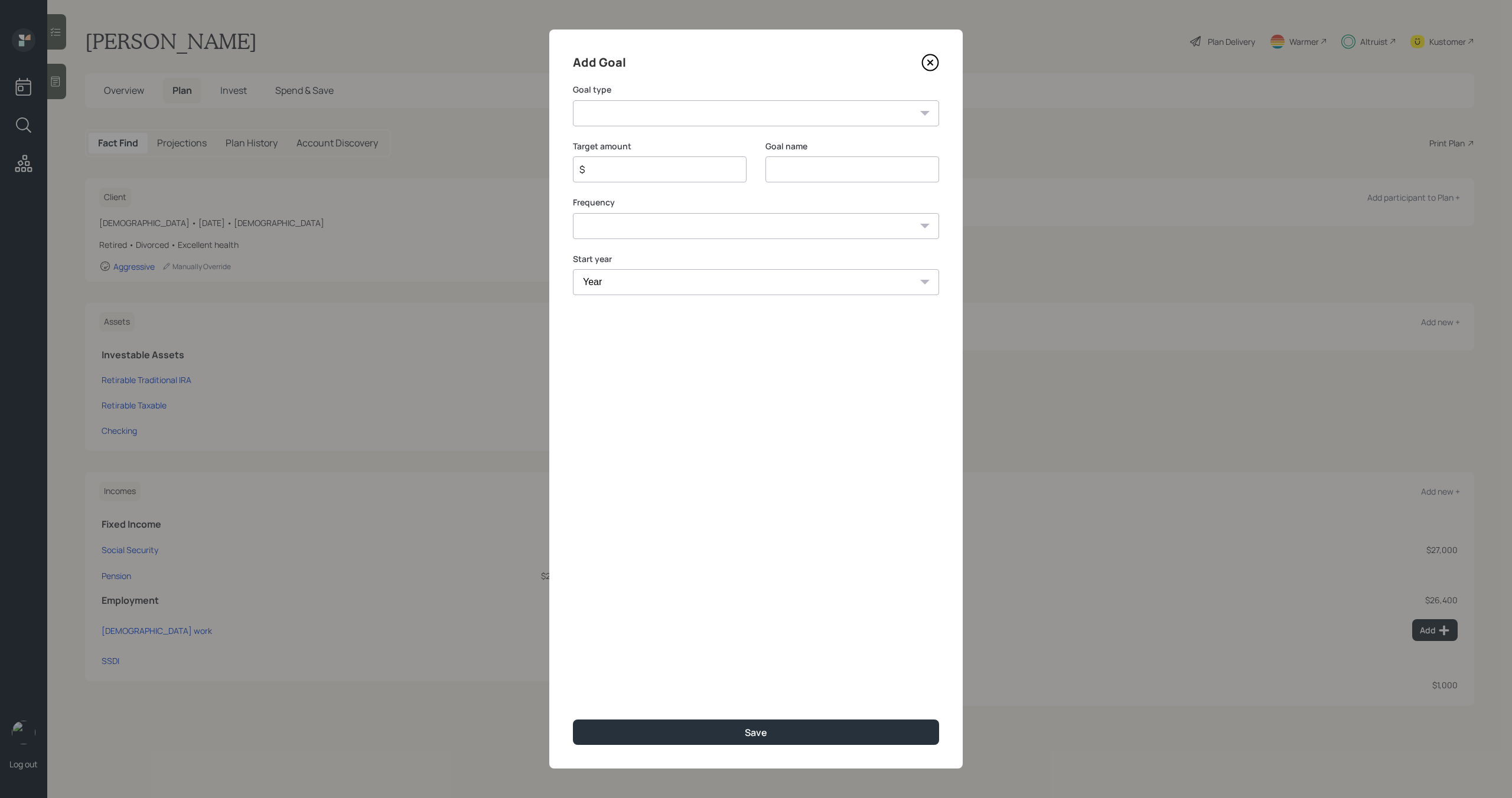
click at [931, 66] on icon at bounding box center [930, 63] width 17 height 17
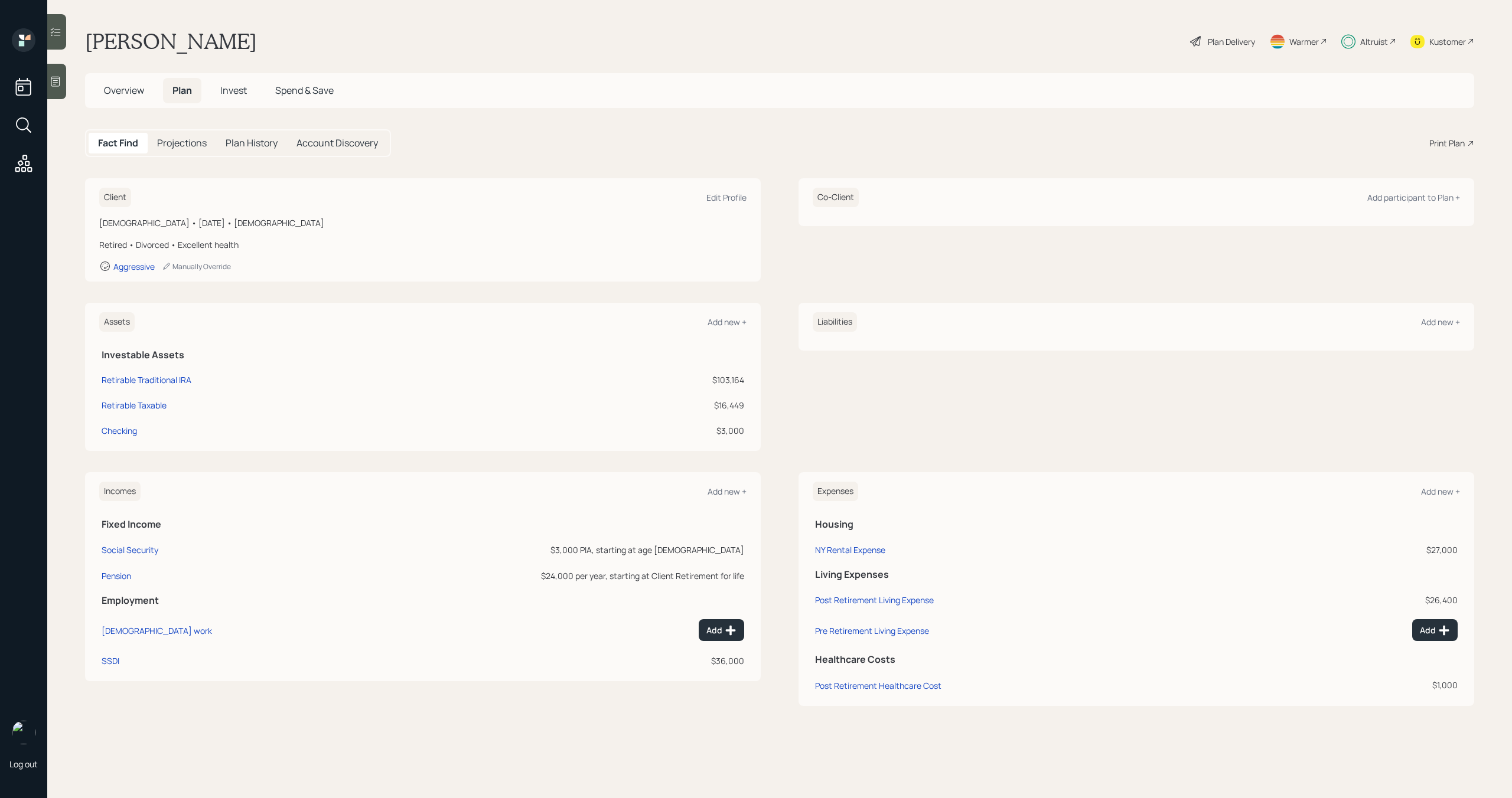
click at [241, 89] on span "Invest" at bounding box center [234, 90] width 26 height 13
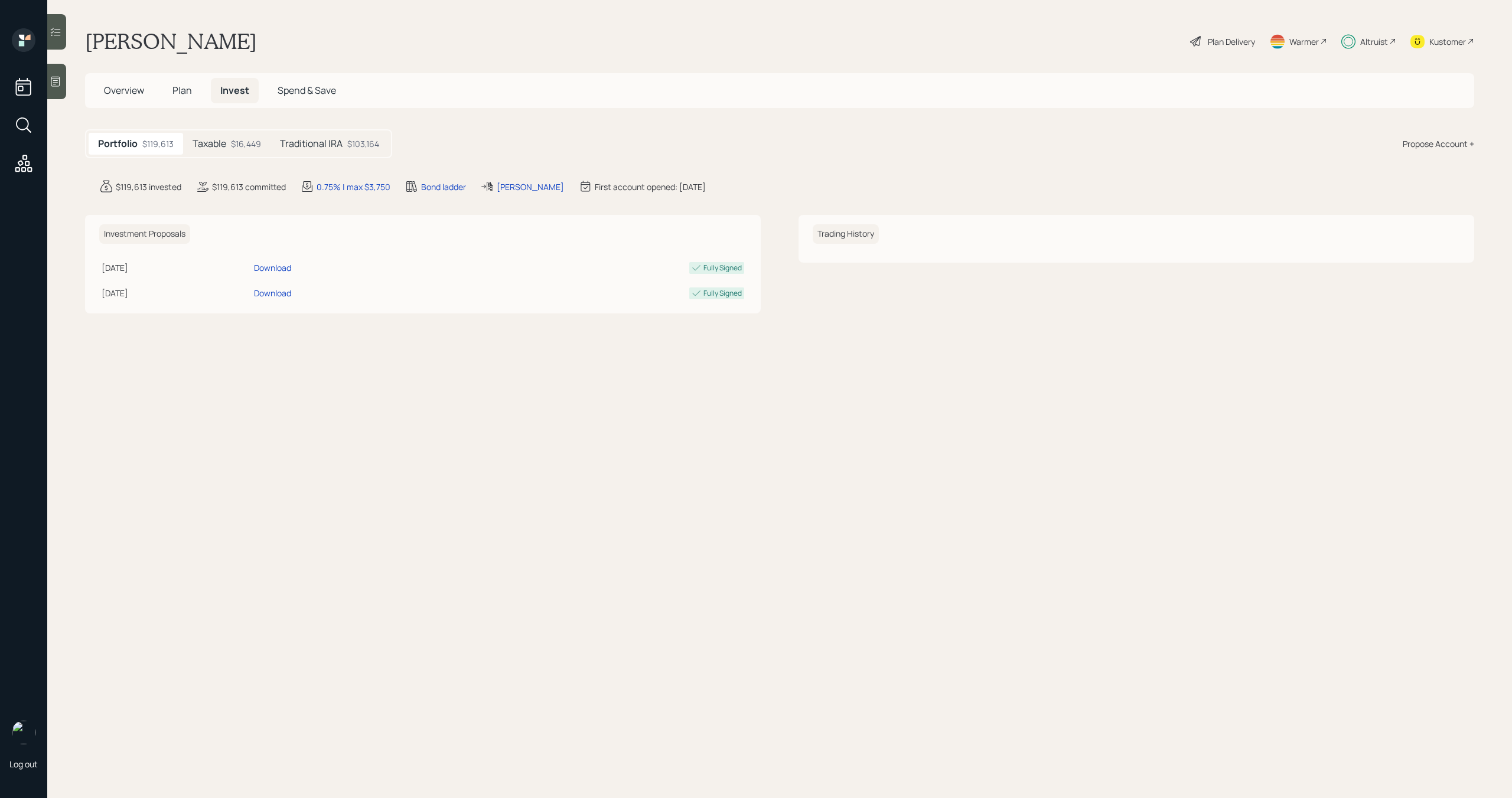
click at [248, 148] on div "$16,449" at bounding box center [246, 144] width 31 height 12
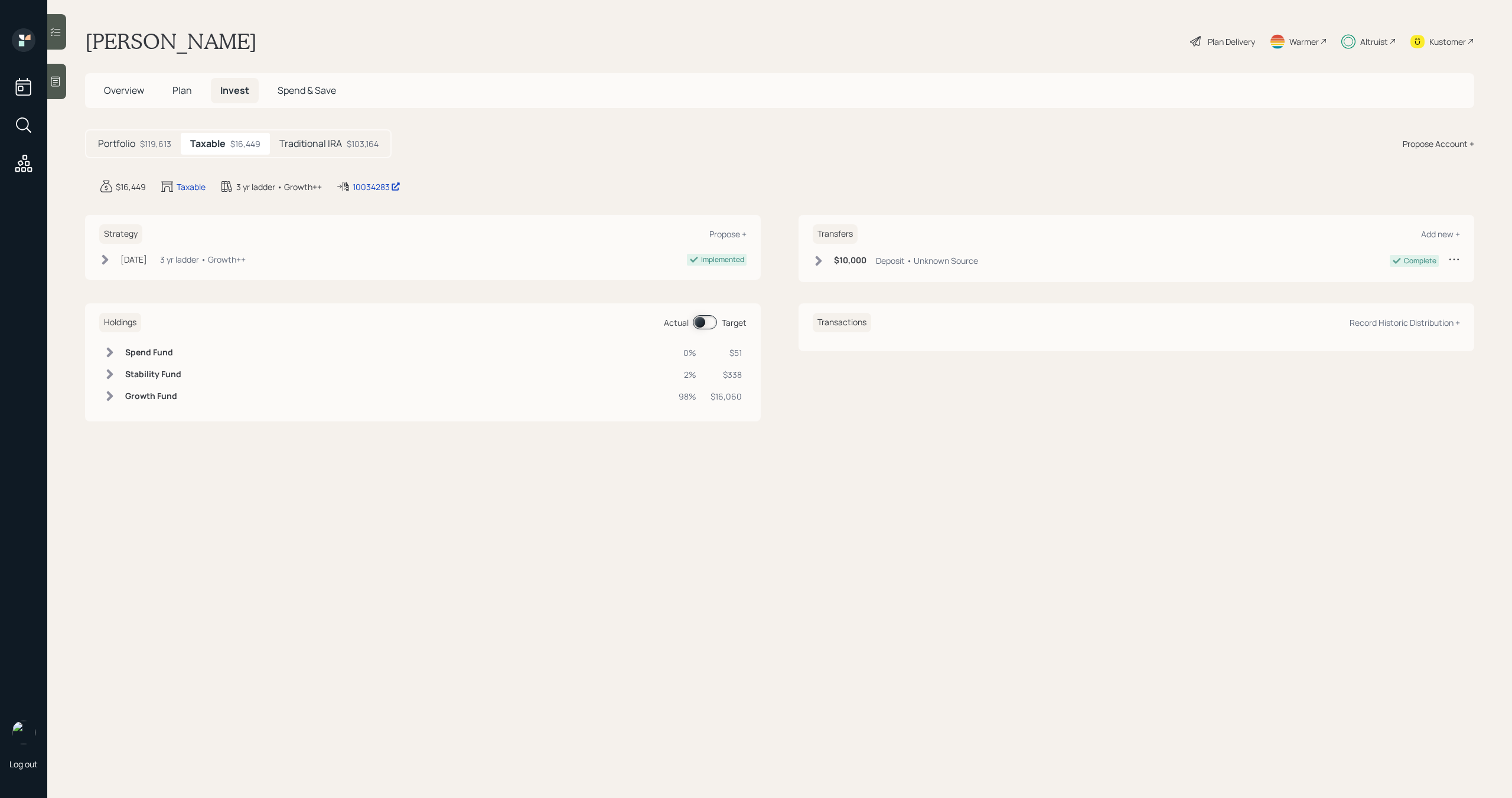
click at [708, 319] on span at bounding box center [705, 323] width 24 height 14
click at [188, 91] on span "Plan" at bounding box center [182, 90] width 19 height 13
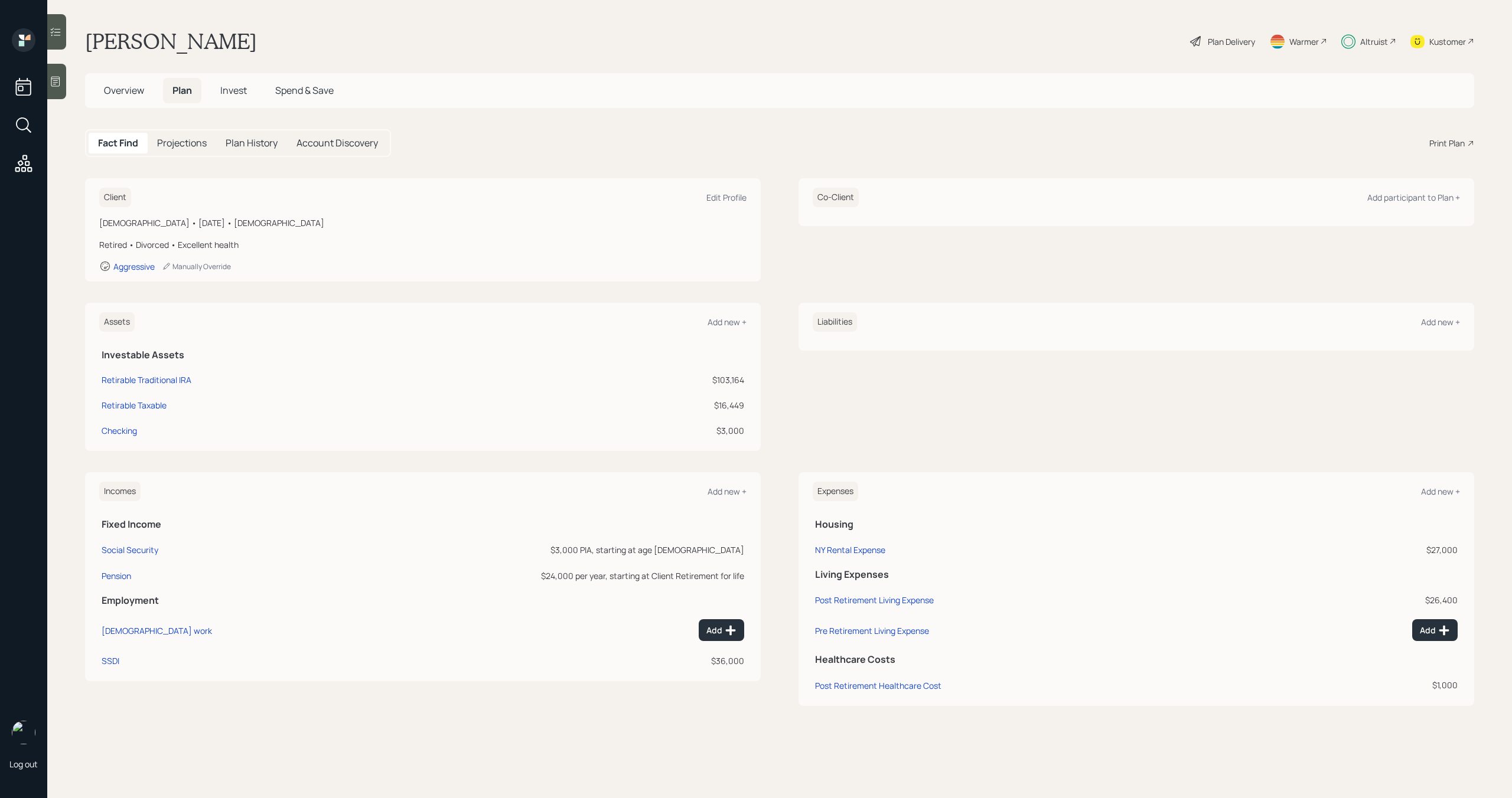
click at [133, 96] on span "Overview" at bounding box center [124, 90] width 40 height 13
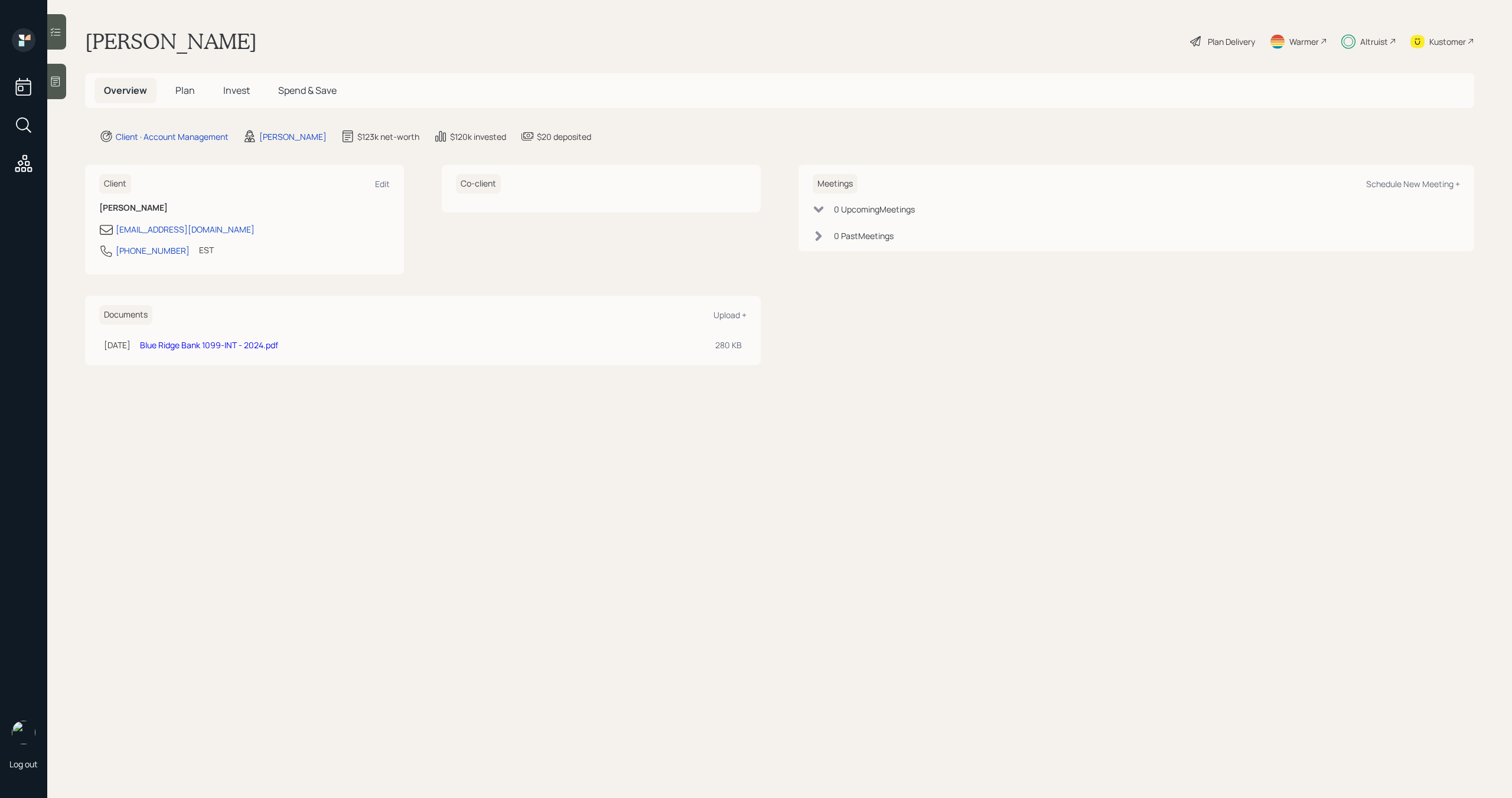
click at [177, 89] on span "Plan" at bounding box center [185, 90] width 19 height 13
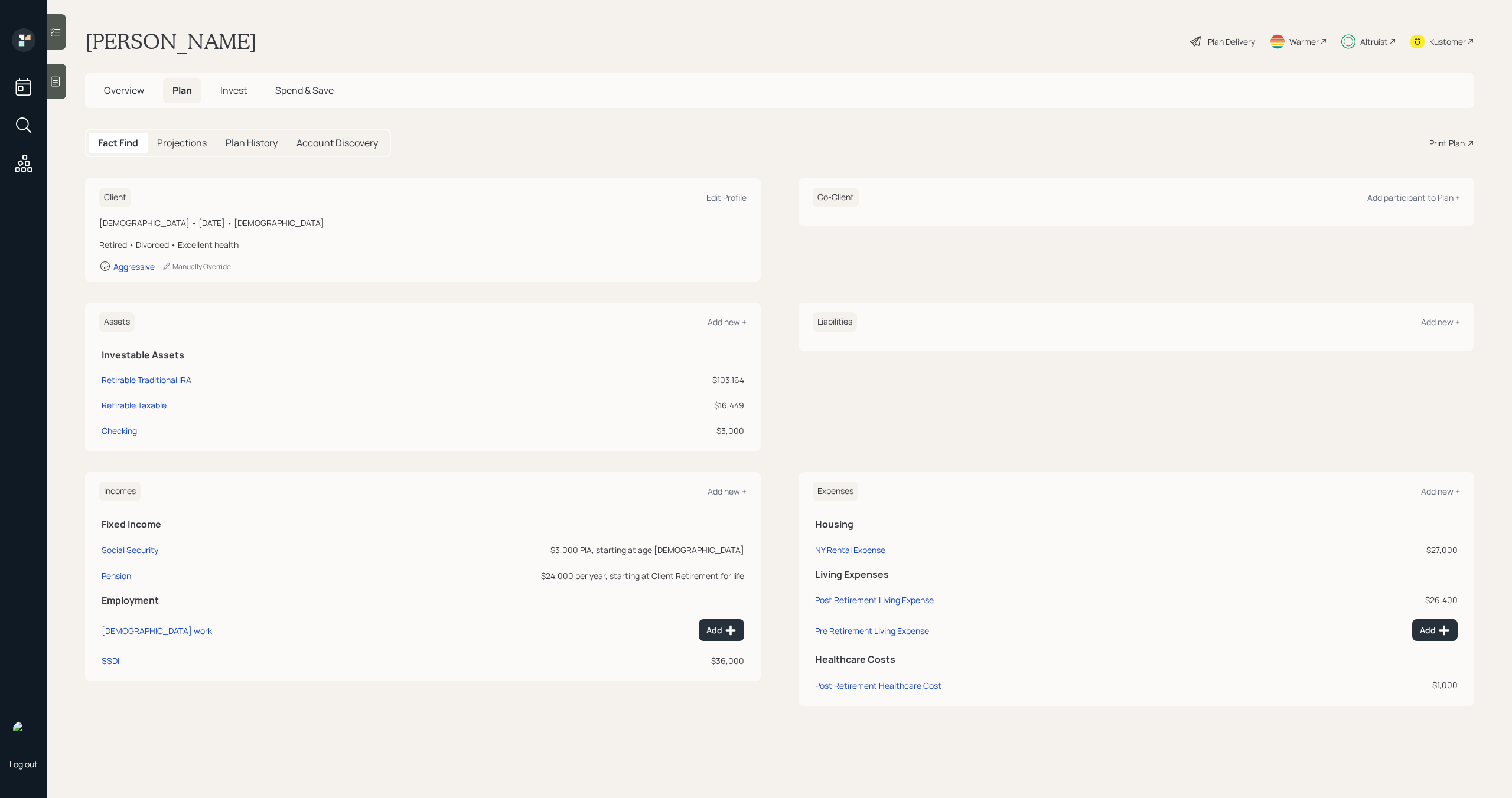
click at [1447, 500] on div "Expenses Add new +" at bounding box center [1137, 491] width 647 height 19
click at [1447, 493] on div "Add new +" at bounding box center [1440, 491] width 39 height 11
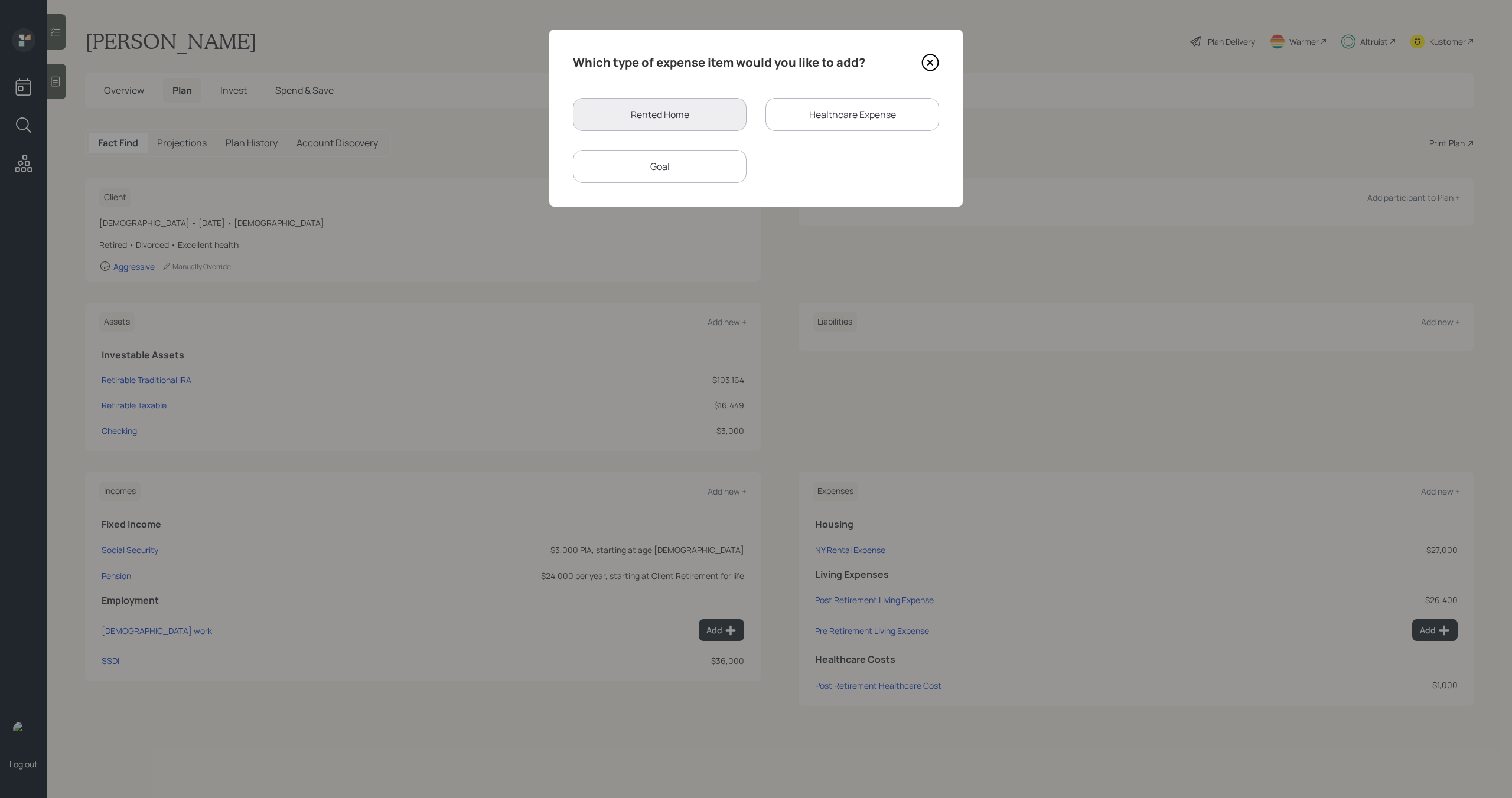
click at [681, 173] on div "Goal" at bounding box center [660, 167] width 174 height 33
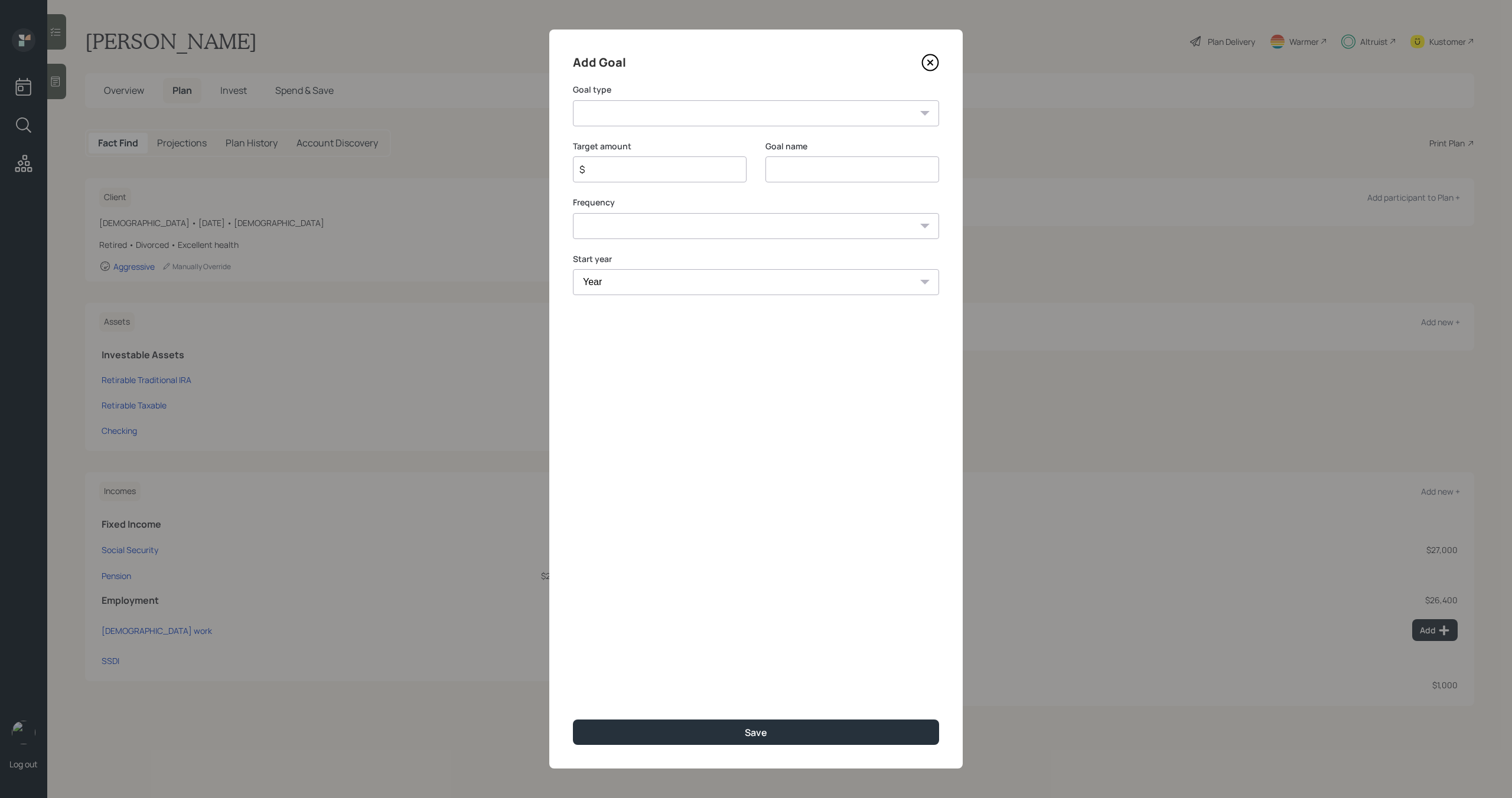
click at [685, 114] on select "Create an emergency fund Donate to charity Purchase a home Make a purchase Supp…" at bounding box center [756, 113] width 366 height 26
select select "other"
click at [573, 100] on select "Create an emergency fund Donate to charity Purchase a home Make a purchase Supp…" at bounding box center [756, 113] width 366 height 26
click at [857, 167] on input "Other" at bounding box center [852, 169] width 174 height 26
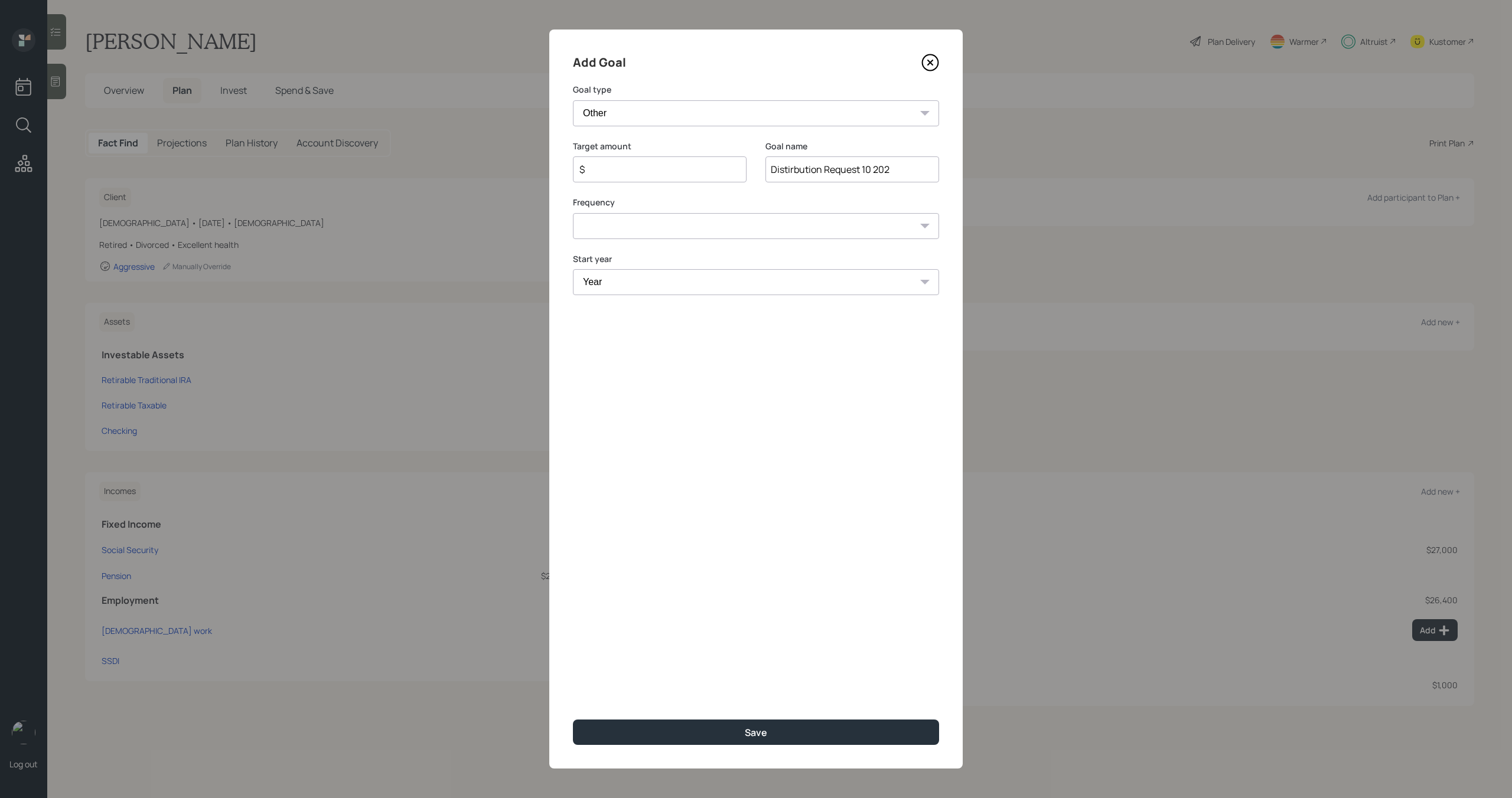
drag, startPoint x: 903, startPoint y: 171, endPoint x: 862, endPoint y: 171, distance: 41.0
click at [862, 171] on input "Distirbution Request 10 202" at bounding box center [852, 169] width 174 height 26
type input "Distribution Request October"
click at [683, 176] on input "$" at bounding box center [655, 169] width 154 height 14
type input "$ 10,000"
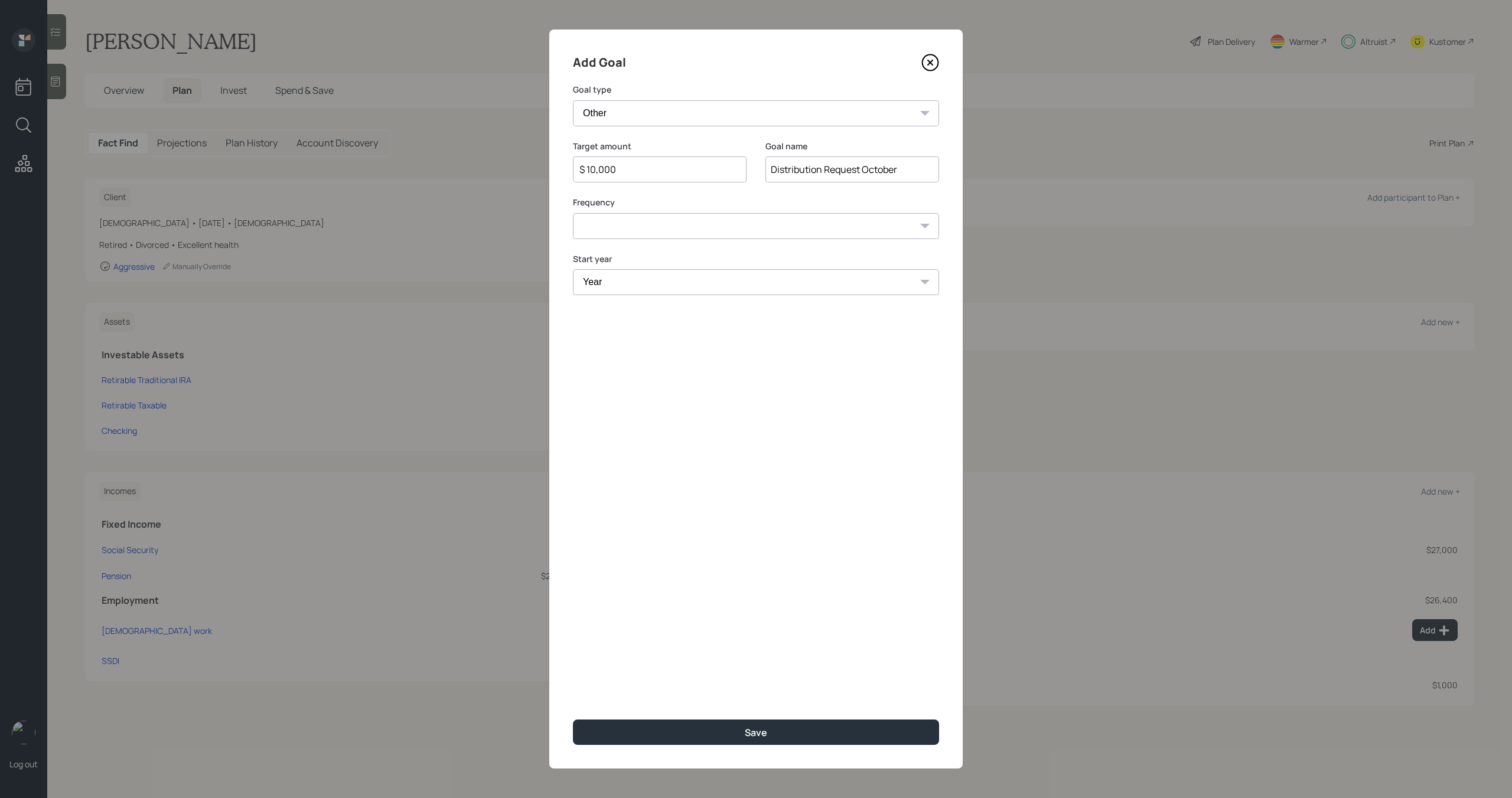
click at [696, 228] on select "One time Every 1 year Every 2 years Every 3 years Every 4 years Every 5 years E…" at bounding box center [756, 226] width 366 height 26
select select "0"
click at [573, 213] on select "One time Every 1 year Every 2 years Every 3 years Every 4 years Every 5 years E…" at bounding box center [756, 226] width 366 height 26
click at [681, 282] on select "Year 2025 2026 2027 2028 2029 2030 2031 2032 2033 2034 2035 2036 2037 2038 2039…" at bounding box center [756, 283] width 366 height 26
click at [573, 269] on select "Year 2025 2026 2027 2028 2029 2030 2031 2032 2033 2034 2035 2036 2037 2038 2039…" at bounding box center [756, 283] width 366 height 26
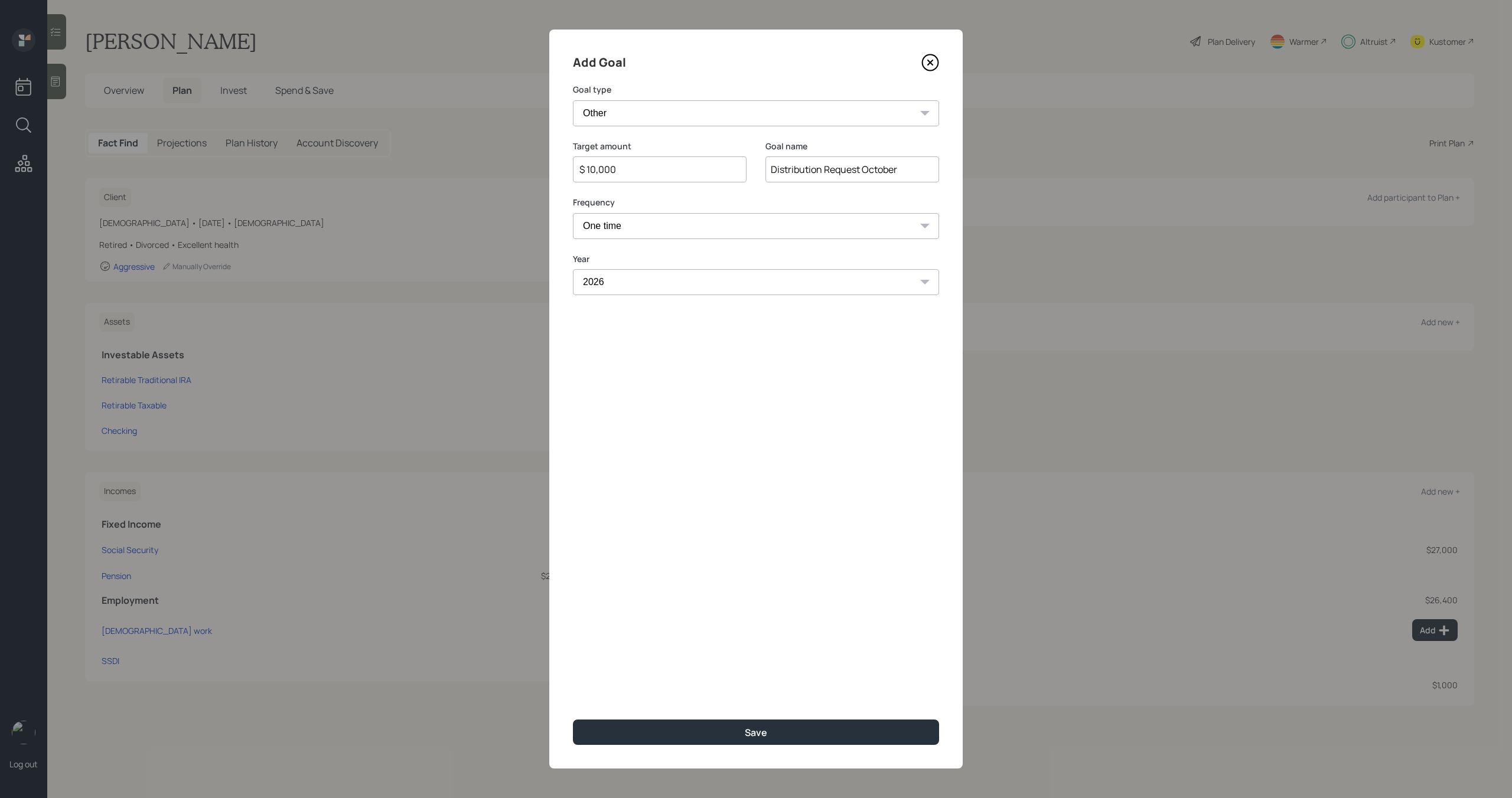
click at [683, 281] on select "2025 2026 2027 2028 2029 2030 2031 2032 2033 2034 2035 2036 2037 2038 2039 2040…" at bounding box center [756, 283] width 366 height 26
select select "2025"
click at [573, 269] on select "2025 2026 2027 2028 2029 2030 2031 2032 2033 2034 2035 2036 2037 2038 2039 2040…" at bounding box center [756, 283] width 366 height 26
click at [916, 165] on input "Distribution Request October" at bounding box center [852, 169] width 174 height 26
type input "Distribution Request [DATE]"
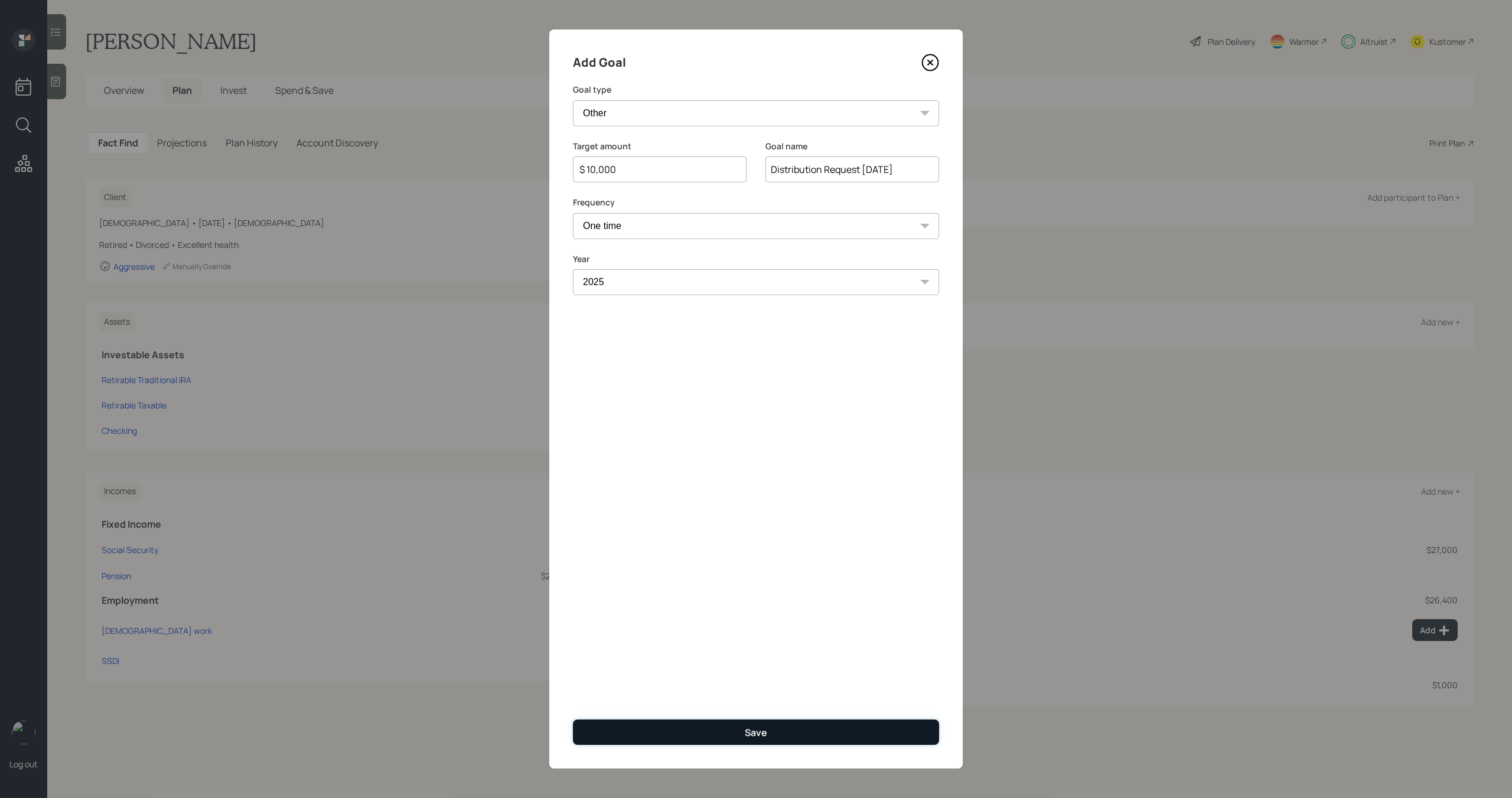
click at [780, 734] on button "Save" at bounding box center [756, 732] width 366 height 25
type input "$"
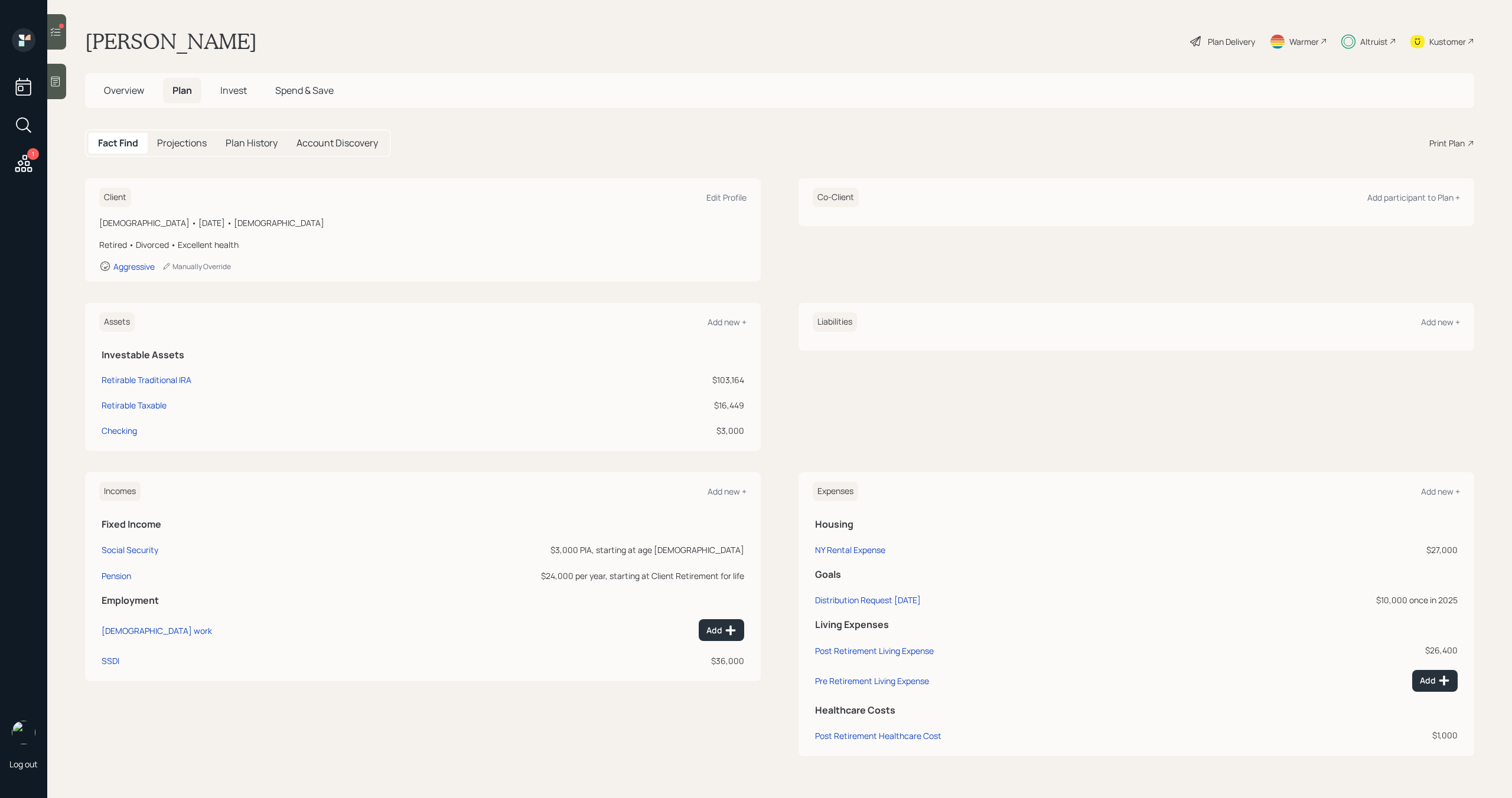
click at [60, 32] on icon at bounding box center [56, 31] width 10 height 8
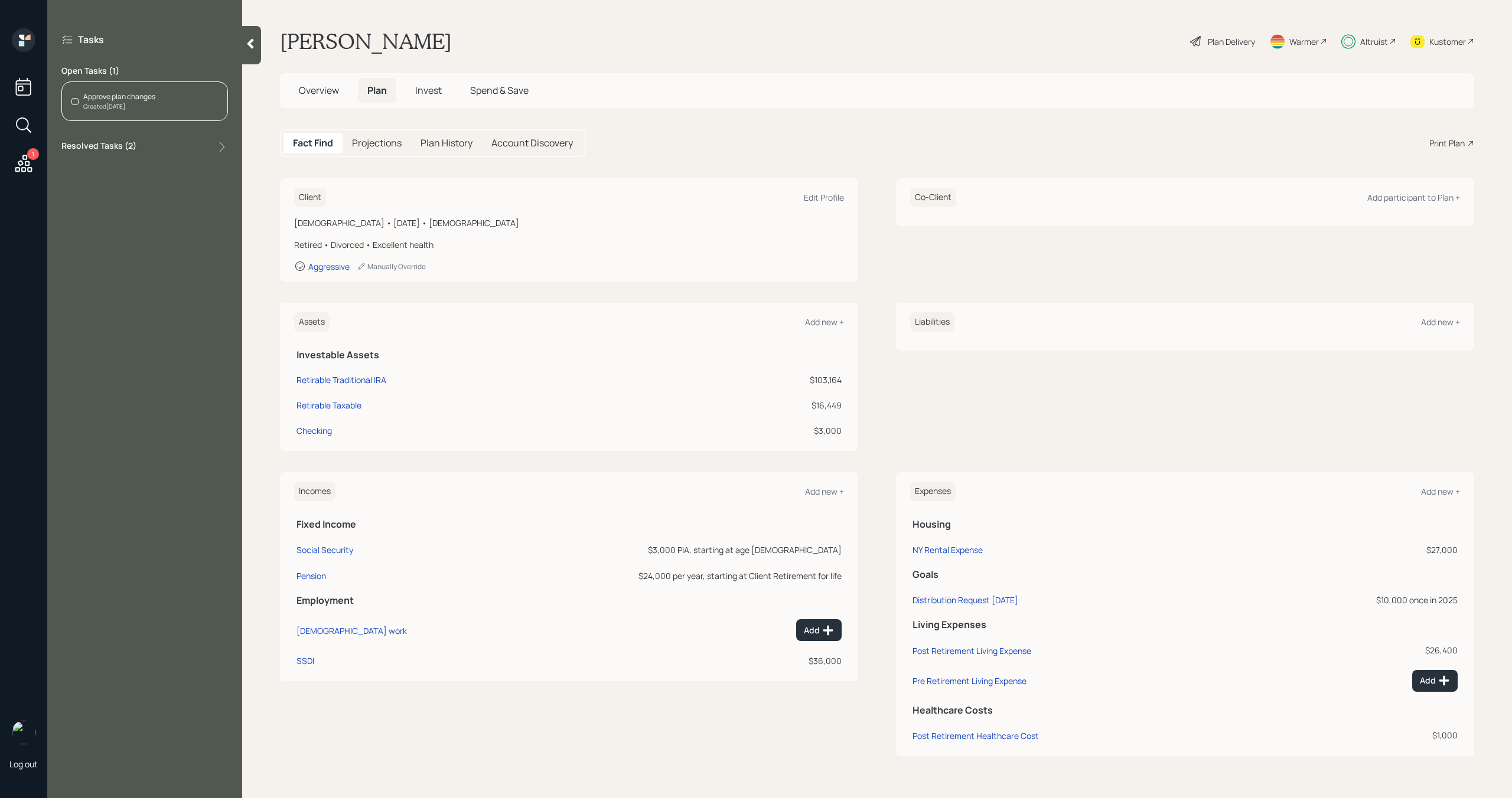
click at [138, 92] on div "Approve plan changes" at bounding box center [119, 97] width 72 height 10
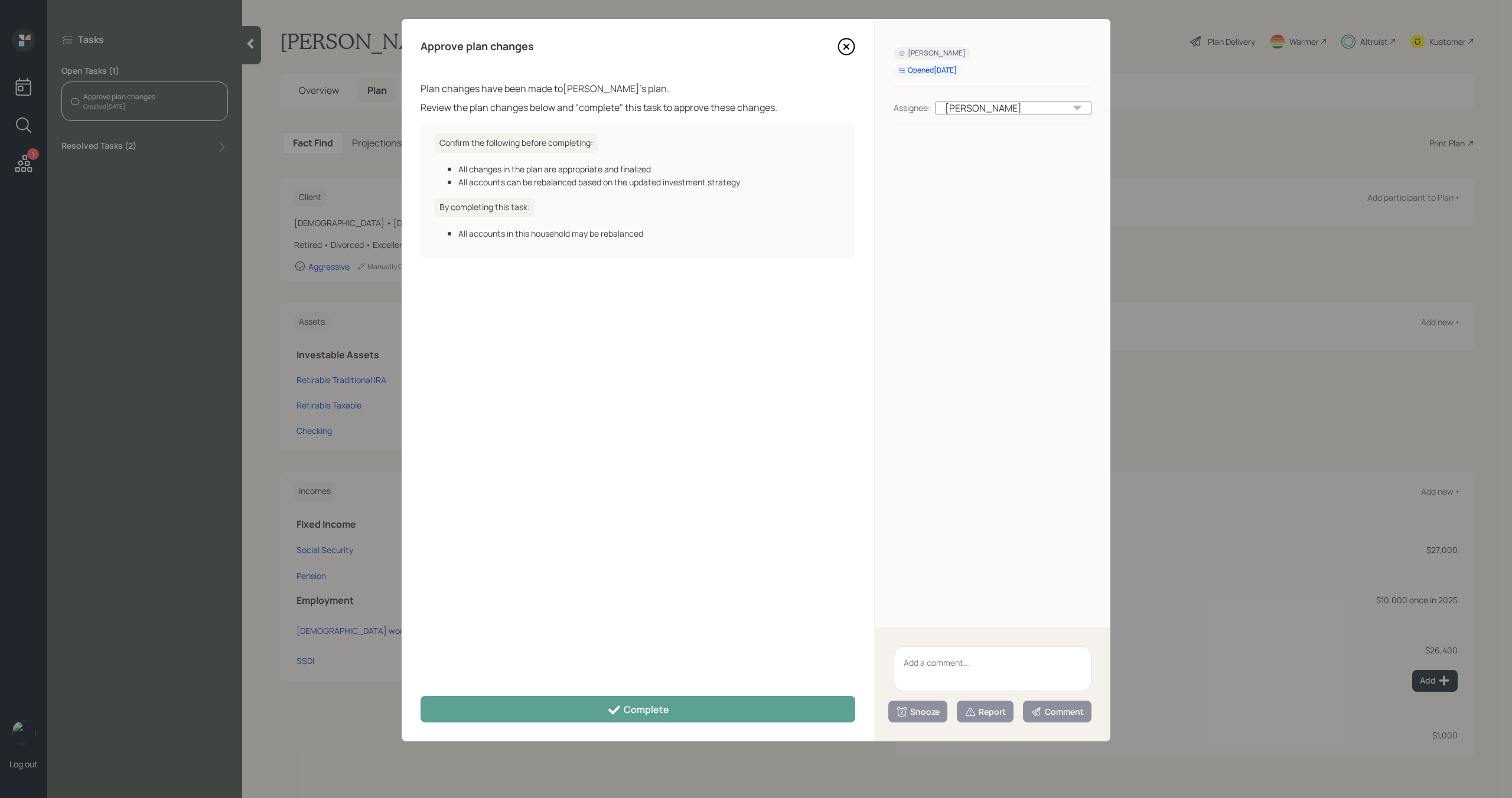
click at [571, 726] on div "Approve plan changes Plan changes have been made to [PERSON_NAME] 's plan. Revi…" at bounding box center [638, 380] width 473 height 723
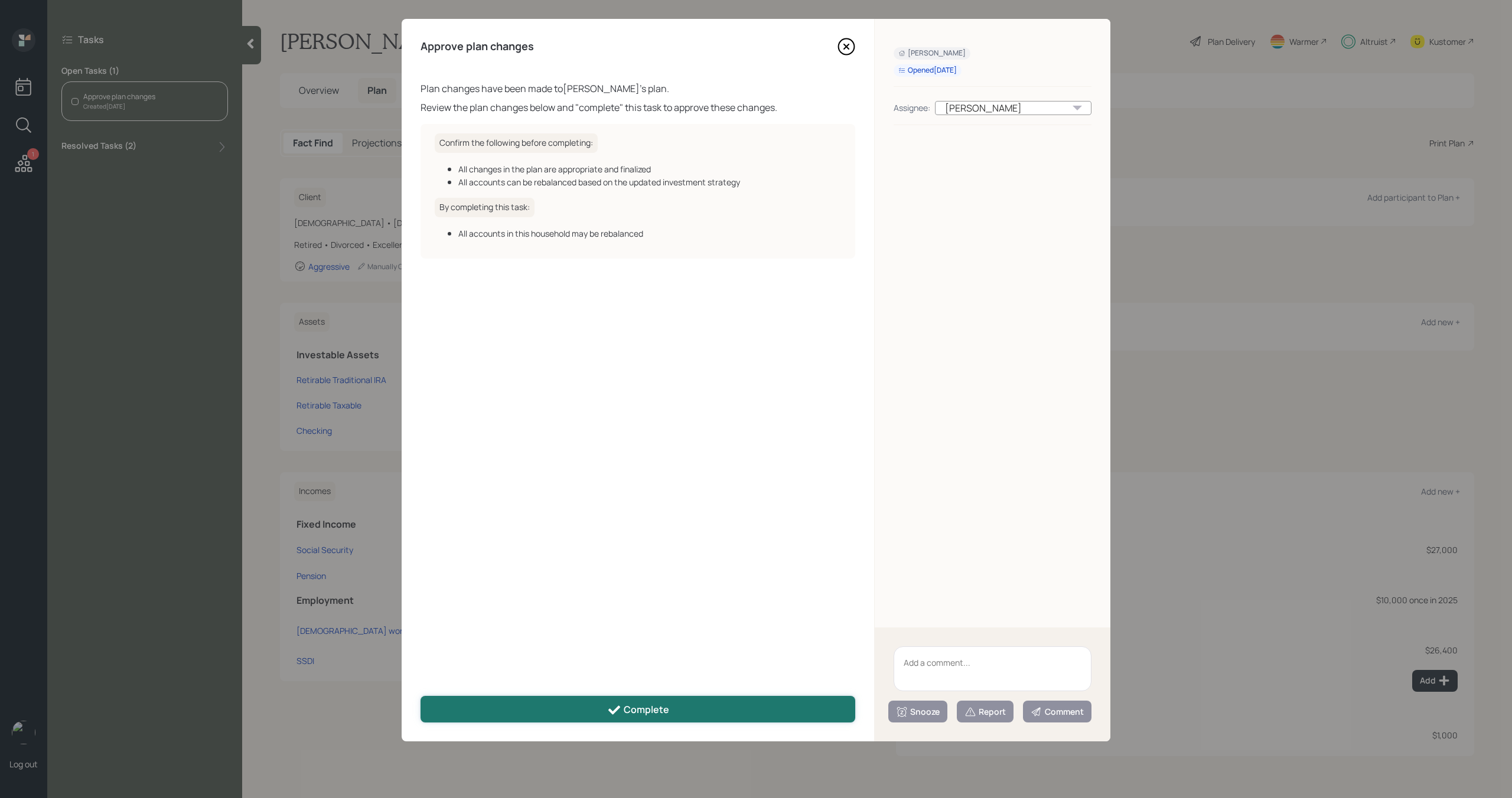
click at [571, 716] on button "Complete" at bounding box center [638, 709] width 434 height 26
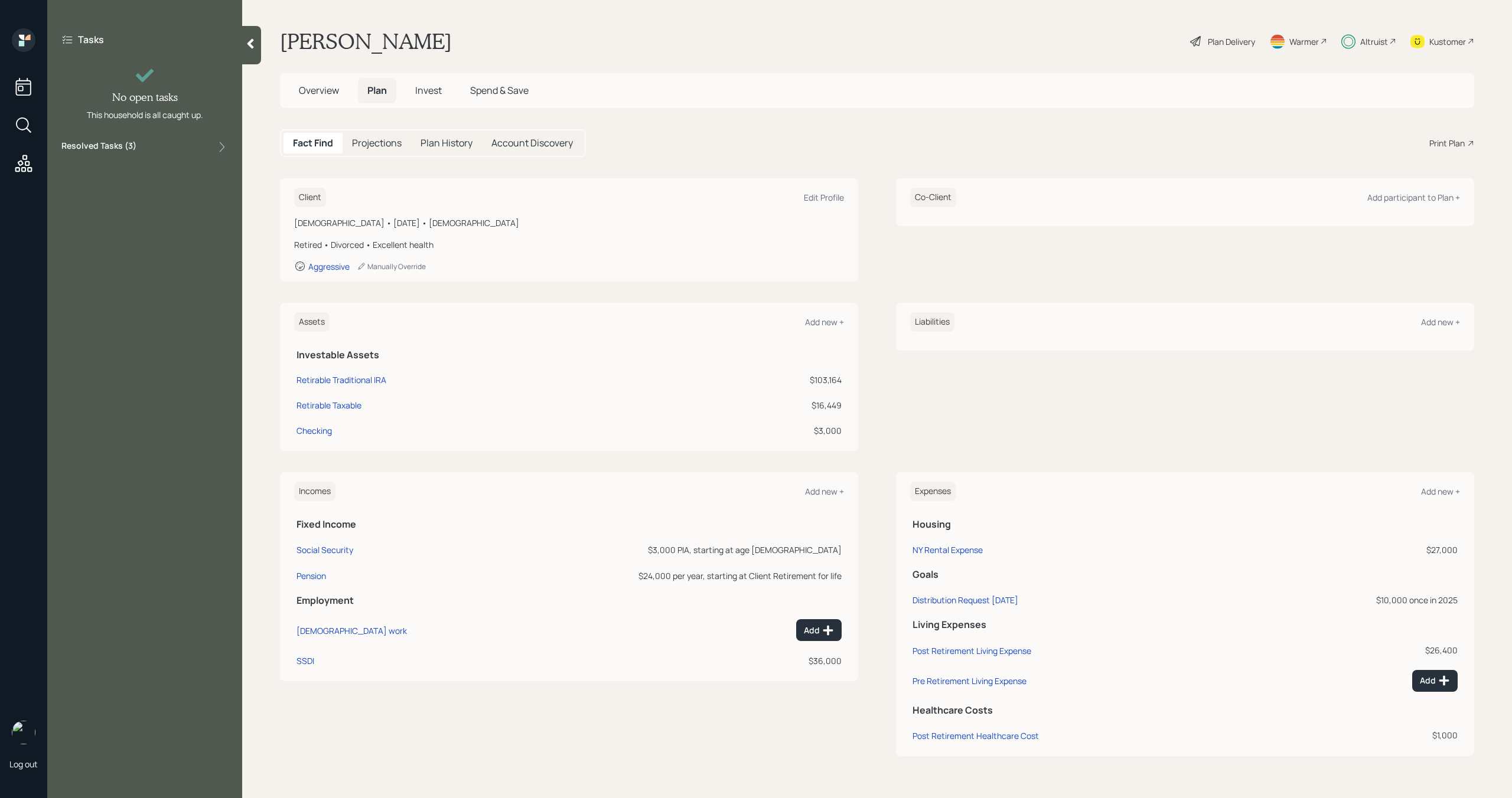
click at [259, 46] on div at bounding box center [252, 45] width 19 height 38
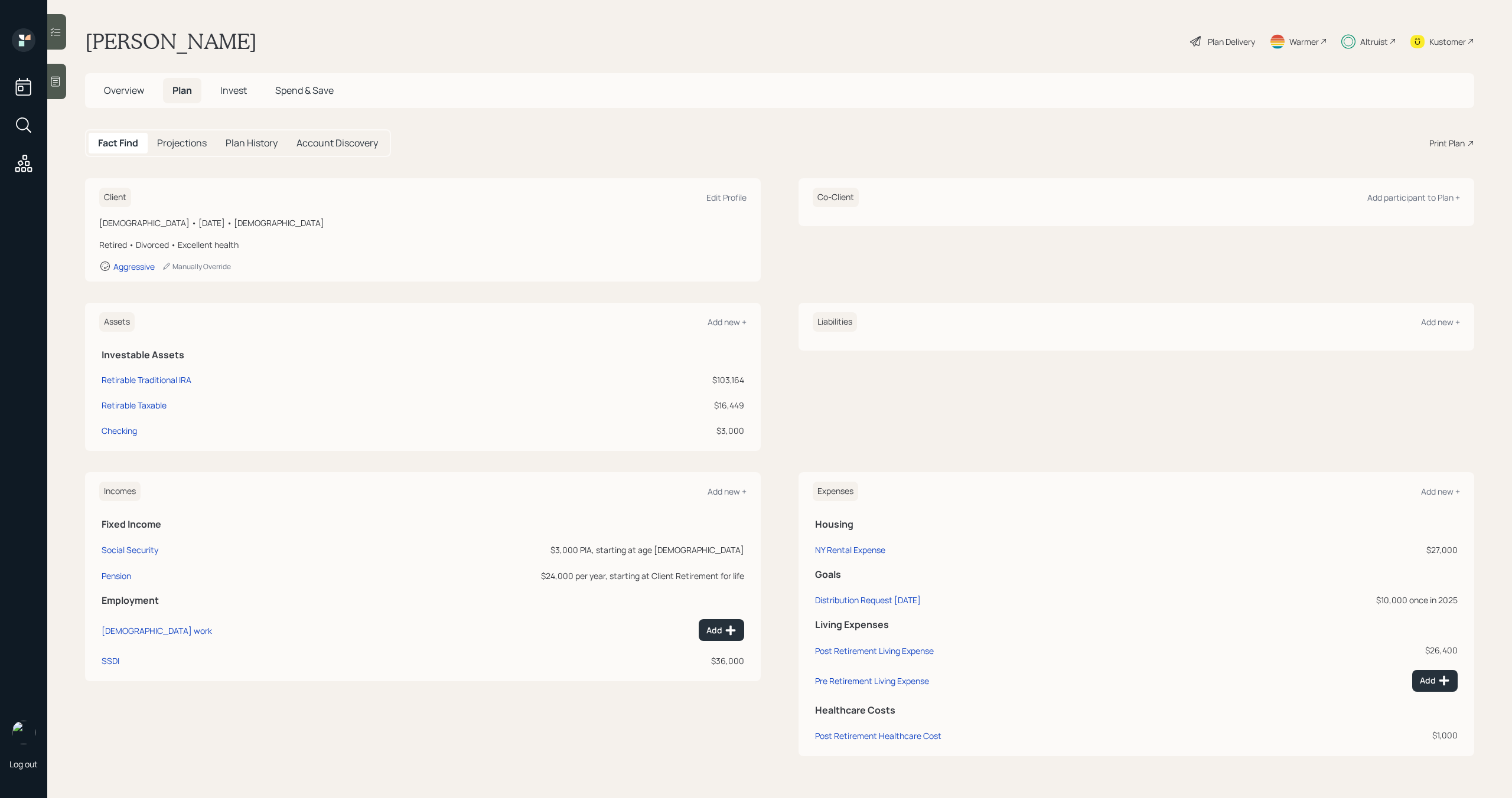
click at [228, 92] on span "Invest" at bounding box center [234, 90] width 26 height 13
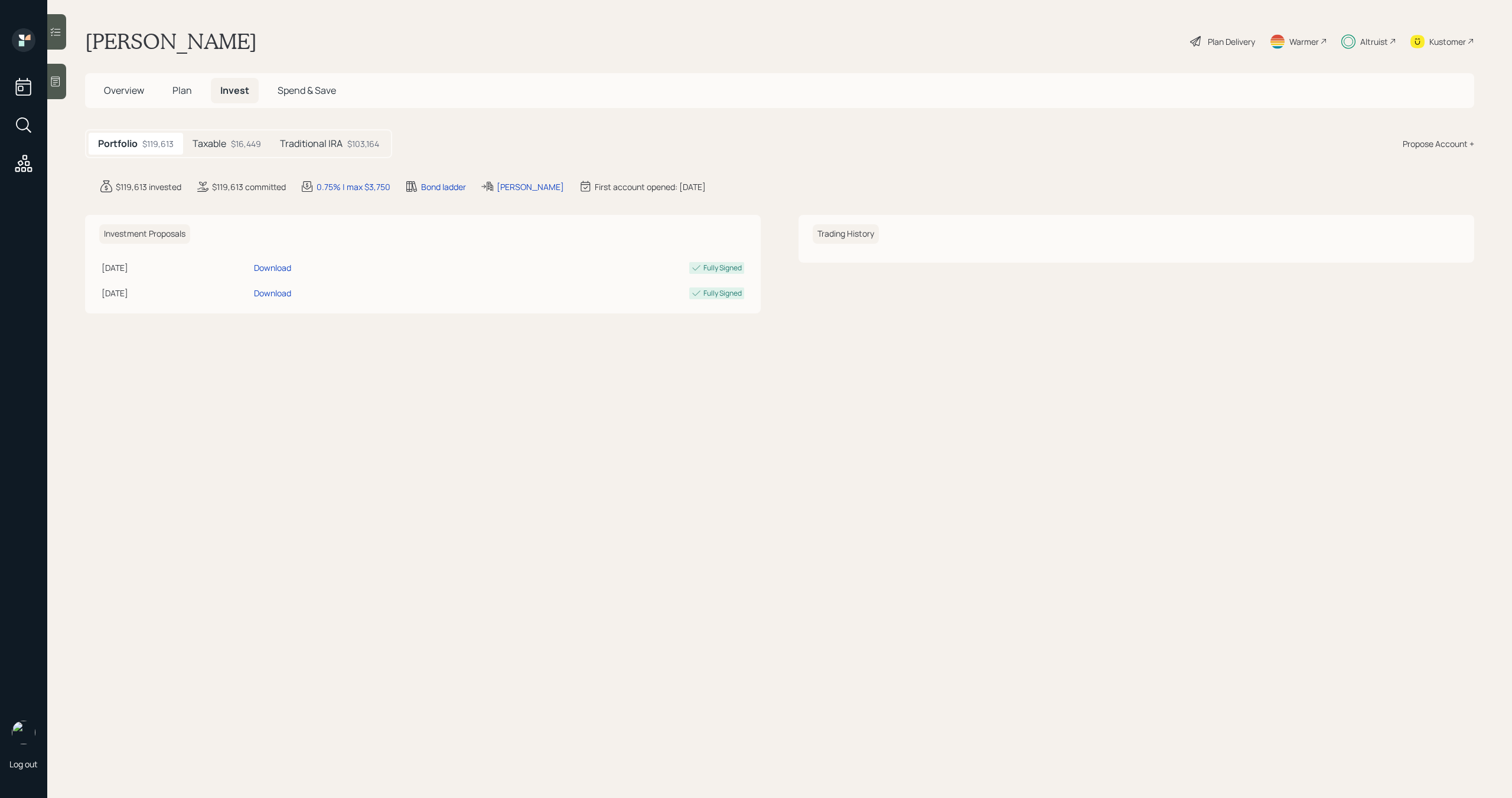
click at [257, 149] on div "$16,449" at bounding box center [246, 144] width 31 height 12
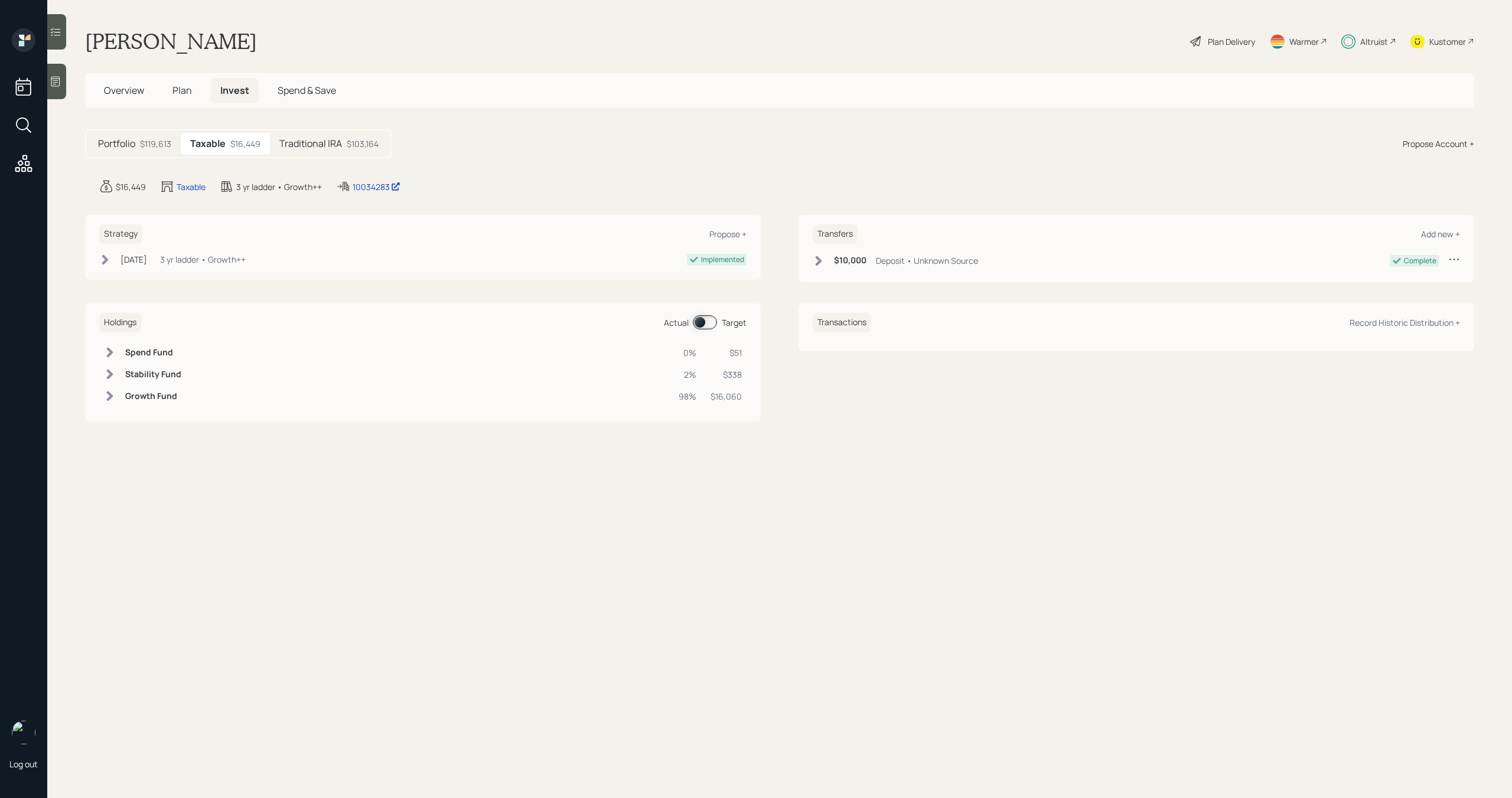
click at [716, 325] on span at bounding box center [705, 323] width 24 height 14
click at [709, 325] on span at bounding box center [705, 323] width 24 height 14
click at [328, 156] on div "Portfolio $119,613 Taxable $16,449 Traditional IRA $103,164" at bounding box center [237, 143] width 306 height 29
click at [1230, 45] on div "Plan Delivery" at bounding box center [1231, 42] width 47 height 12
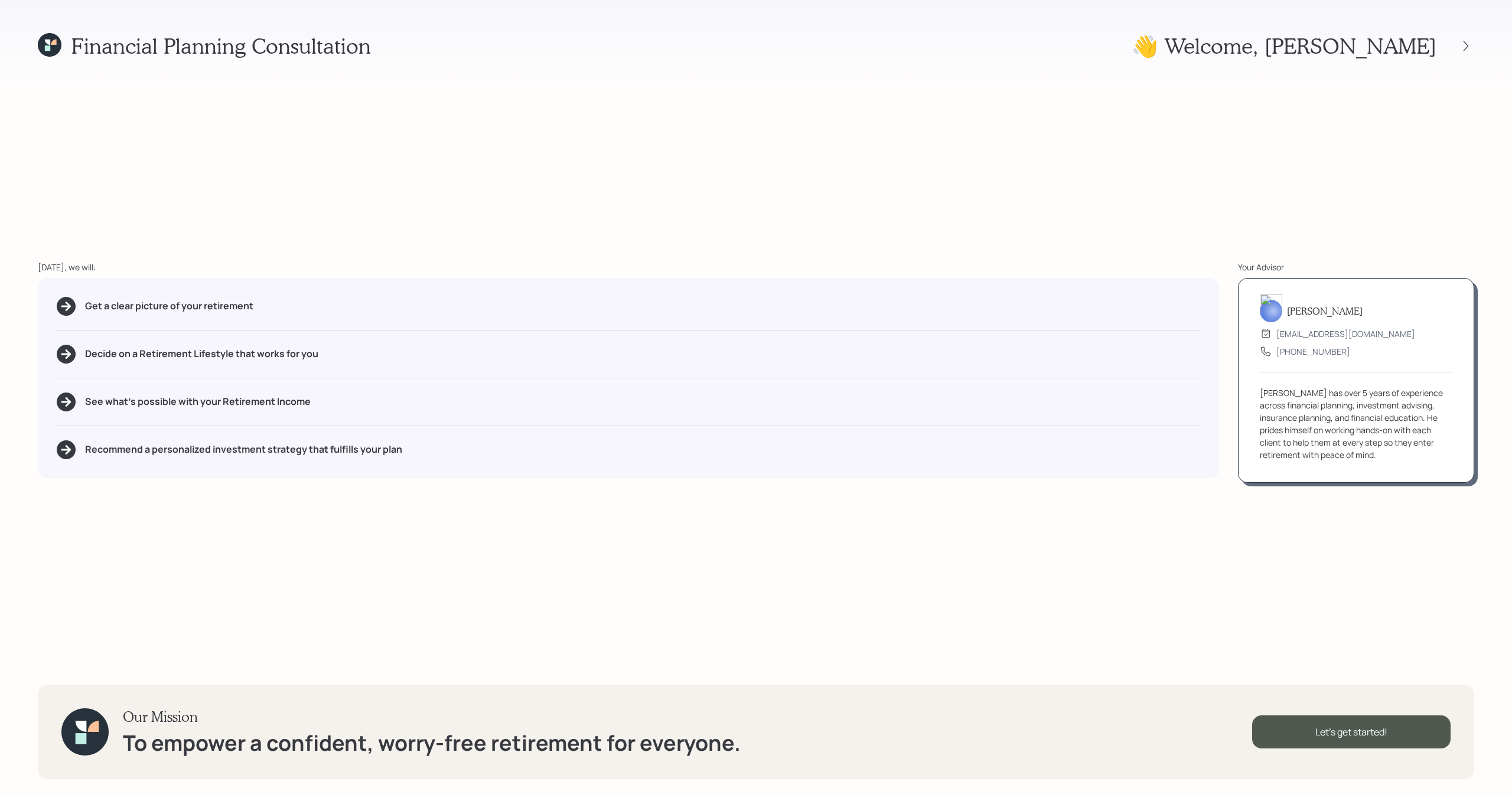
click at [1450, 50] on div at bounding box center [1454, 45] width 38 height 17
click at [1466, 50] on icon at bounding box center [1467, 46] width 12 height 12
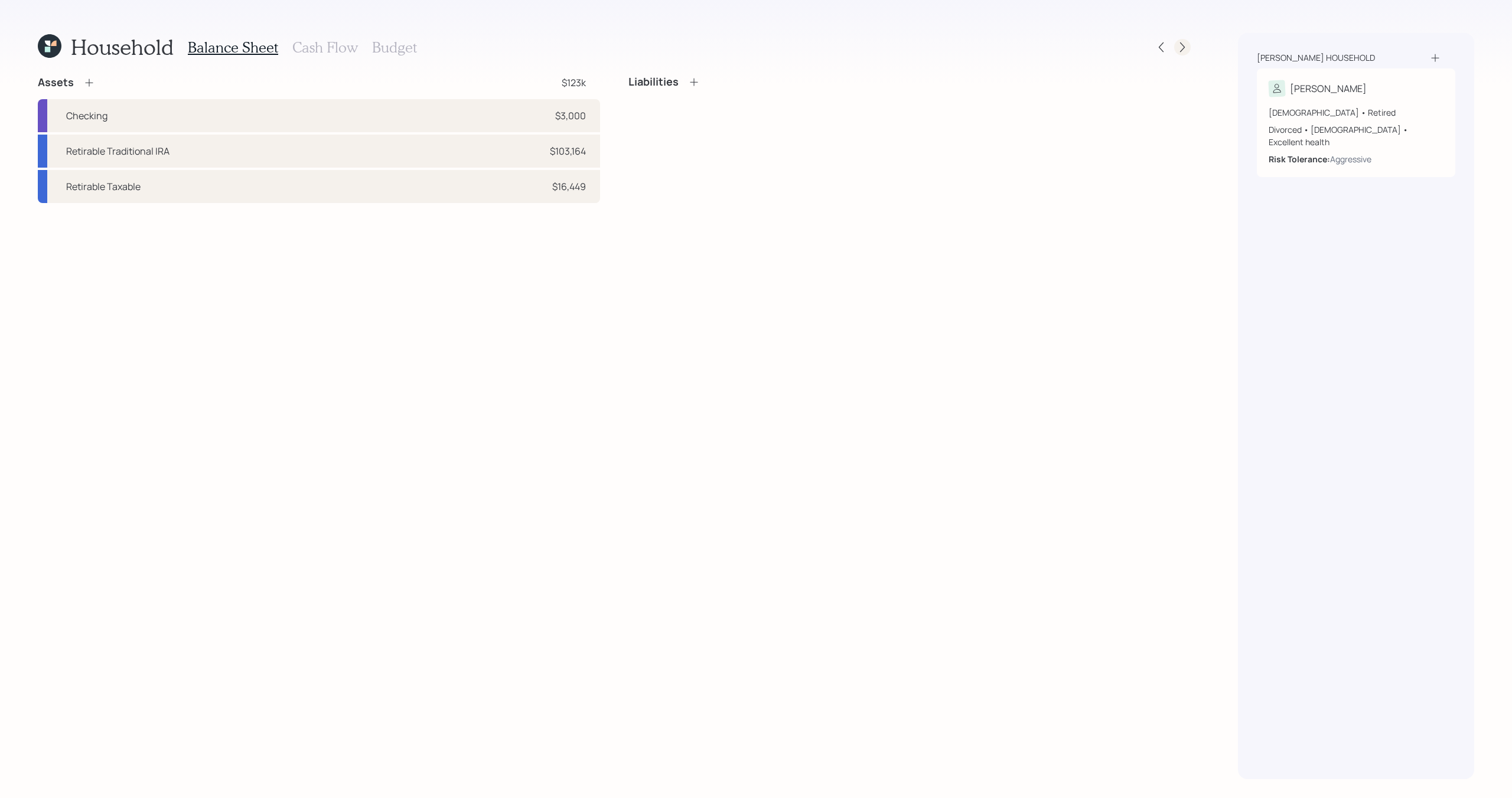
click at [1178, 45] on icon at bounding box center [1183, 47] width 12 height 12
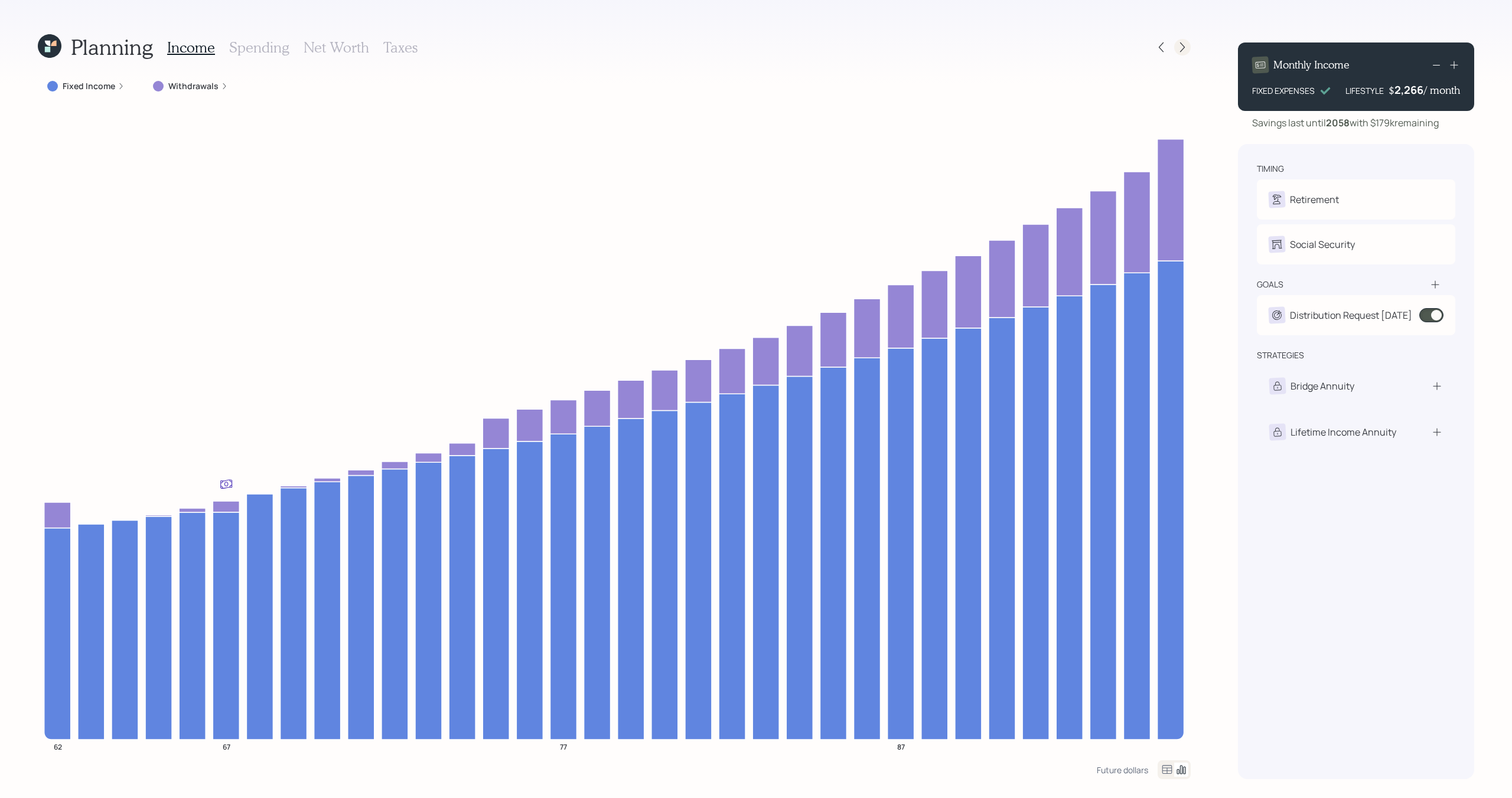
click at [1179, 45] on icon at bounding box center [1183, 47] width 12 height 12
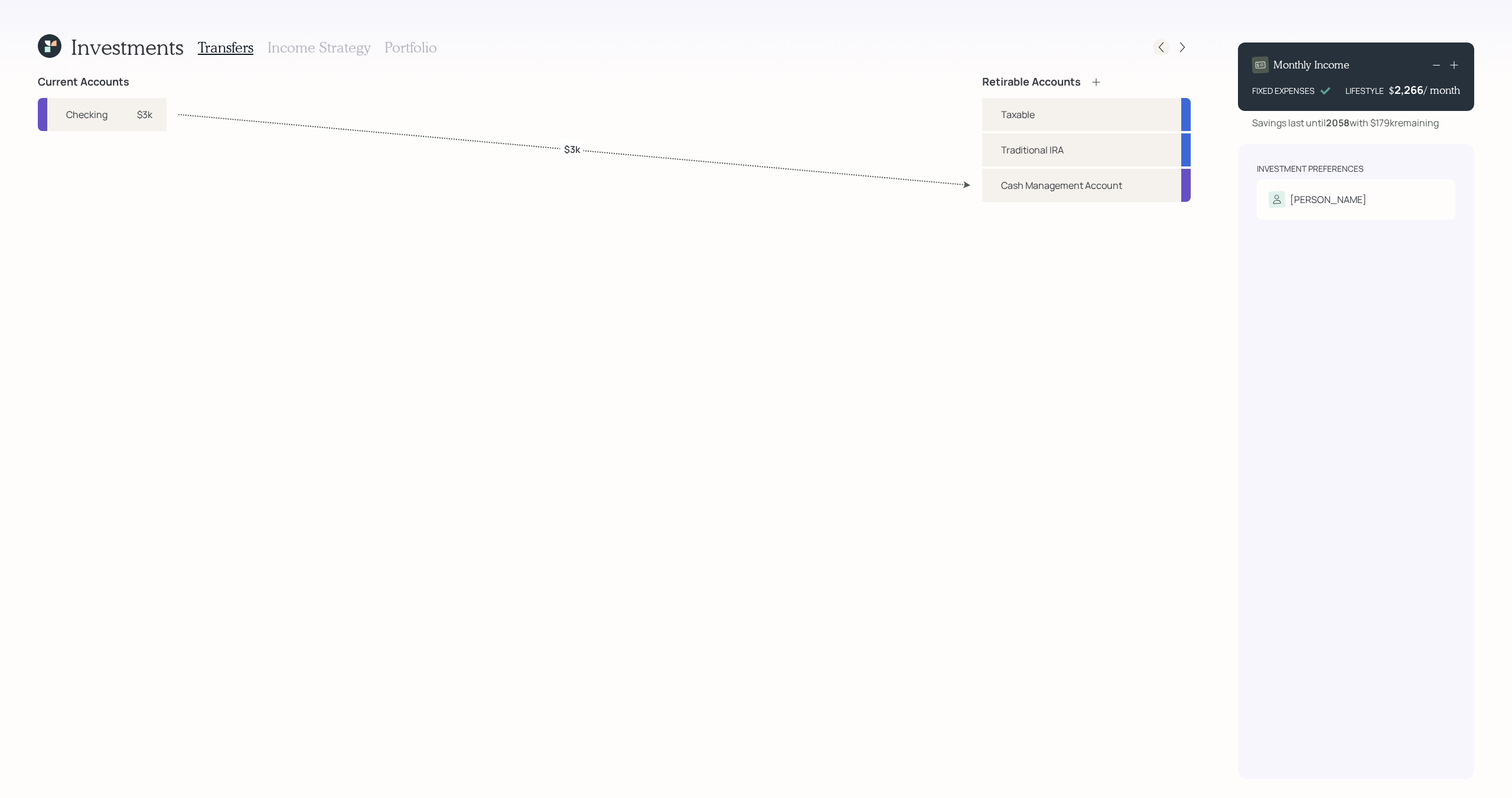
click at [1159, 47] on icon at bounding box center [1160, 48] width 4 height 10
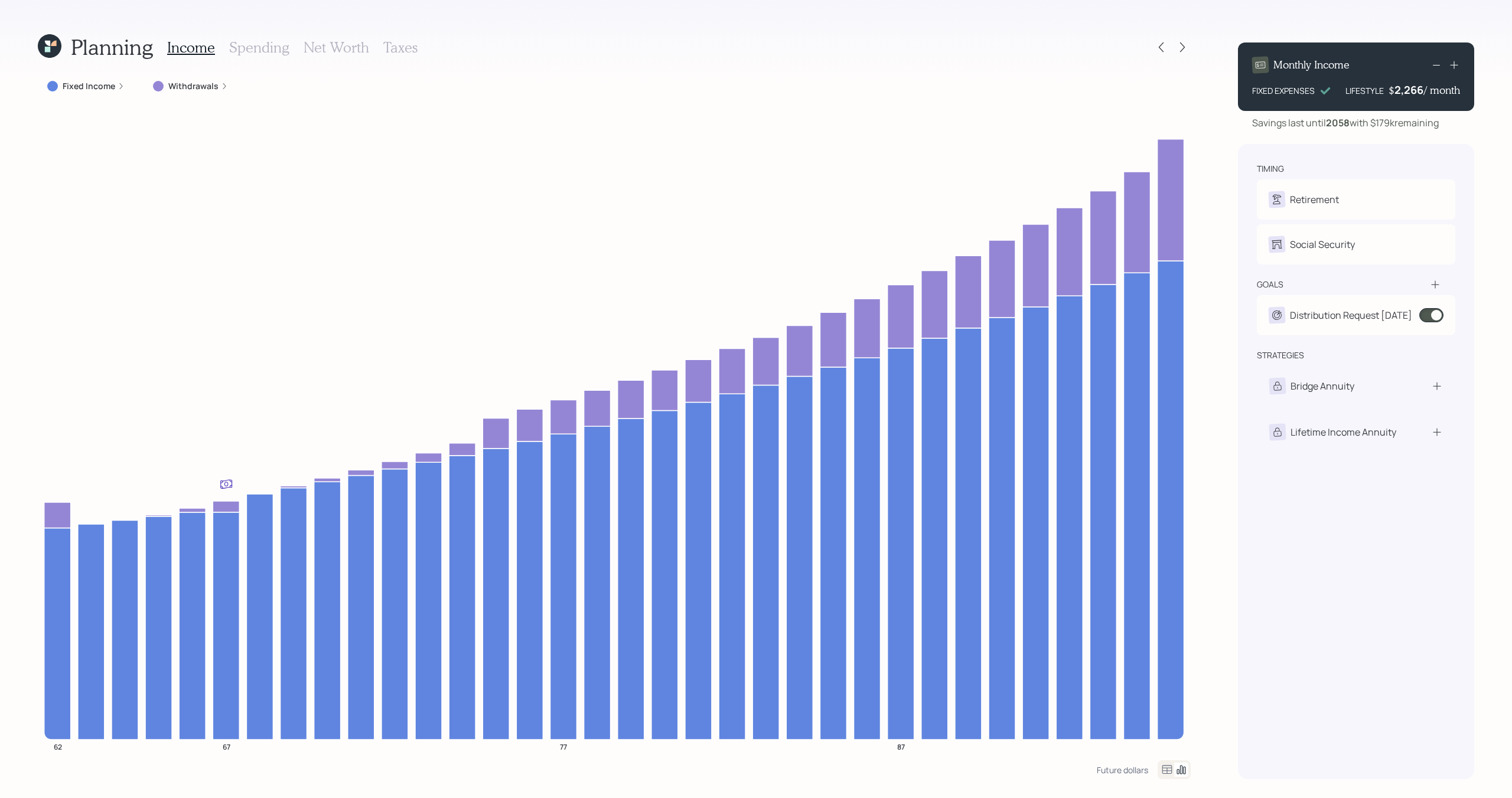
click at [413, 43] on h3 "Taxes" at bounding box center [400, 48] width 34 height 17
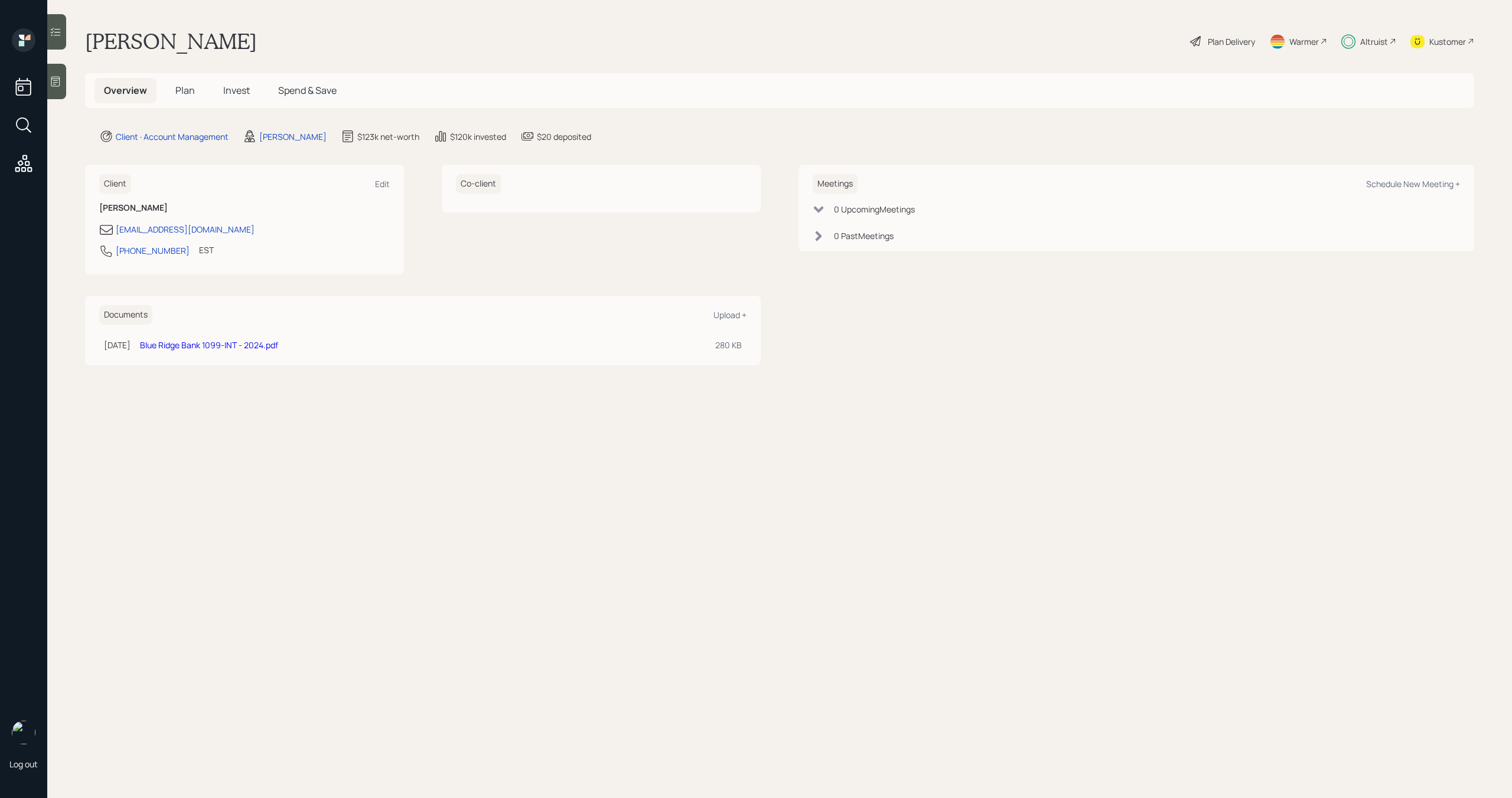
click at [192, 88] on span "Plan" at bounding box center [185, 90] width 19 height 13
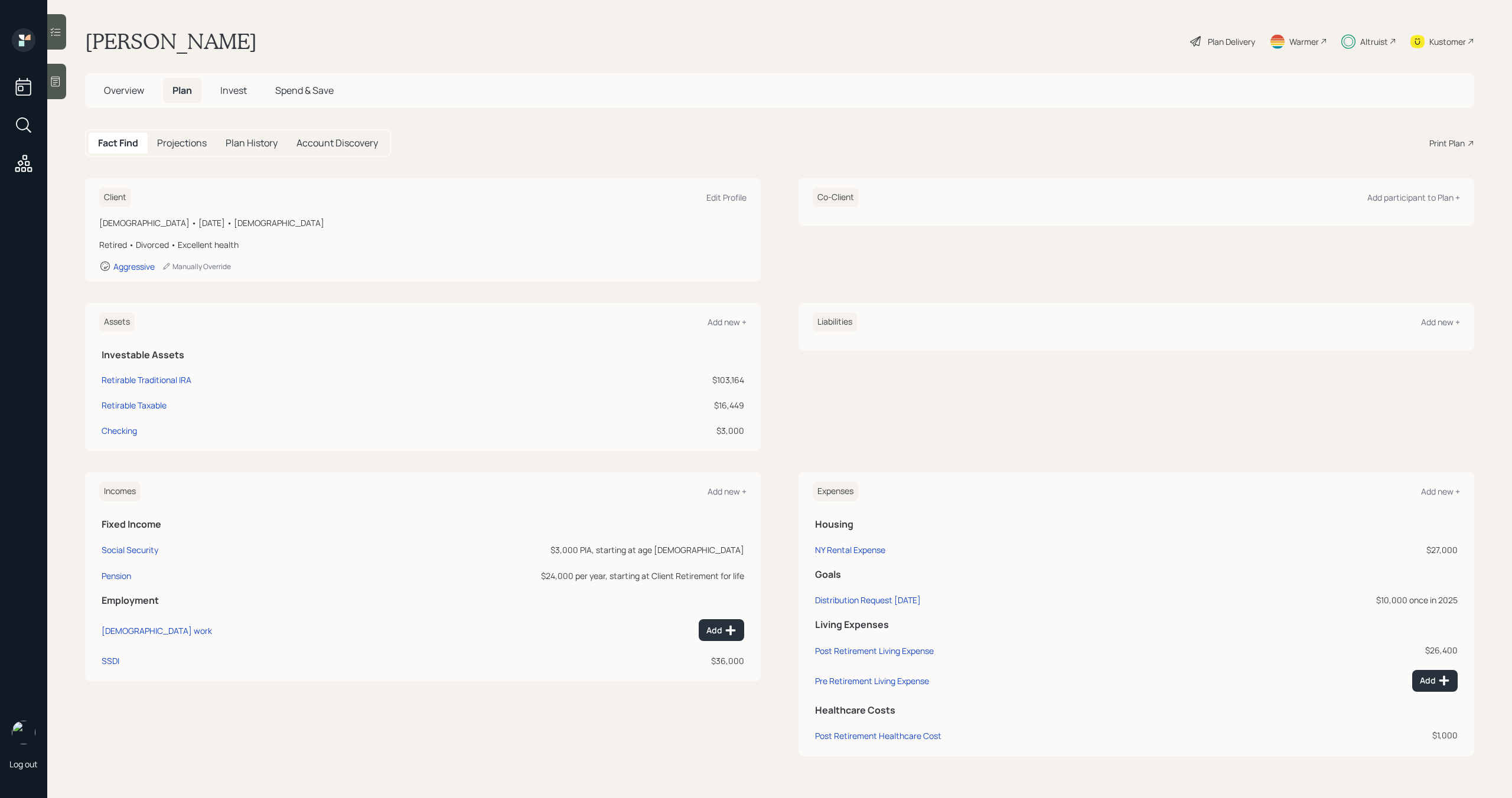
click at [236, 89] on span "Invest" at bounding box center [234, 90] width 26 height 13
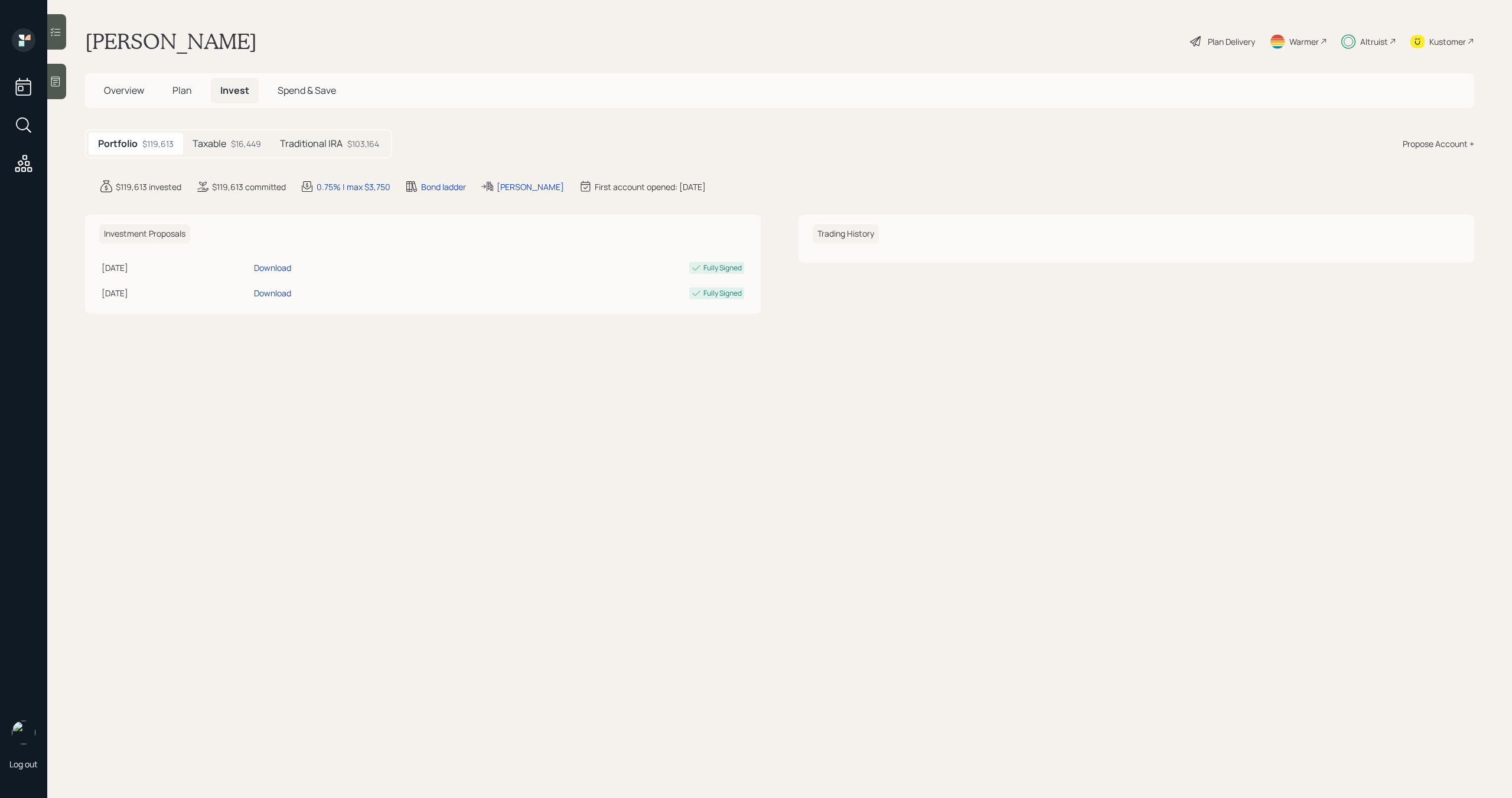
click at [193, 94] on h5 "Plan" at bounding box center [182, 90] width 38 height 25
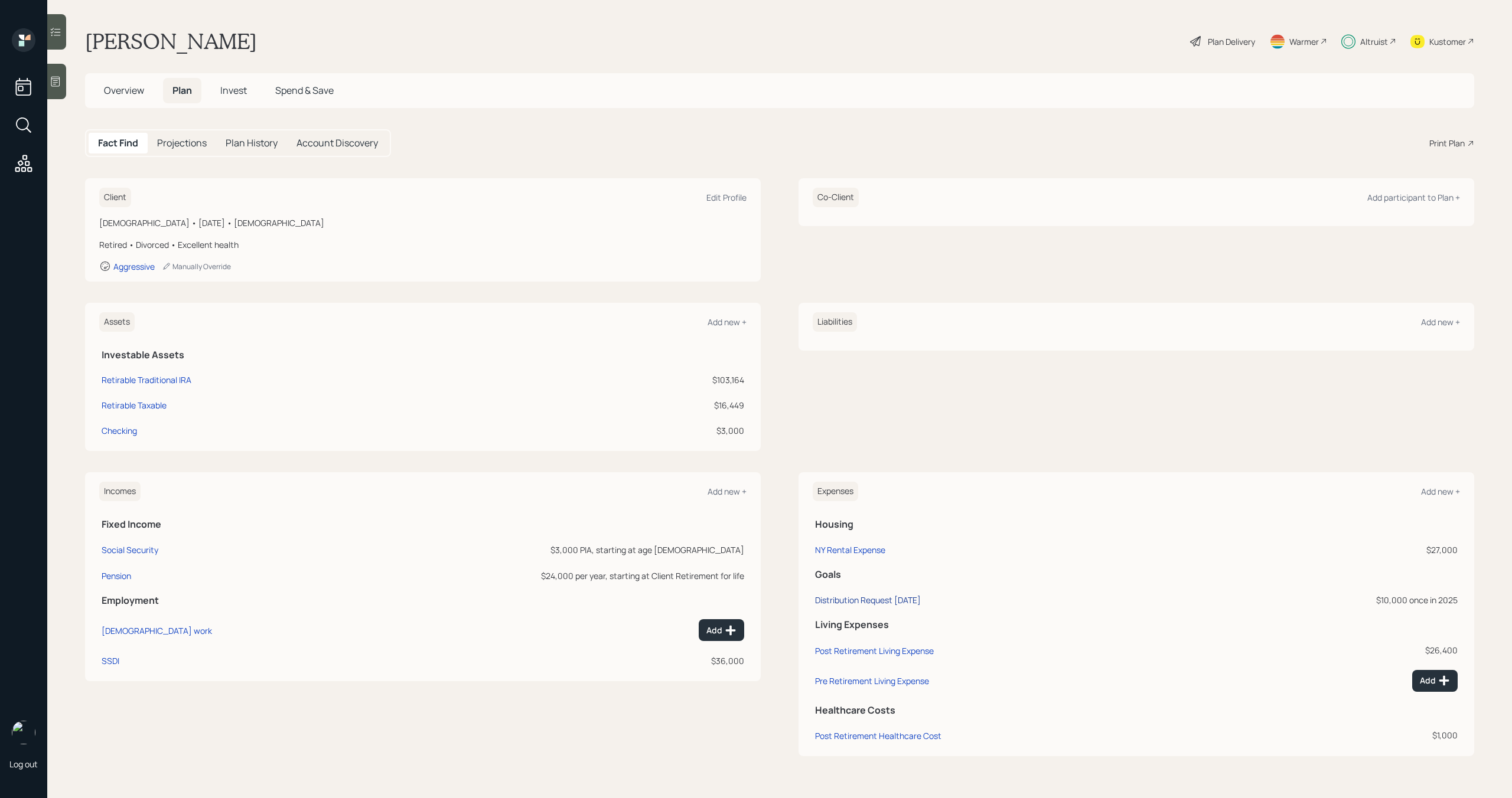
click at [900, 600] on div "Distribution Request October '25" at bounding box center [867, 600] width 106 height 11
select select "0"
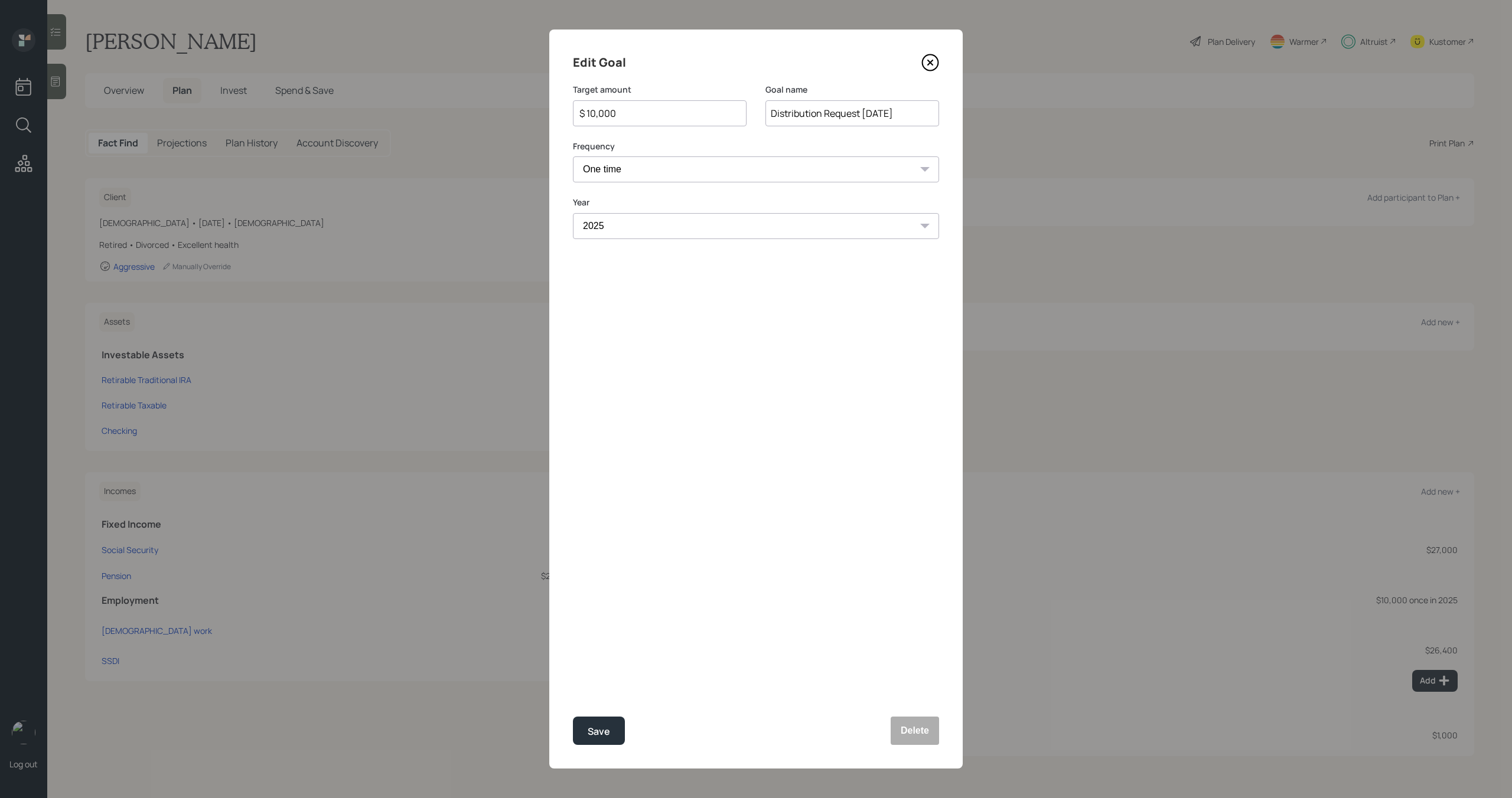
click at [663, 118] on input "$ 10,000" at bounding box center [655, 113] width 154 height 14
click at [617, 732] on button "Save" at bounding box center [599, 731] width 52 height 28
type input "$ 10,000"
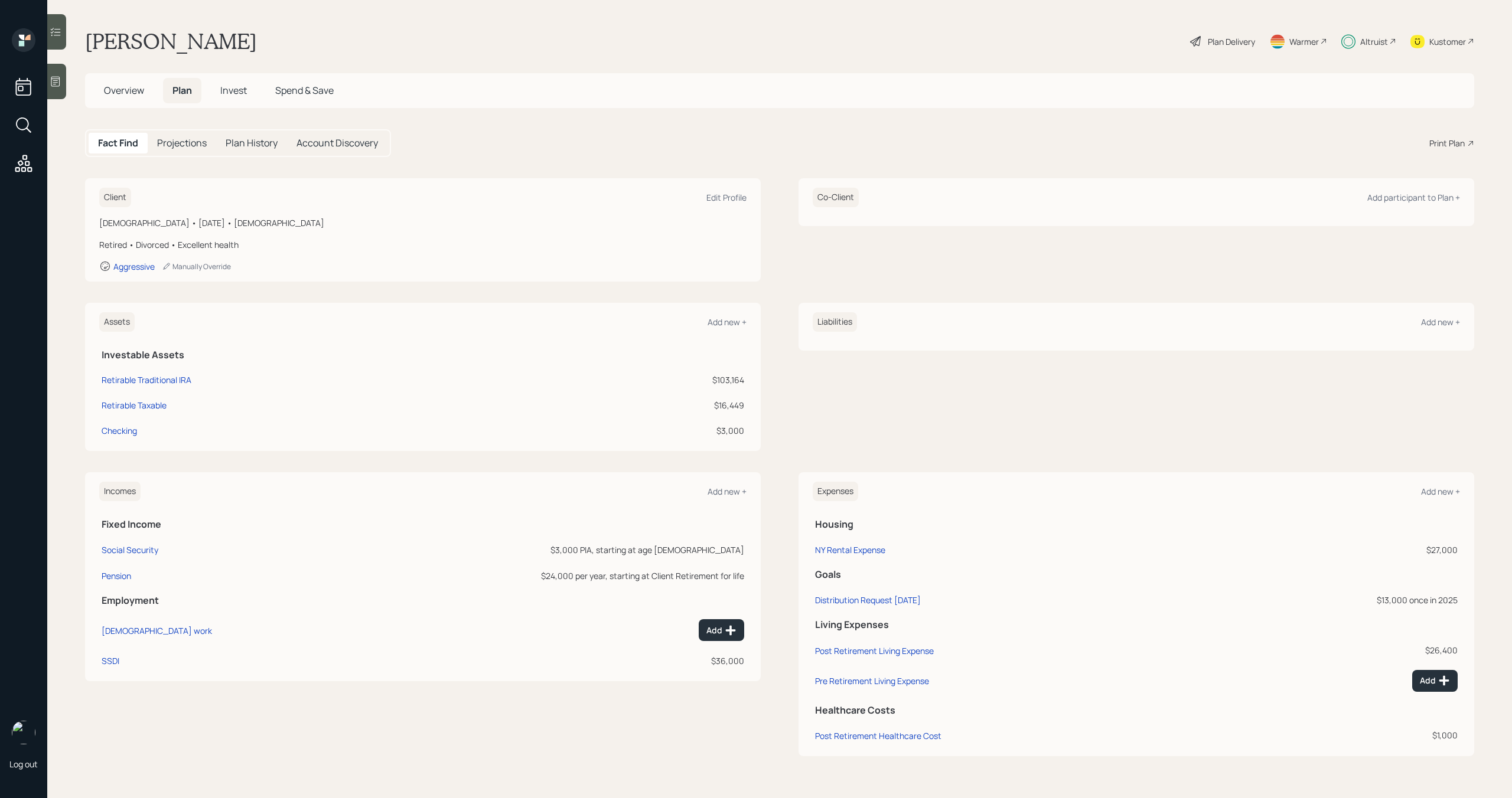
click at [244, 93] on span "Invest" at bounding box center [234, 90] width 26 height 13
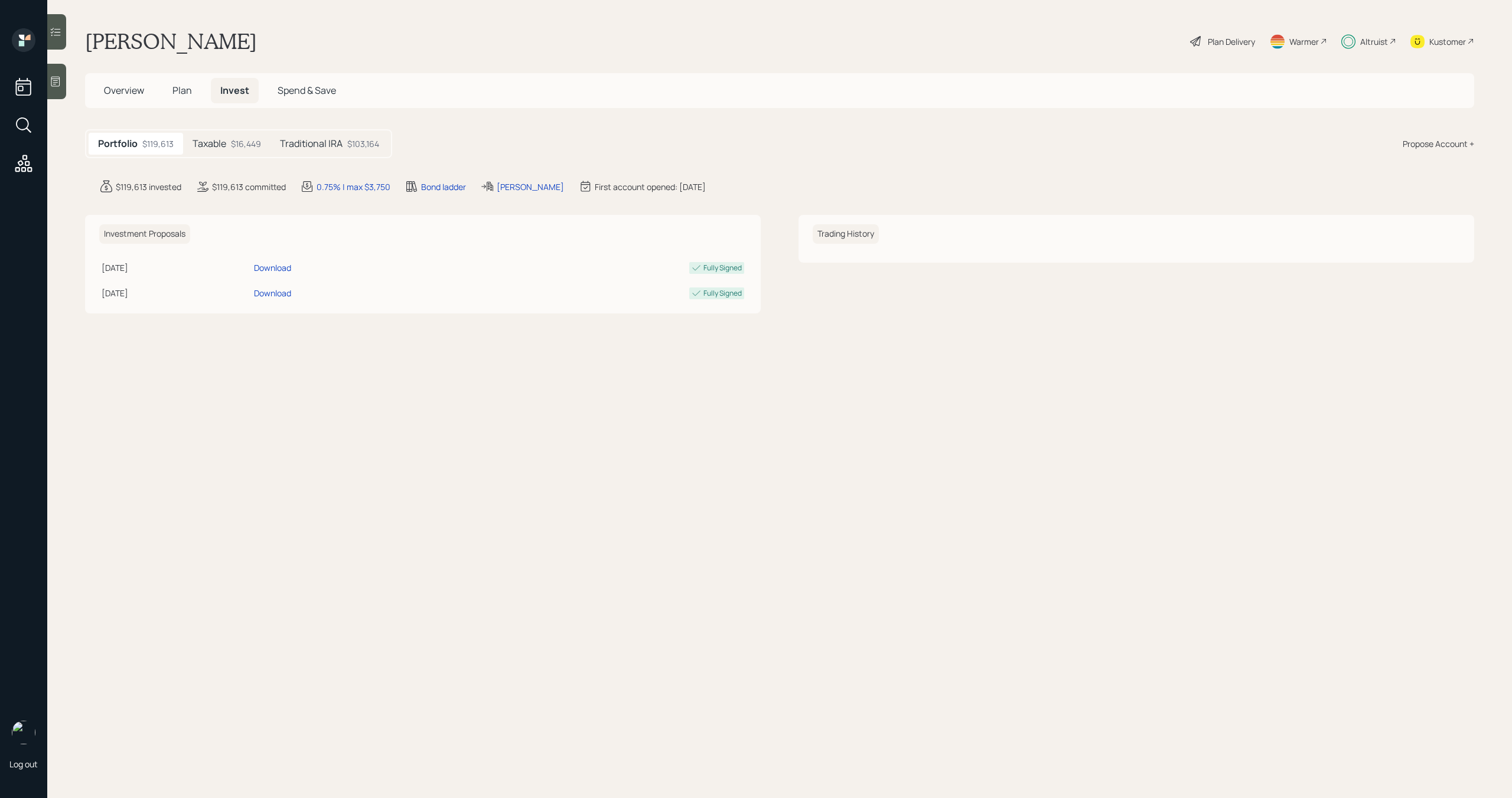
click at [234, 136] on div "Taxable $16,449" at bounding box center [227, 143] width 87 height 22
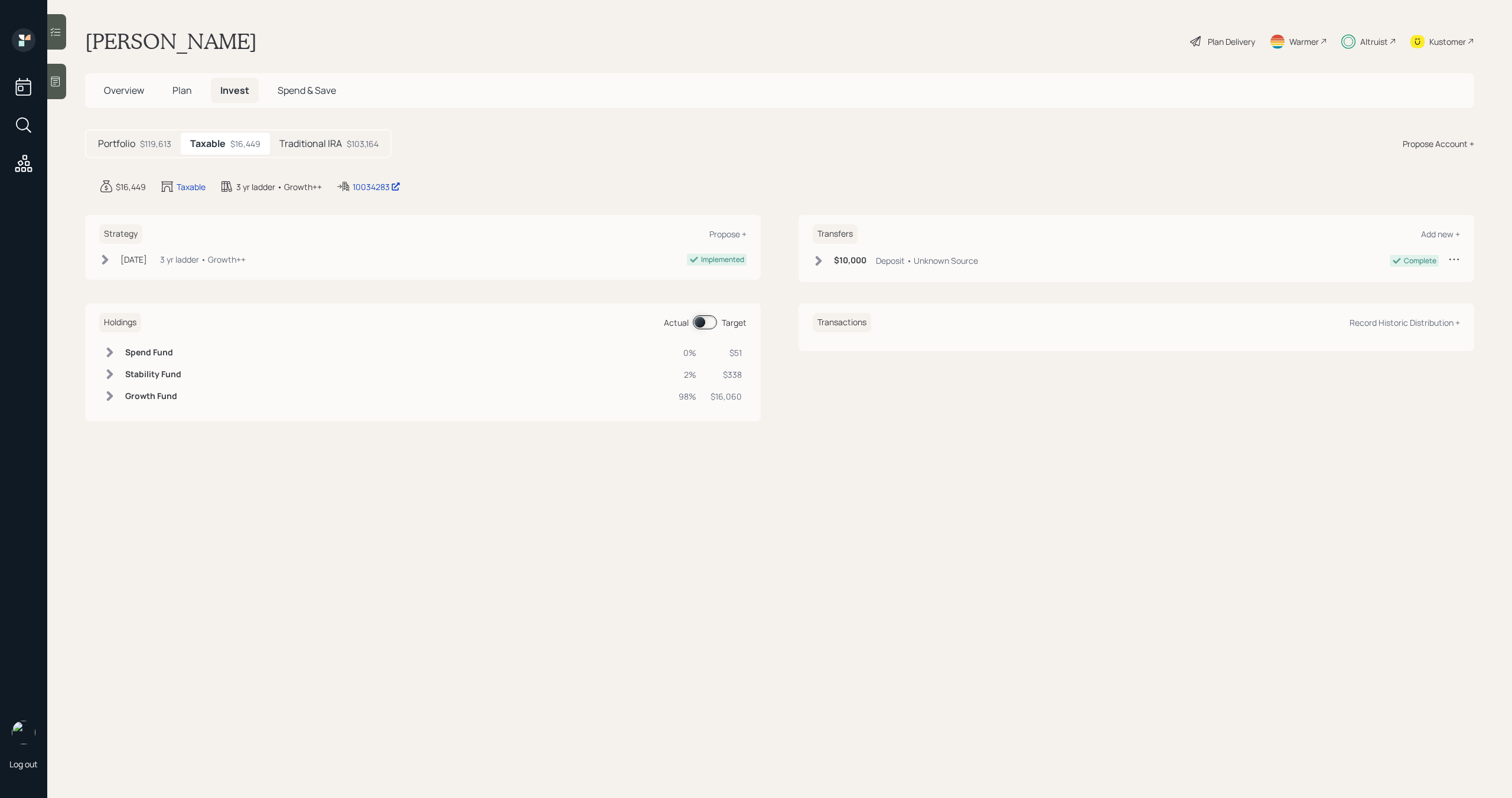
click at [712, 329] on label at bounding box center [705, 323] width 24 height 14
click at [53, 42] on div at bounding box center [57, 31] width 19 height 36
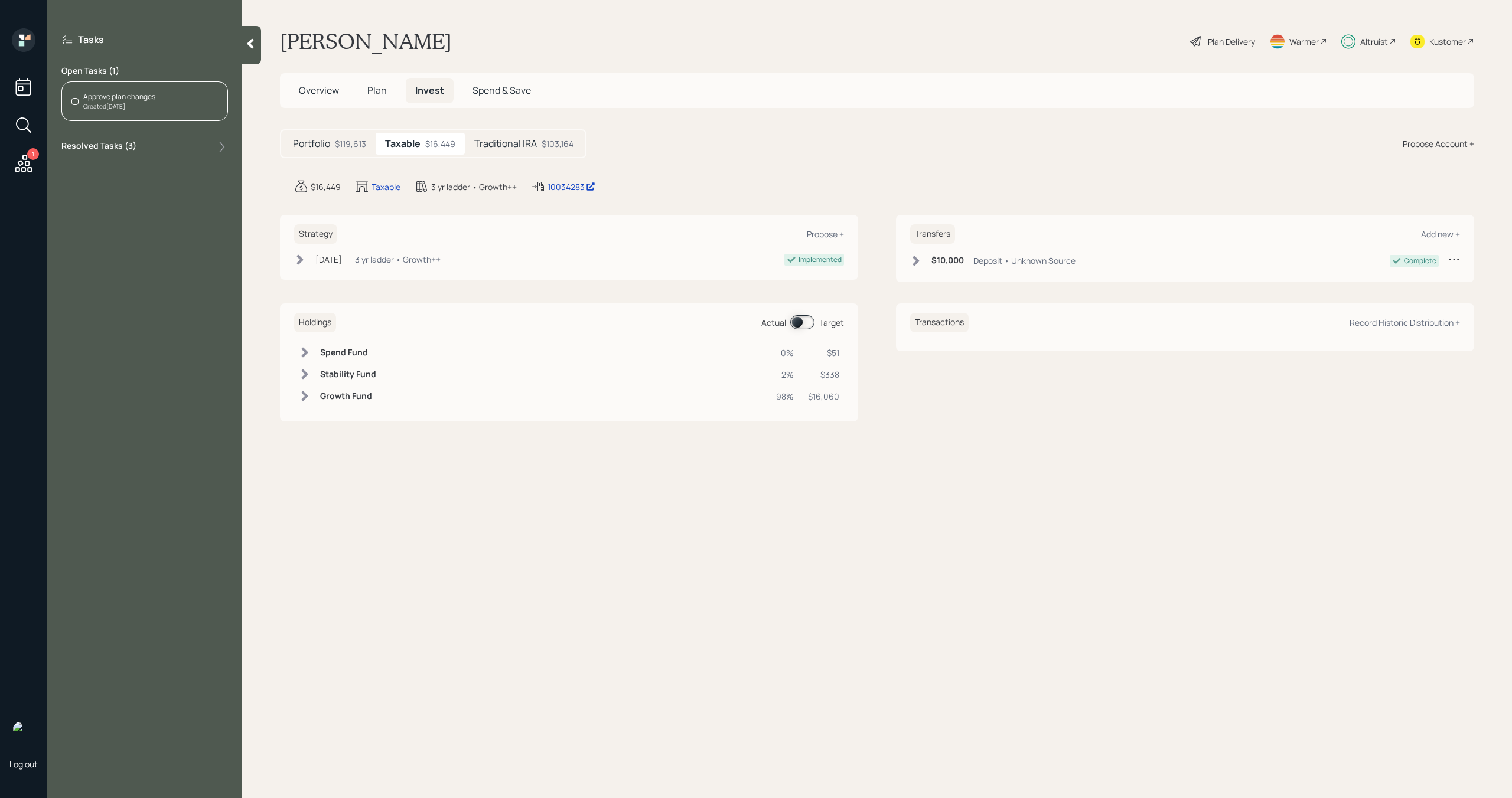
click at [171, 103] on div "Approve plan changes Created Today" at bounding box center [144, 100] width 167 height 39
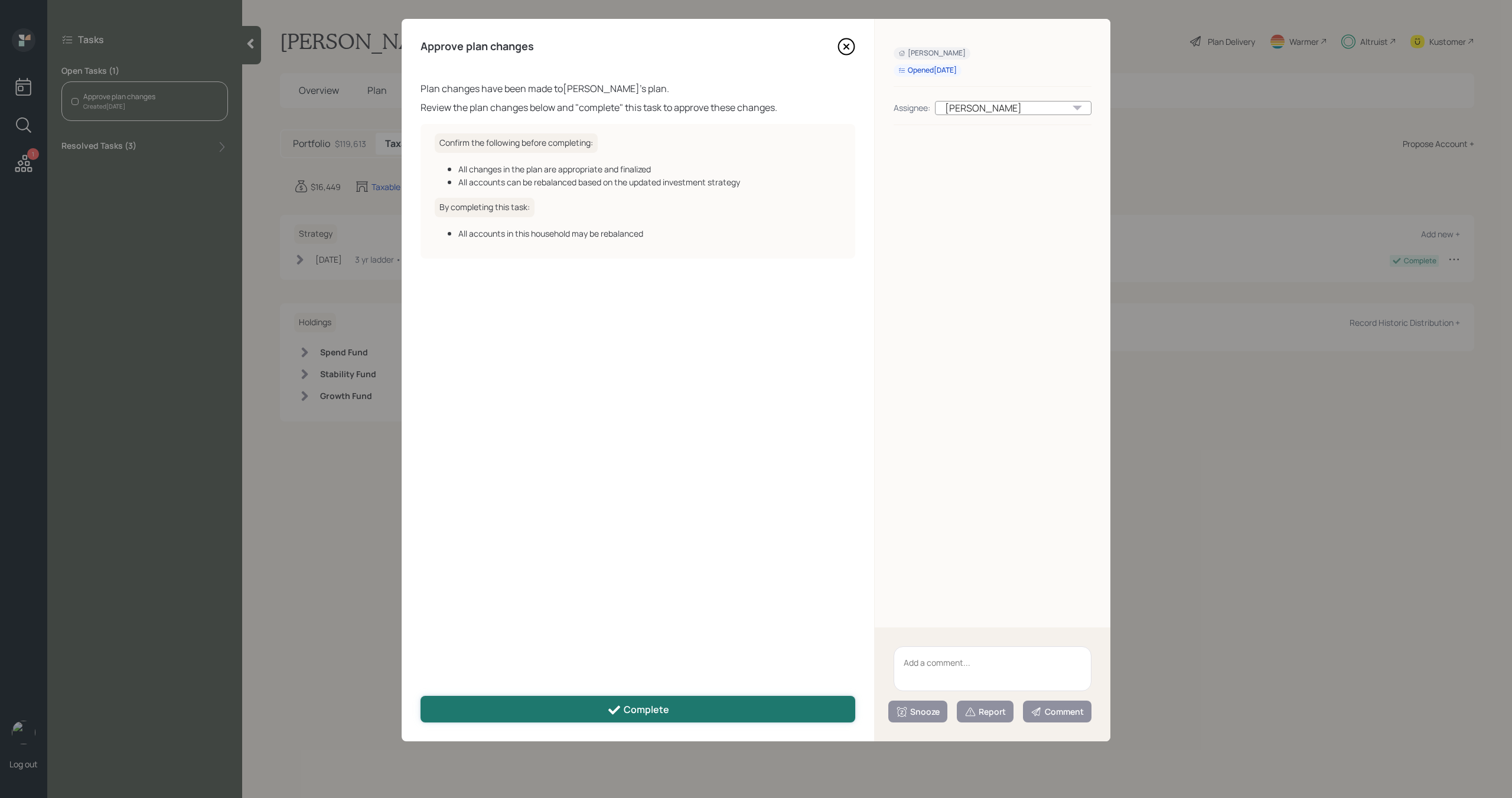
click at [542, 710] on button "Complete" at bounding box center [638, 709] width 434 height 26
